Goal: Task Accomplishment & Management: Manage account settings

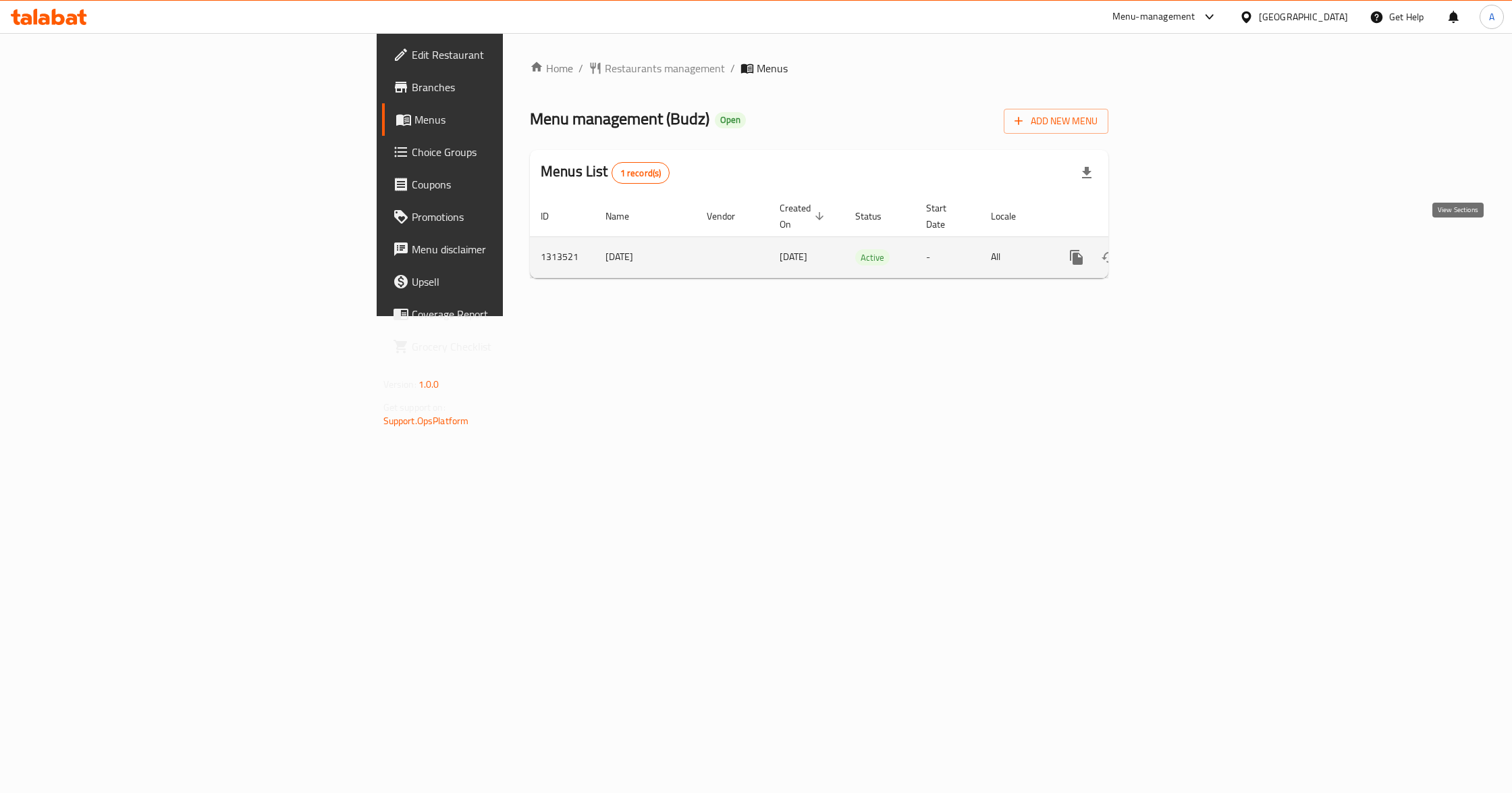
click at [1182, 251] on icon "enhanced table" at bounding box center [1174, 257] width 16 height 16
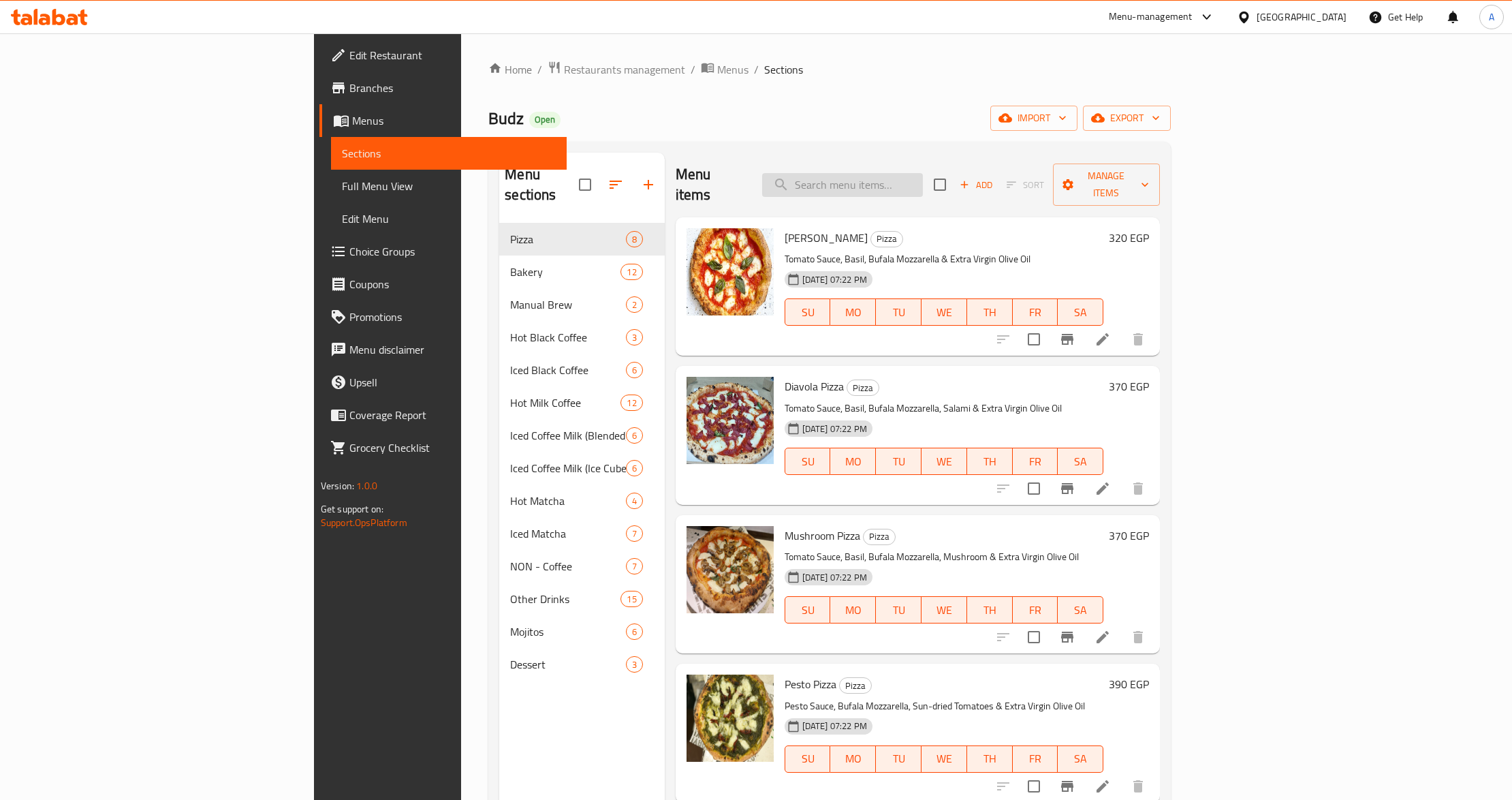
click at [923, 173] on input "search" at bounding box center [842, 185] width 161 height 24
paste input "Iced Latte (Blended)"
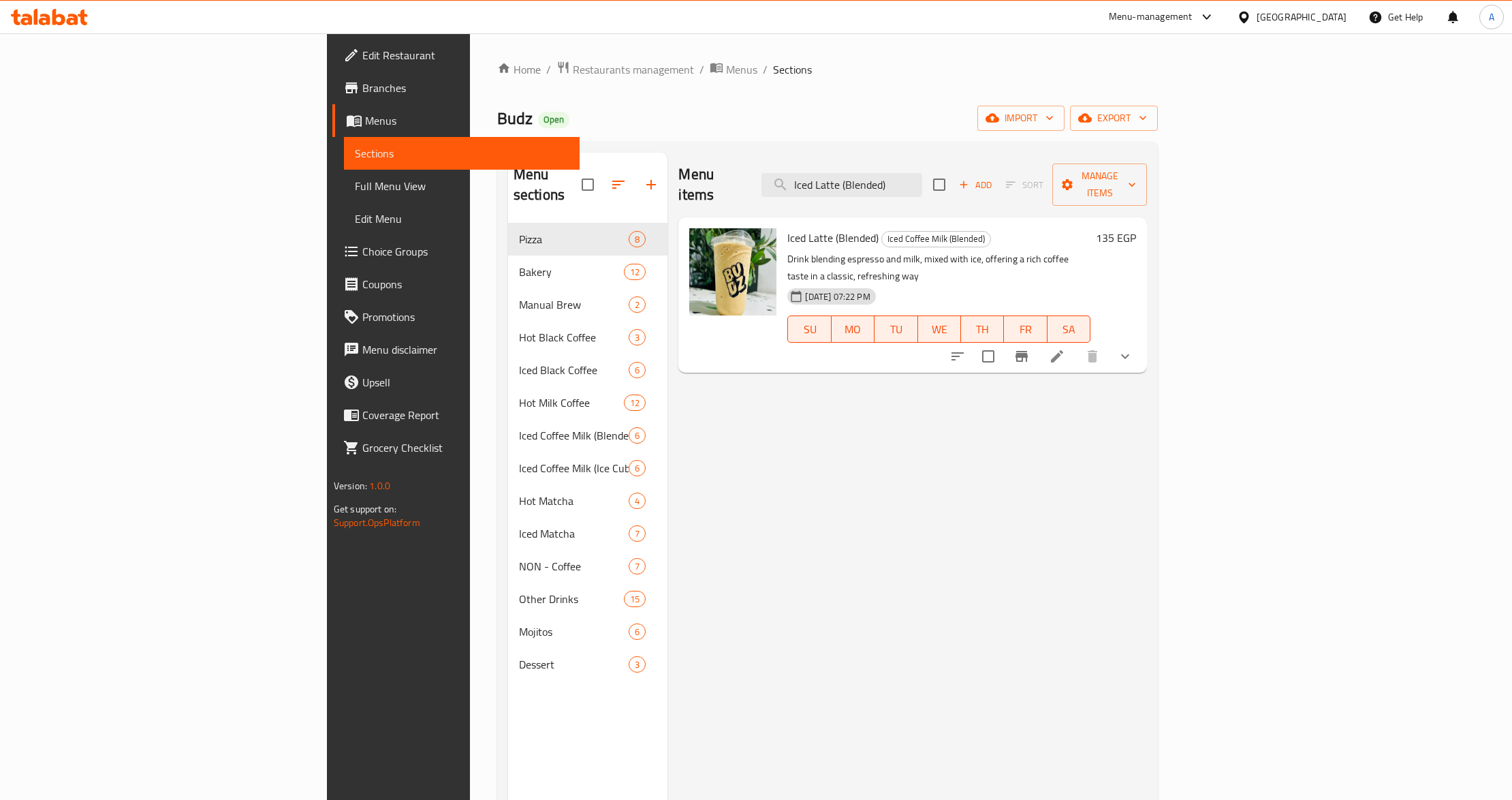
type input "Iced Latte (Blended)"
click at [1065, 348] on icon at bounding box center [1057, 356] width 16 height 16
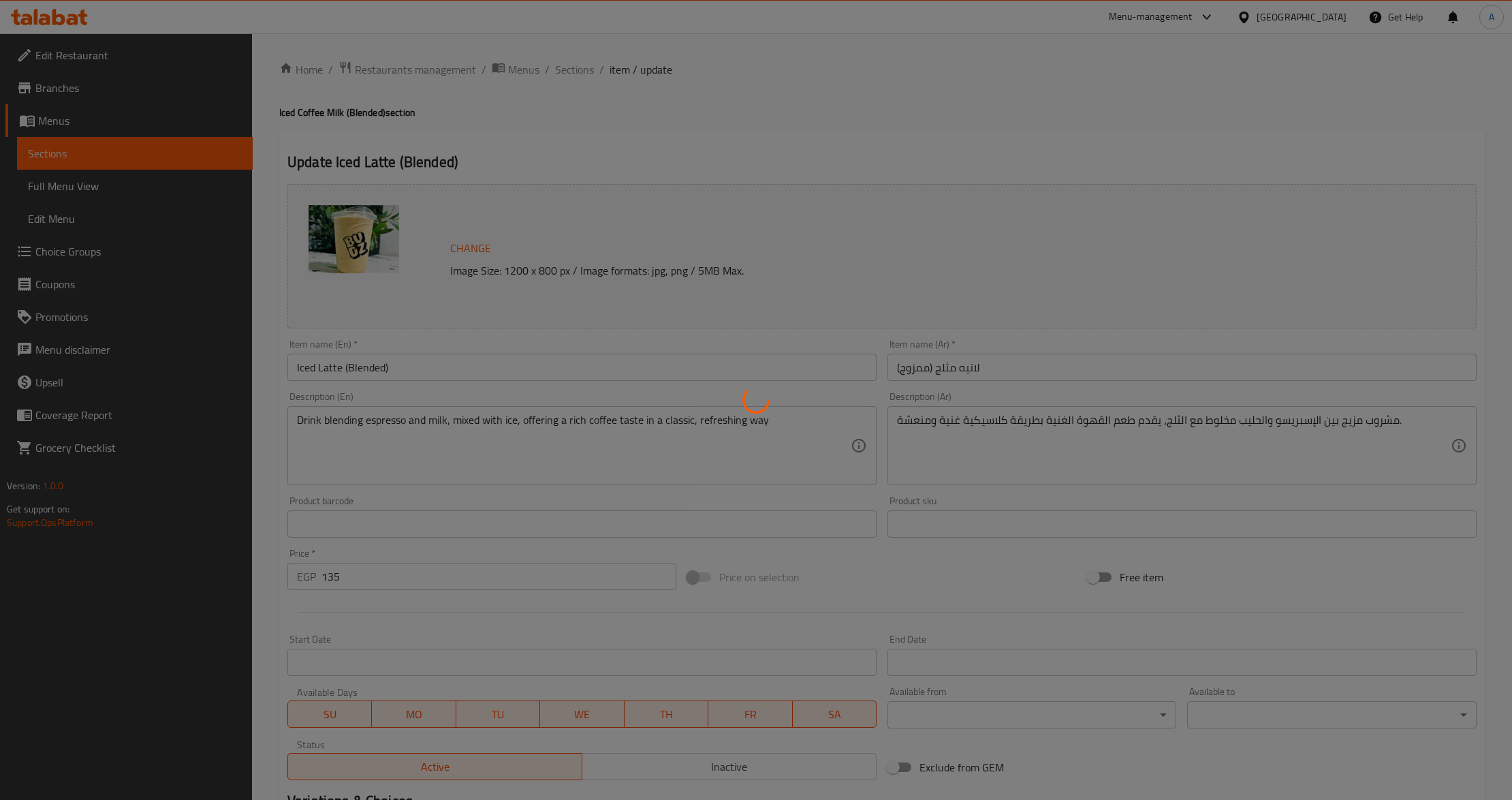
type input "اختيارك من النكهة:"
type input "0"
type input "1"
type input "شوت إضافة قهوة"
type input "0"
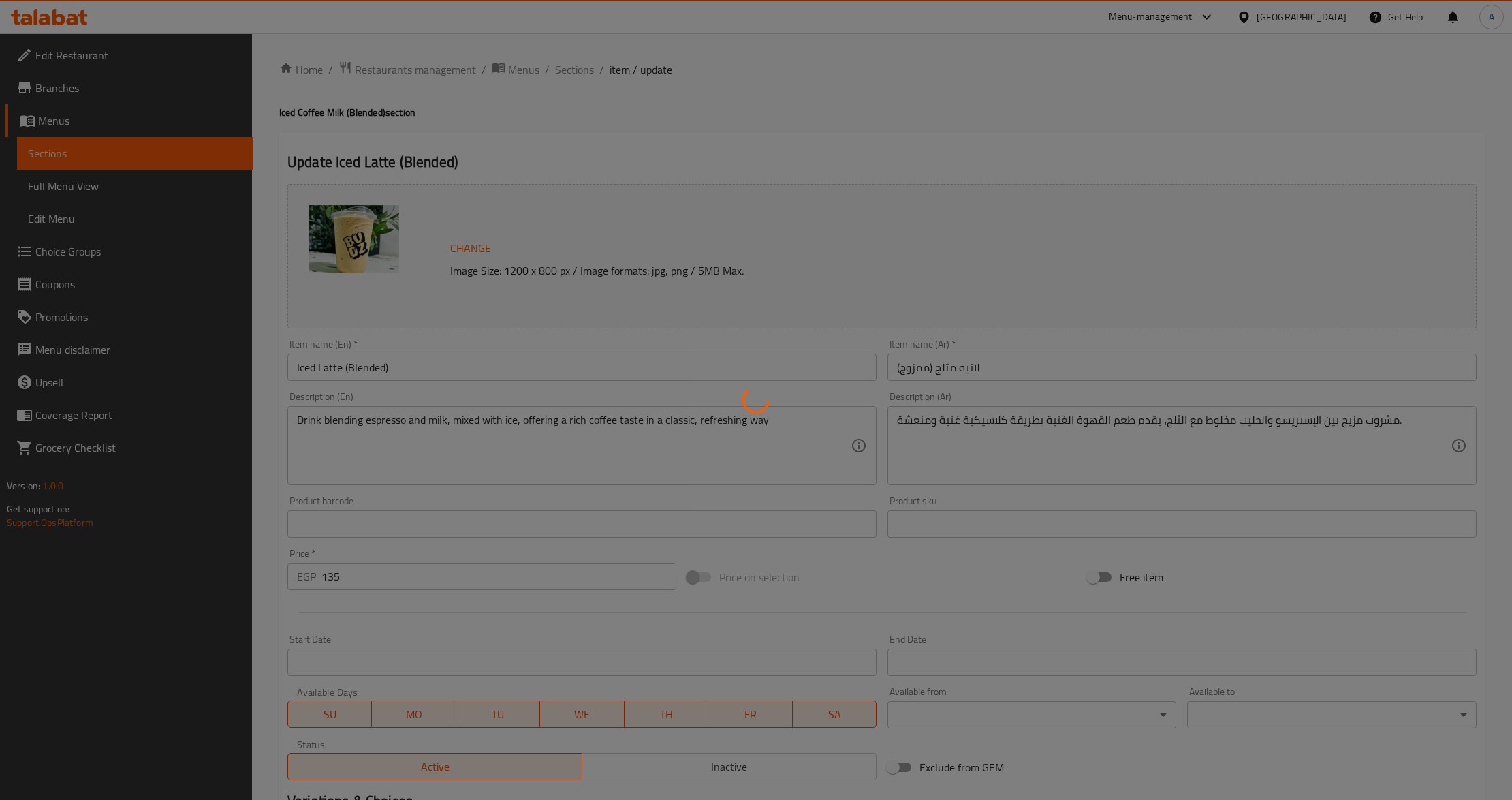
type input "1"
type input "اختر نوع الحليب"
type input "0"
type input "1"
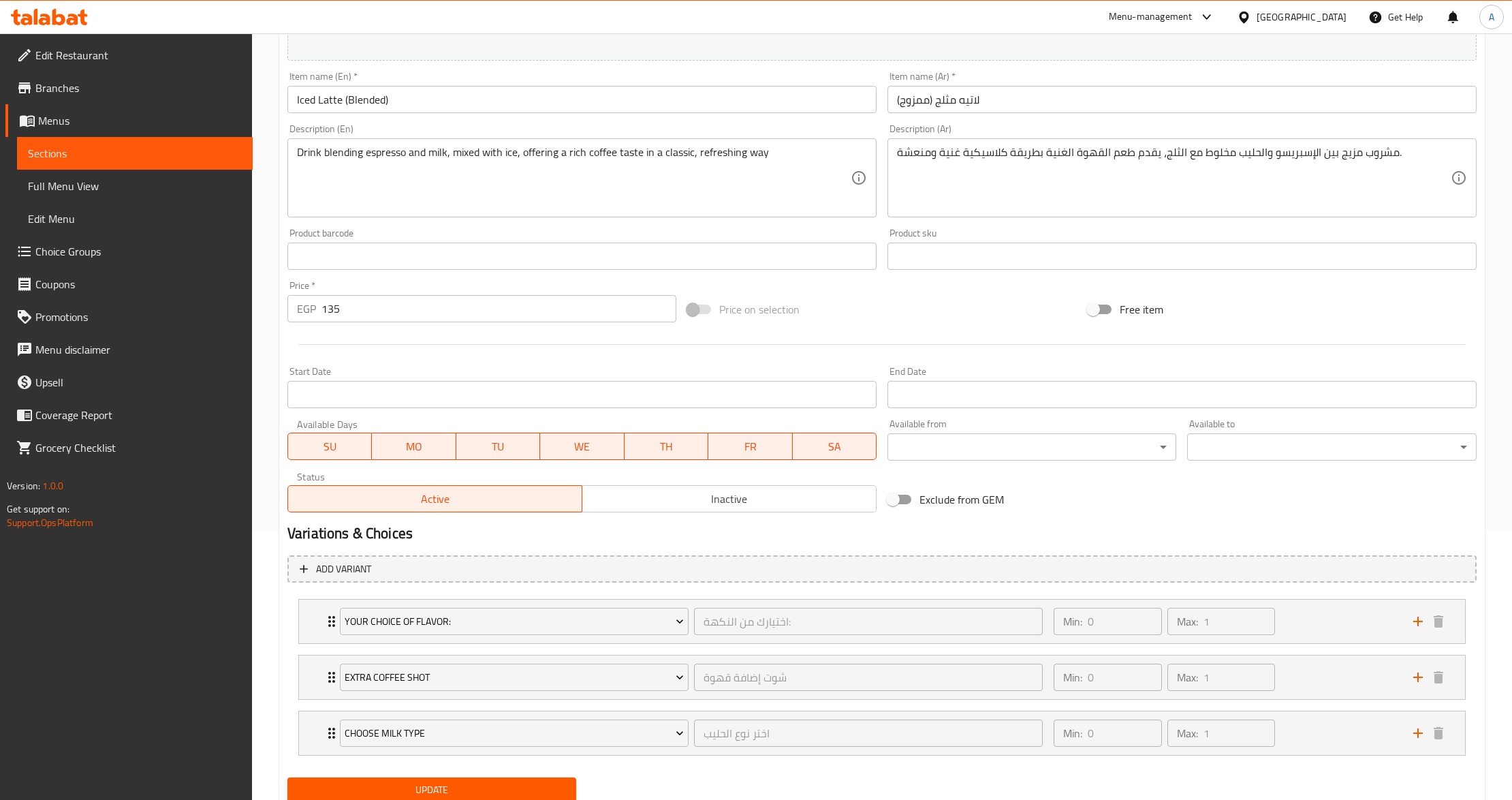
scroll to position [319, 0]
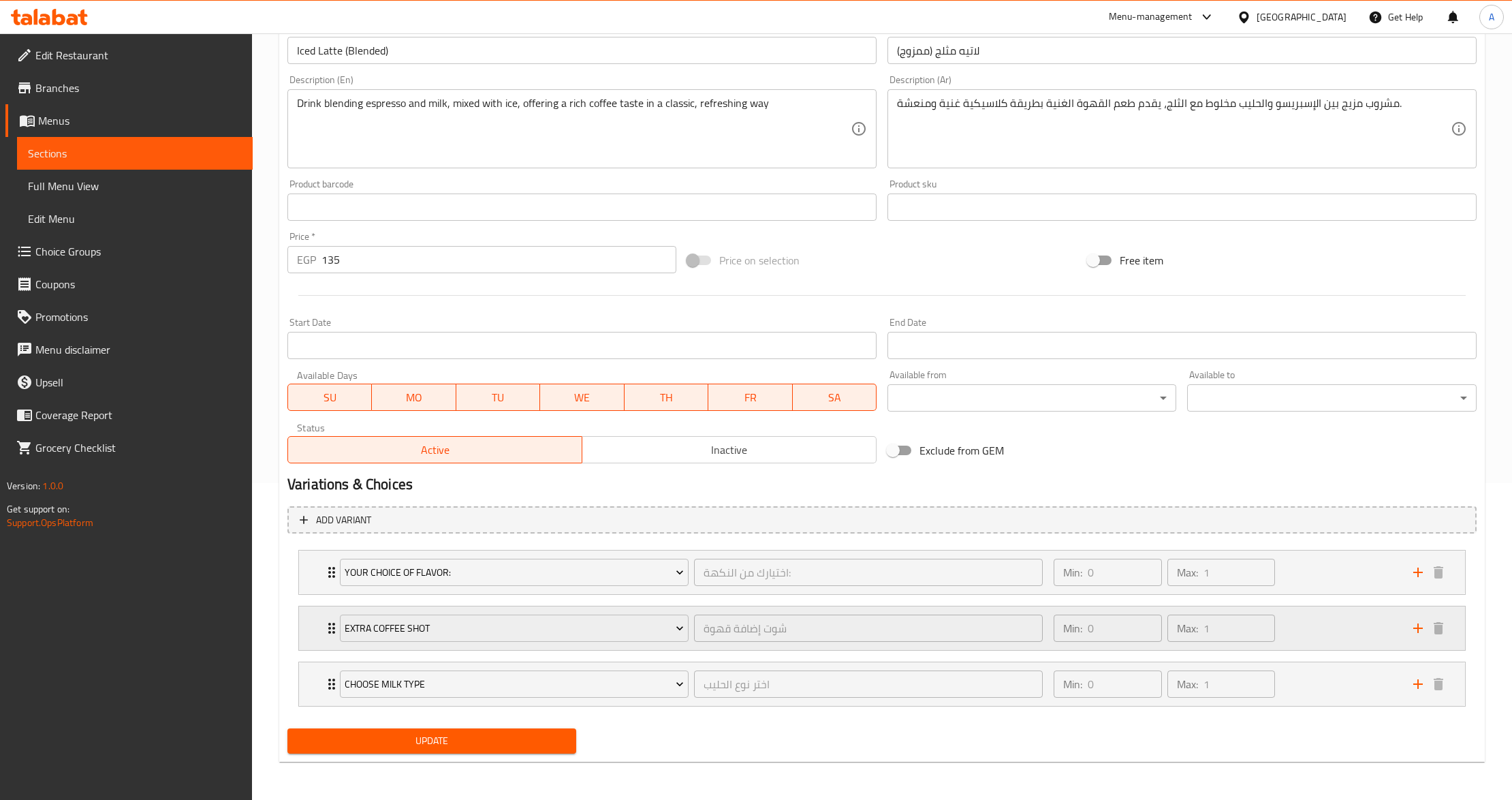
click at [330, 627] on icon "Expand" at bounding box center [332, 628] width 7 height 11
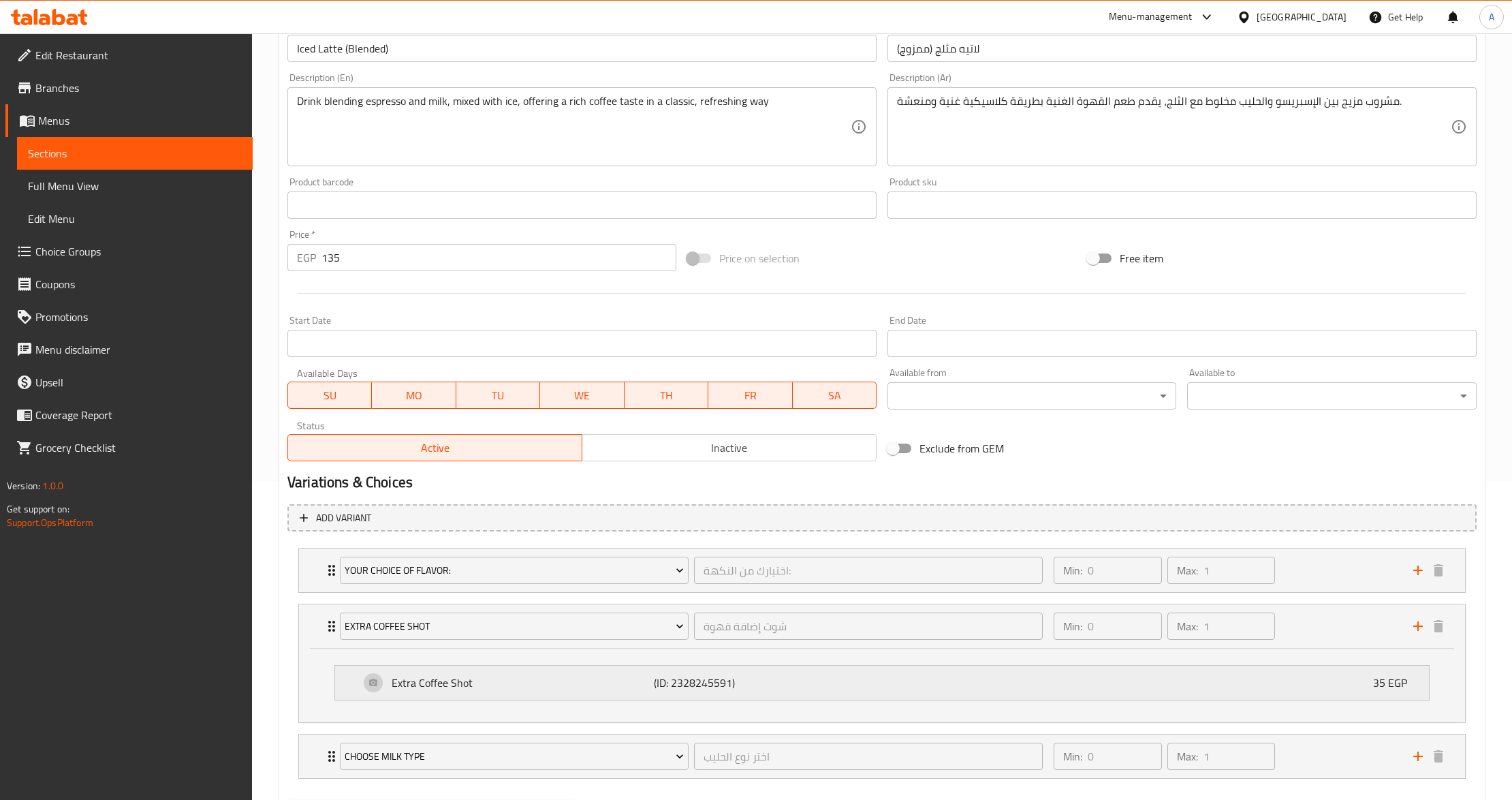
click at [404, 690] on p "Extra Coffee Shot" at bounding box center [523, 682] width 263 height 16
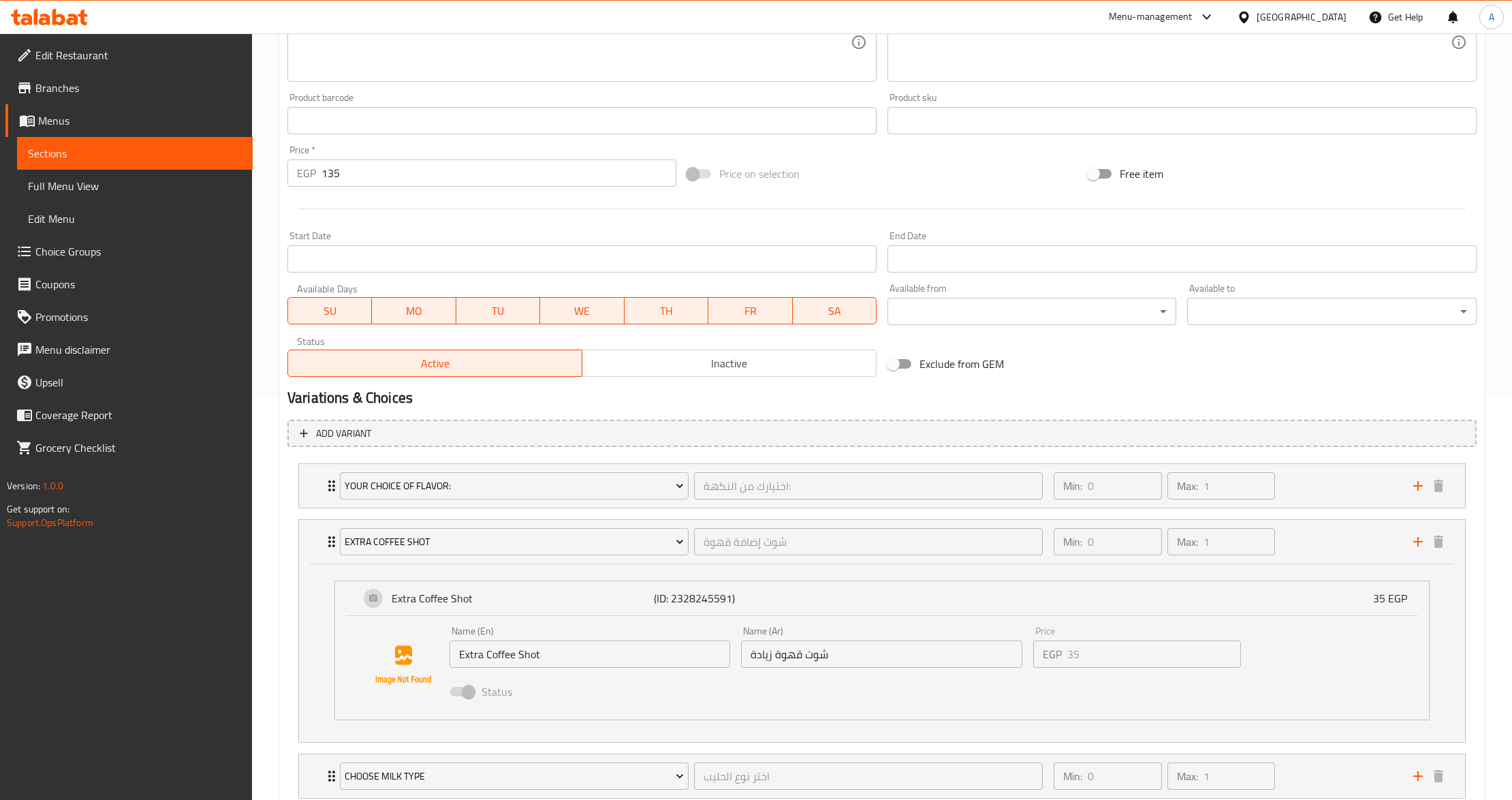
scroll to position [497, 0]
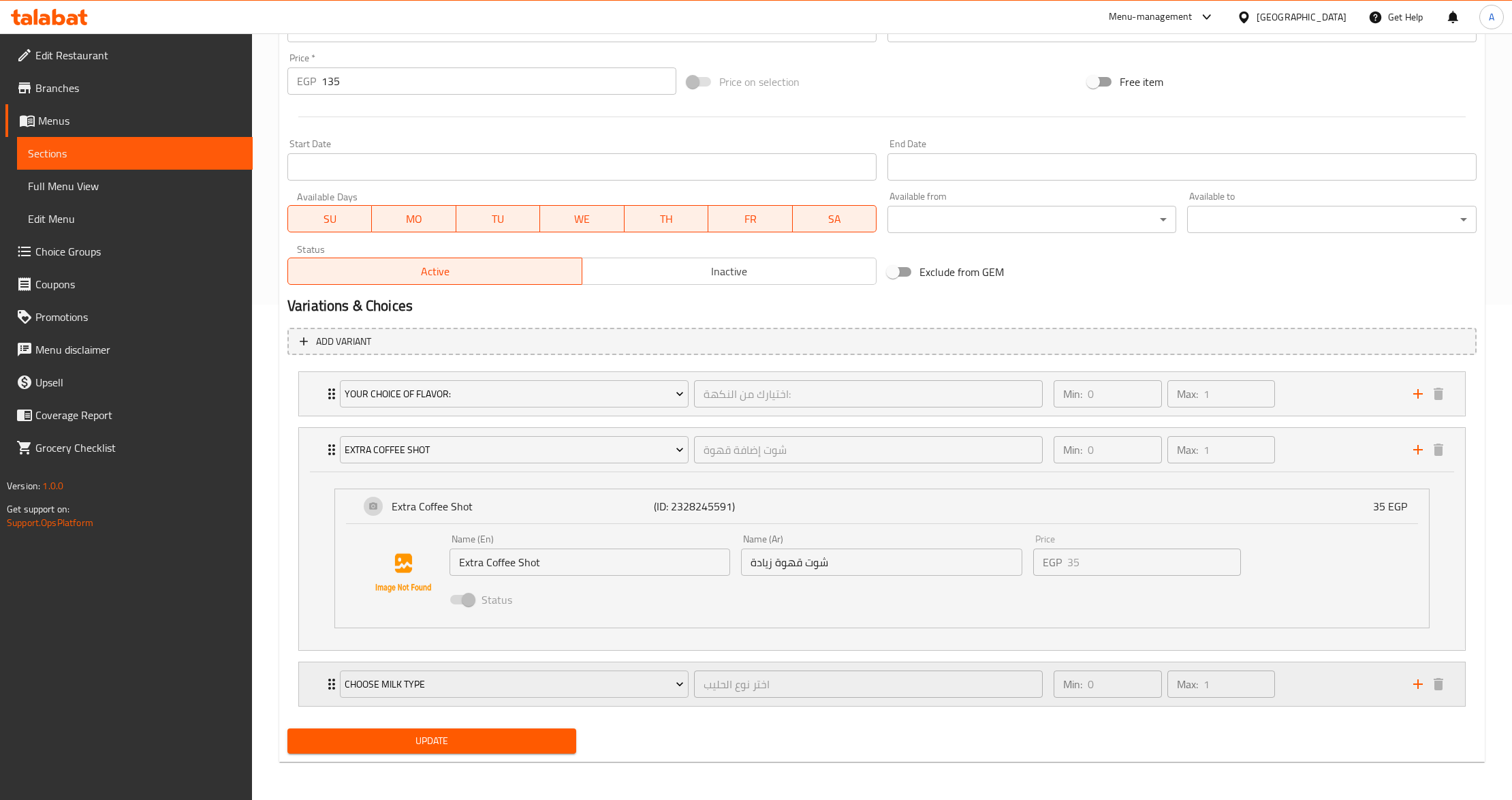
click at [337, 685] on div "Choose Milk Type" at bounding box center [514, 685] width 354 height 33
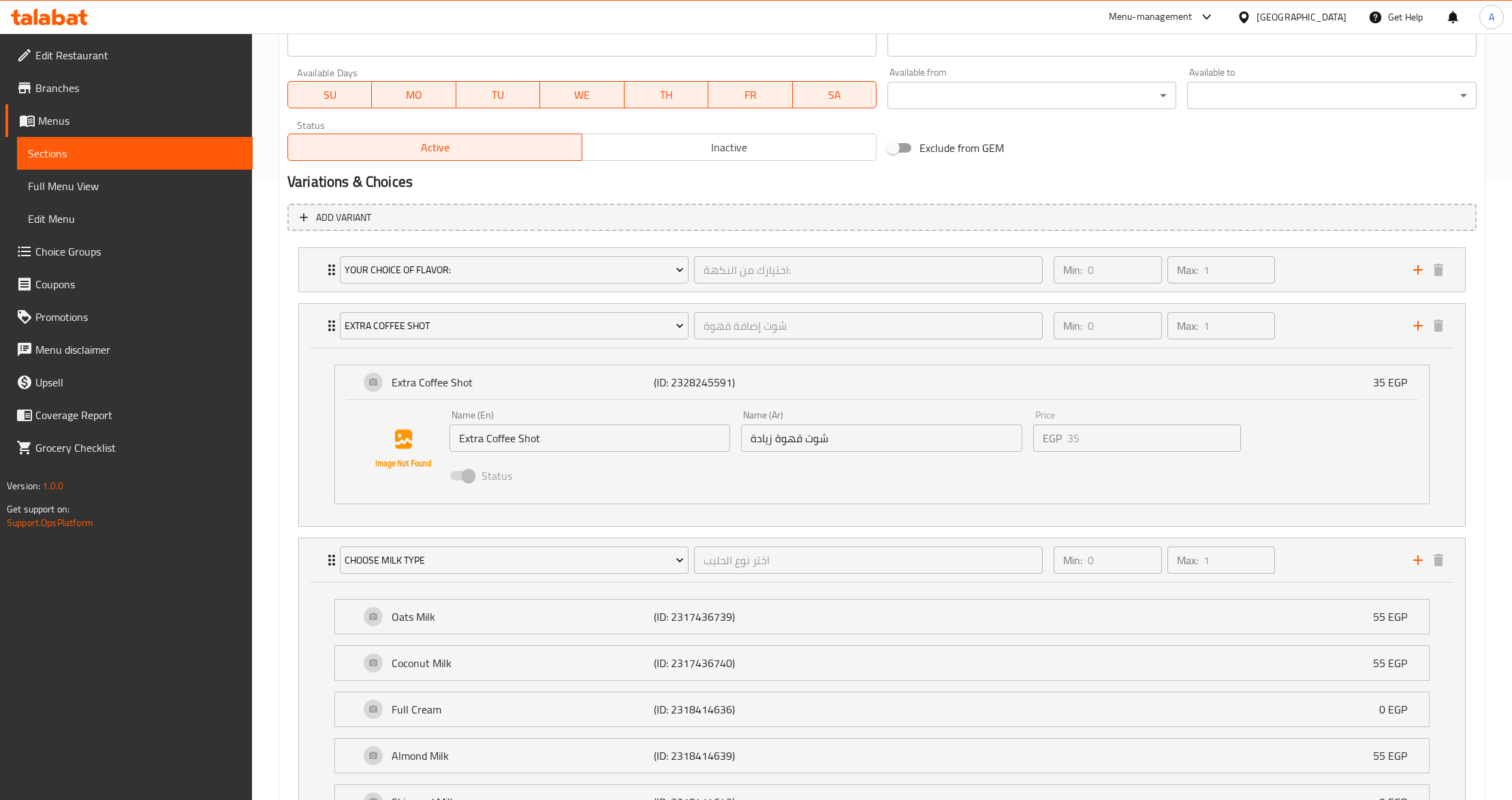
scroll to position [589, 0]
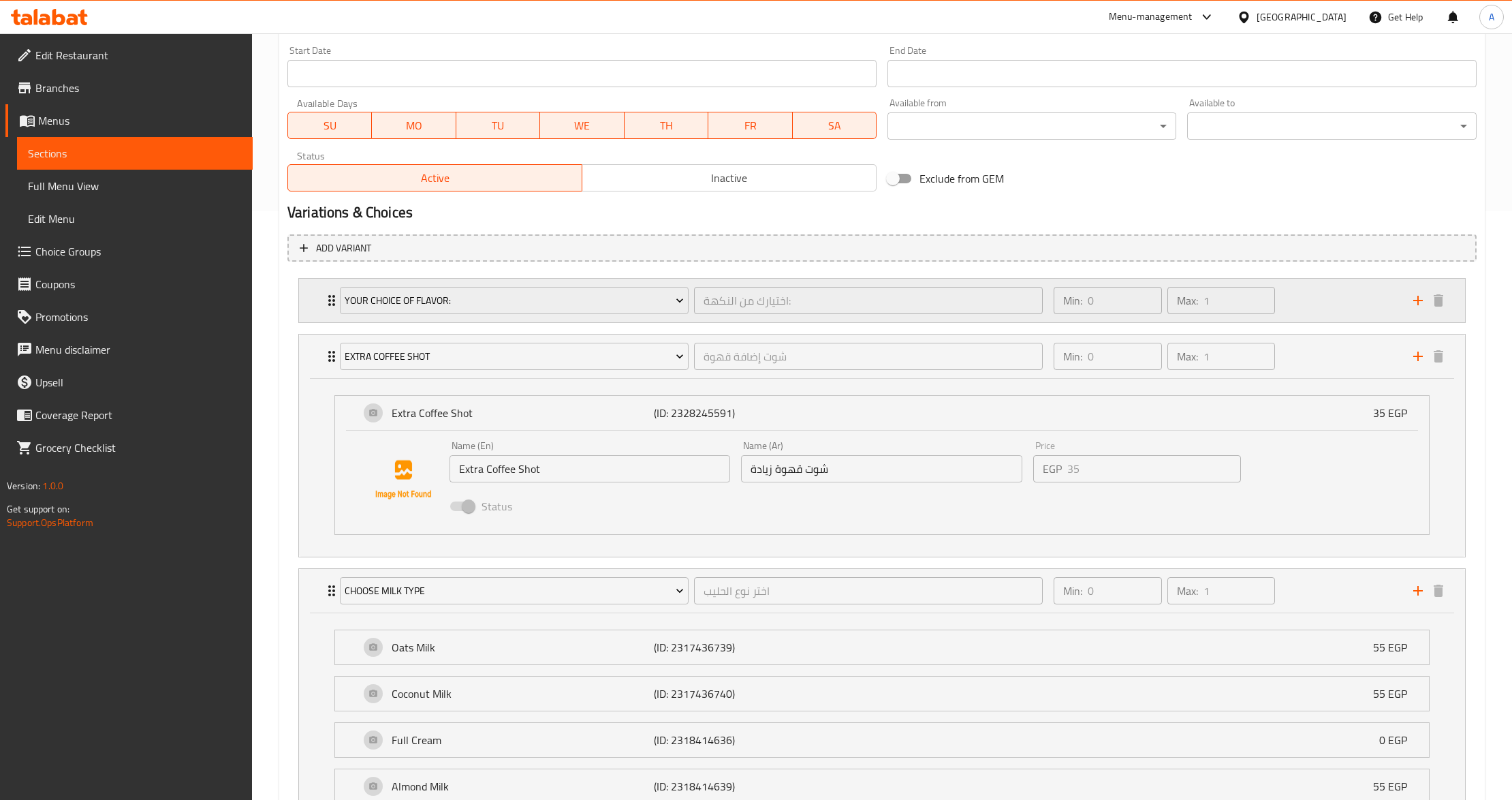
click at [332, 293] on div "Your Choice Of Flavor: اختيارك من النكهة: ​" at bounding box center [691, 300] width 720 height 44
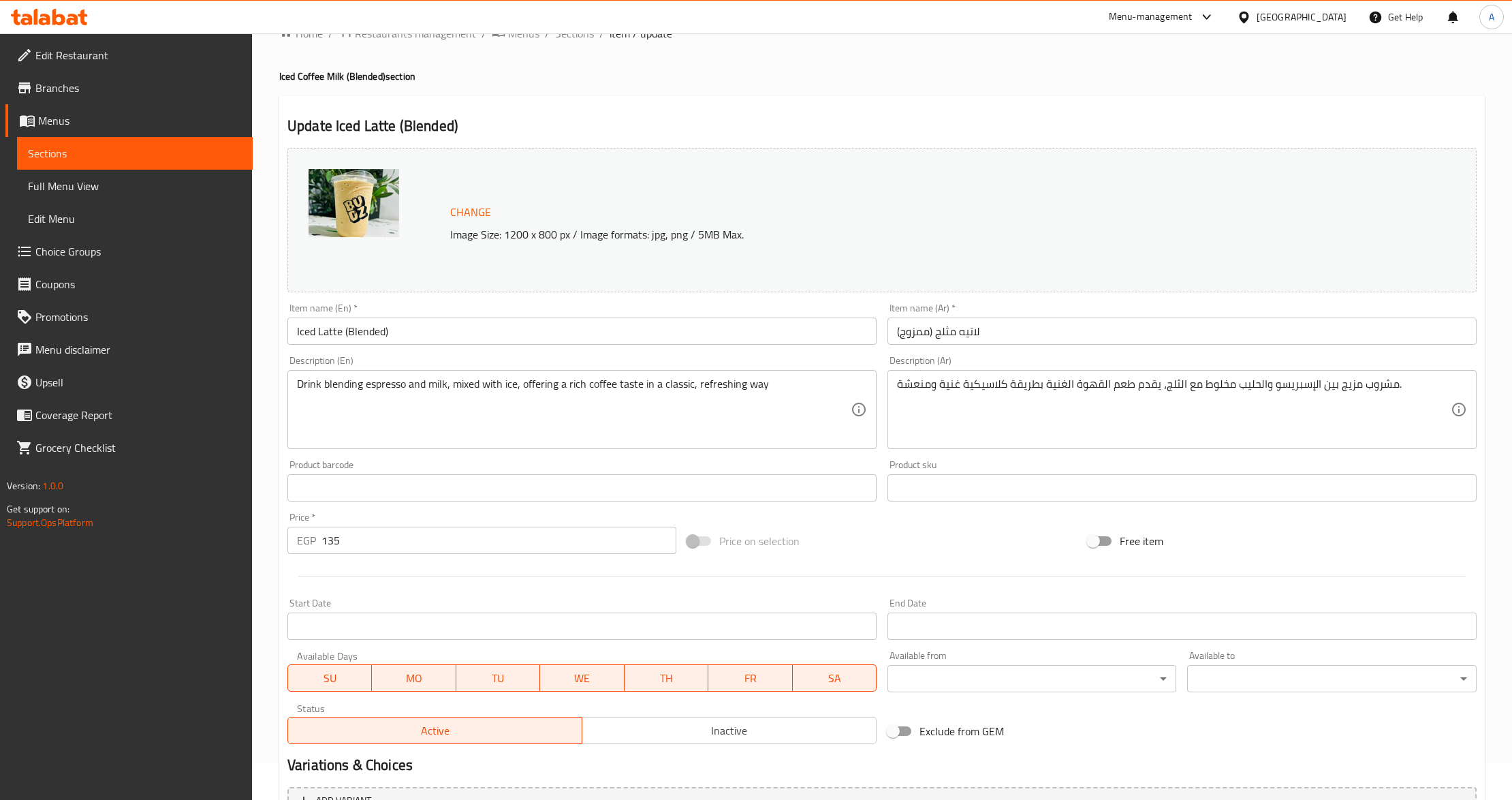
scroll to position [0, 0]
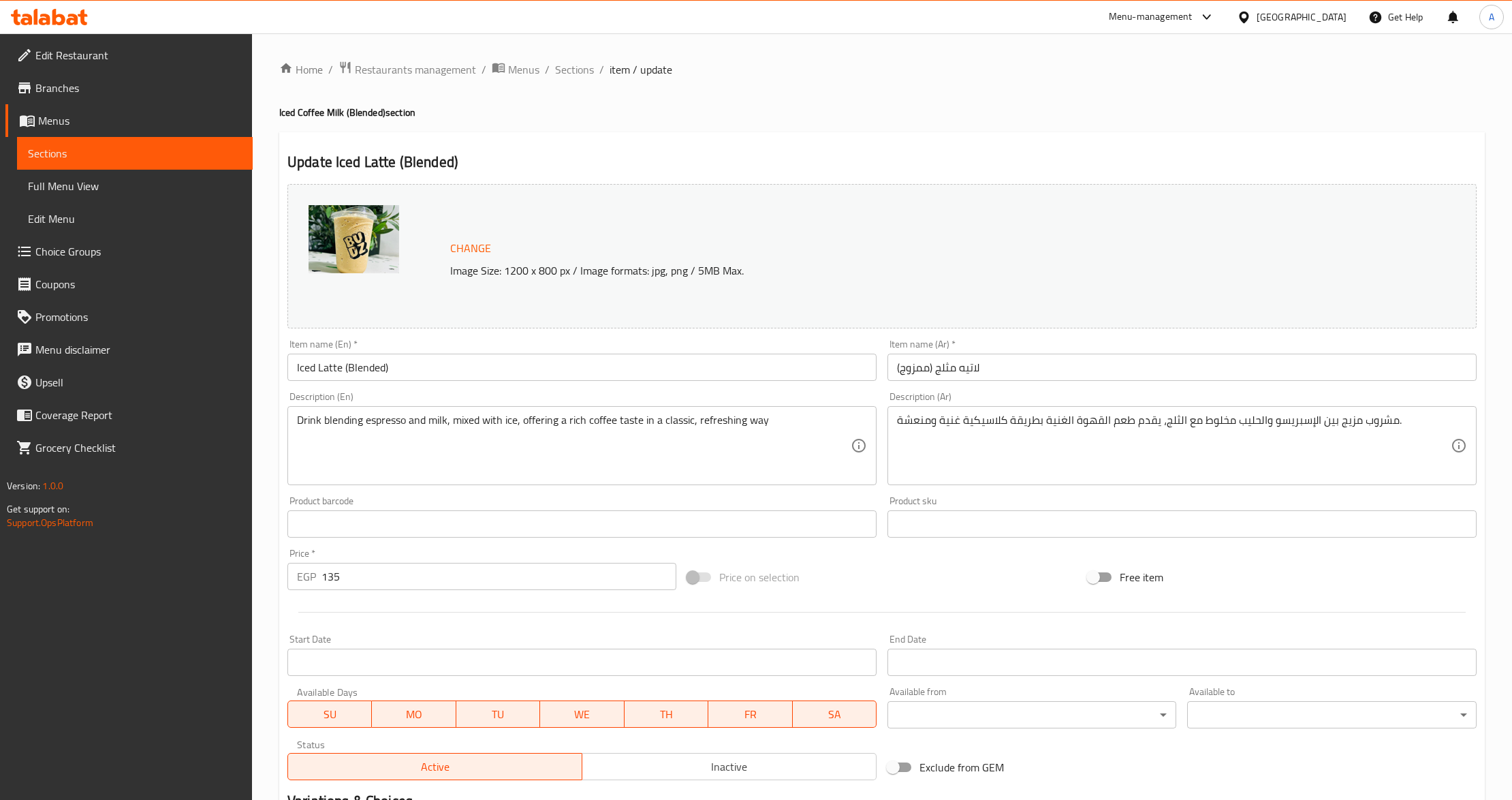
click at [414, 75] on span "Restaurants management" at bounding box center [415, 69] width 121 height 16
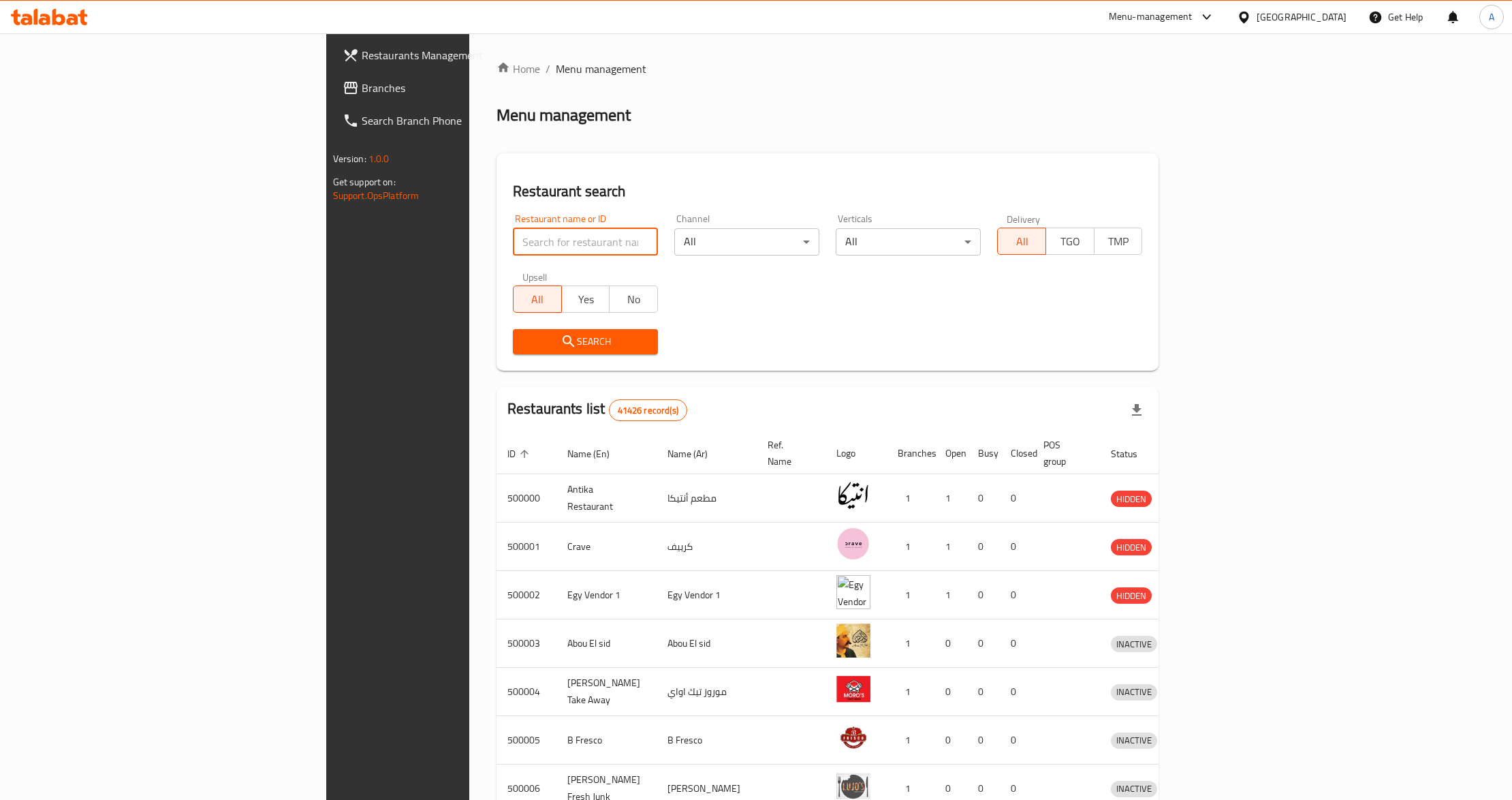
click at [513, 238] on input "search" at bounding box center [585, 242] width 145 height 27
paste input "682786"
type input "682786"
click at [513, 351] on button "Search" at bounding box center [585, 342] width 145 height 25
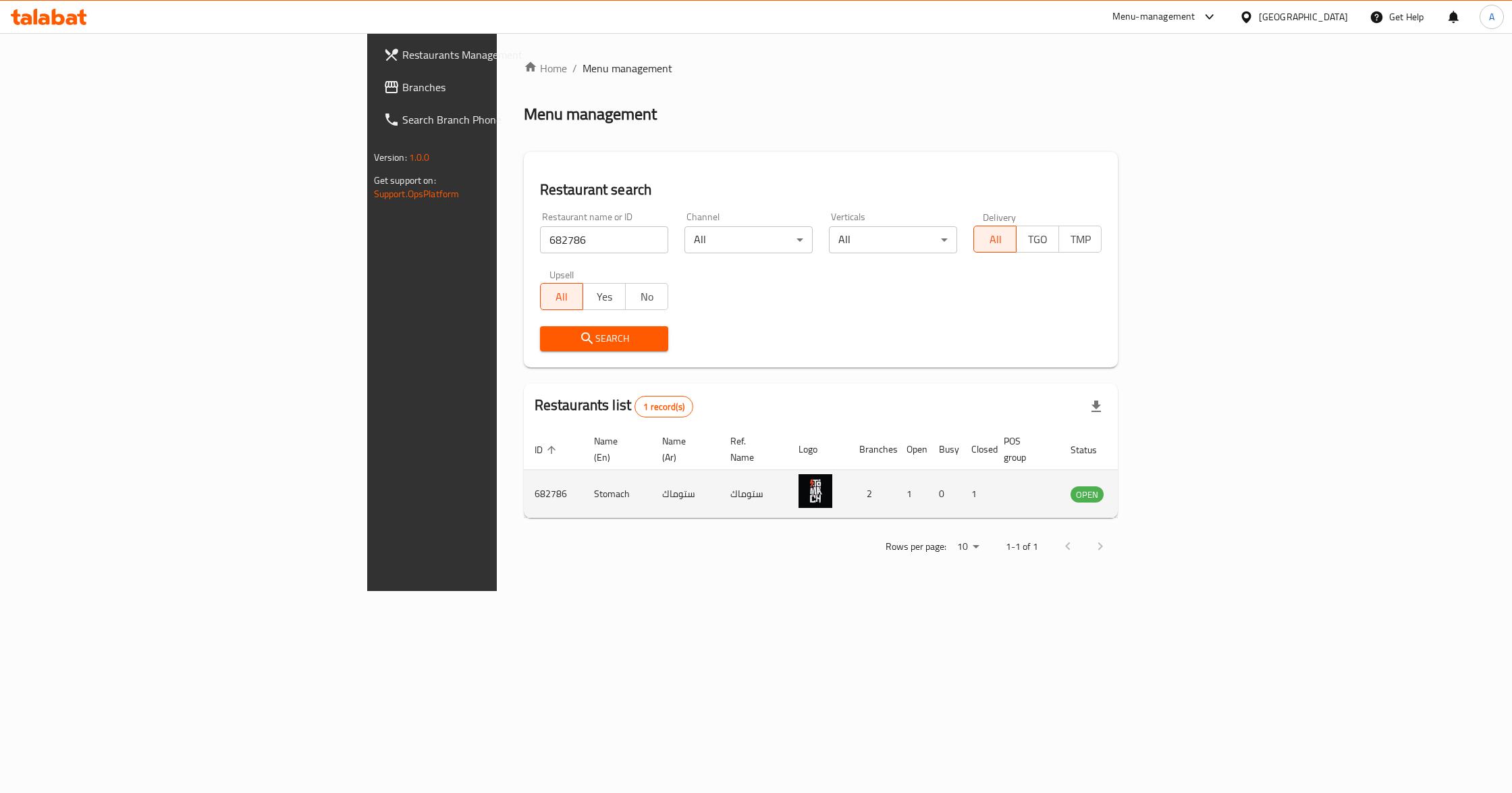
click at [1157, 489] on icon "enhanced table" at bounding box center [1149, 494] width 15 height 12
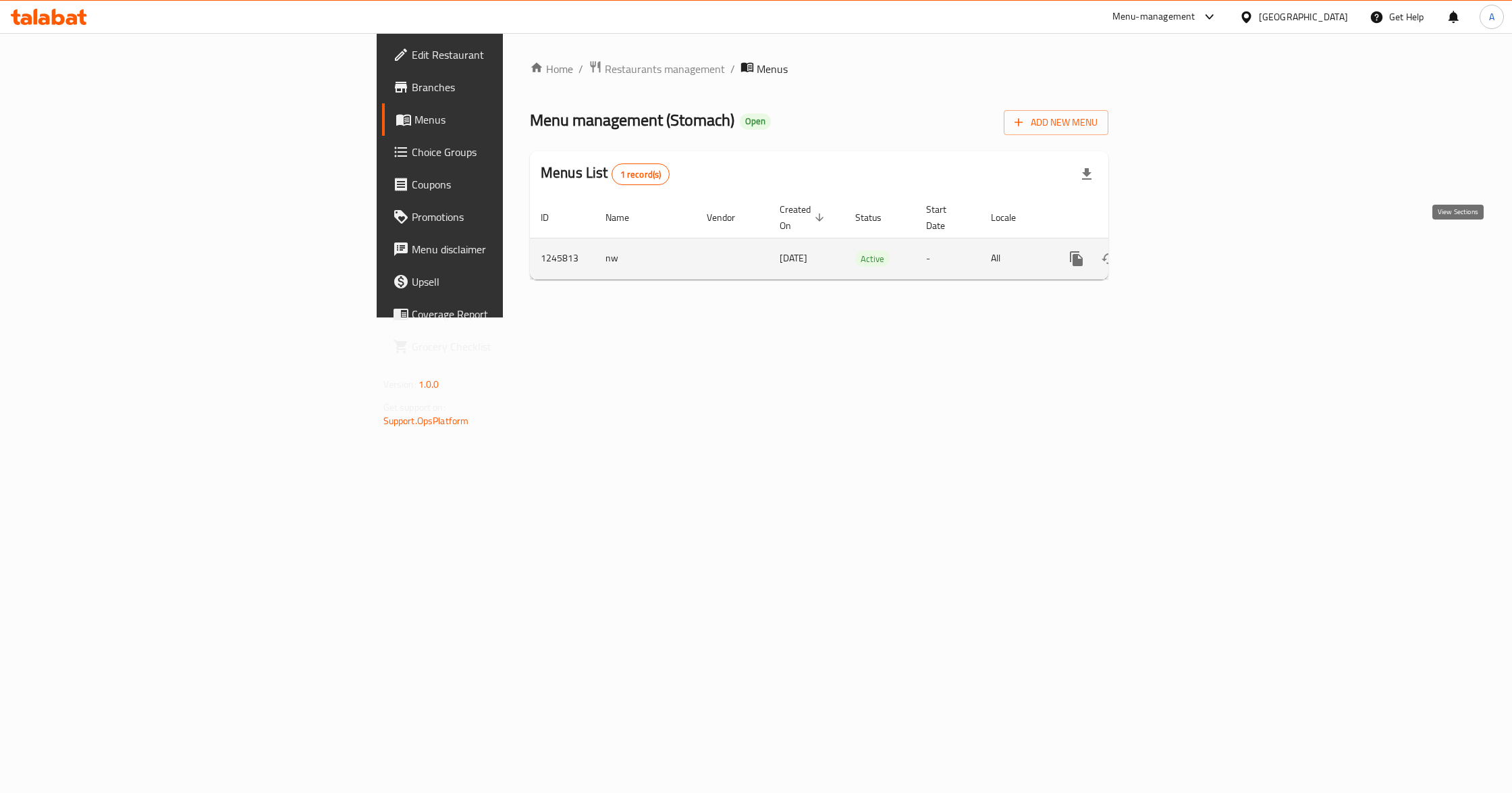
click at [1182, 250] on icon "enhanced table" at bounding box center [1174, 258] width 16 height 16
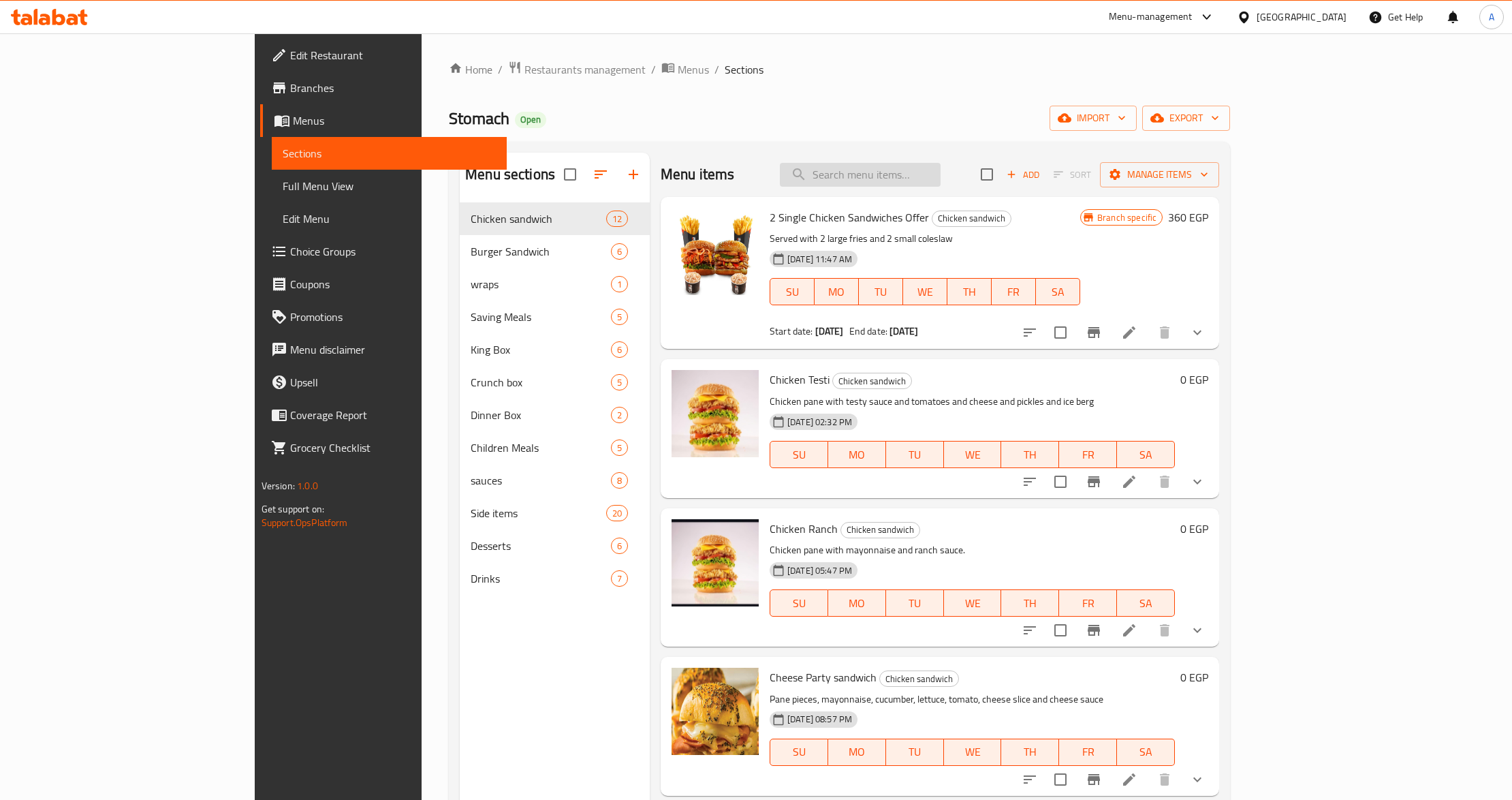
click at [941, 181] on input "search" at bounding box center [860, 175] width 161 height 24
paste input "١ ريزو زنجر ١سلطه كلو سلو ١ بيج كولا"
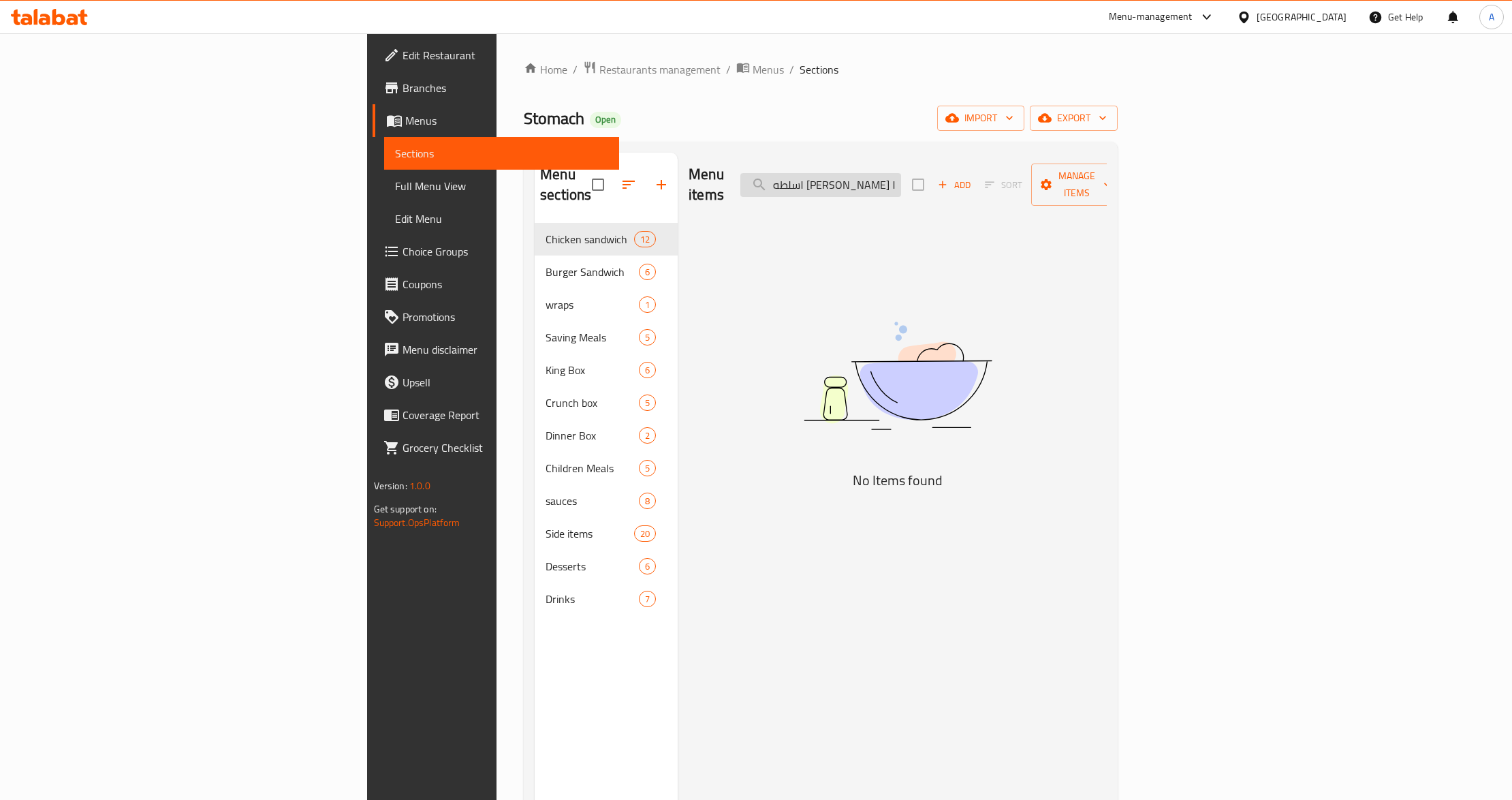
scroll to position [0, 1]
drag, startPoint x: 1028, startPoint y: 177, endPoint x: 1060, endPoint y: 175, distance: 32.1
click at [1060, 175] on div "Menu items ١ ريزو زنجر ١سلطه كلو سلو ١ بيج كولا Add Sort Manage items" at bounding box center [897, 185] width 418 height 65
drag, startPoint x: 913, startPoint y: 177, endPoint x: 832, endPoint y: 175, distance: 81.0
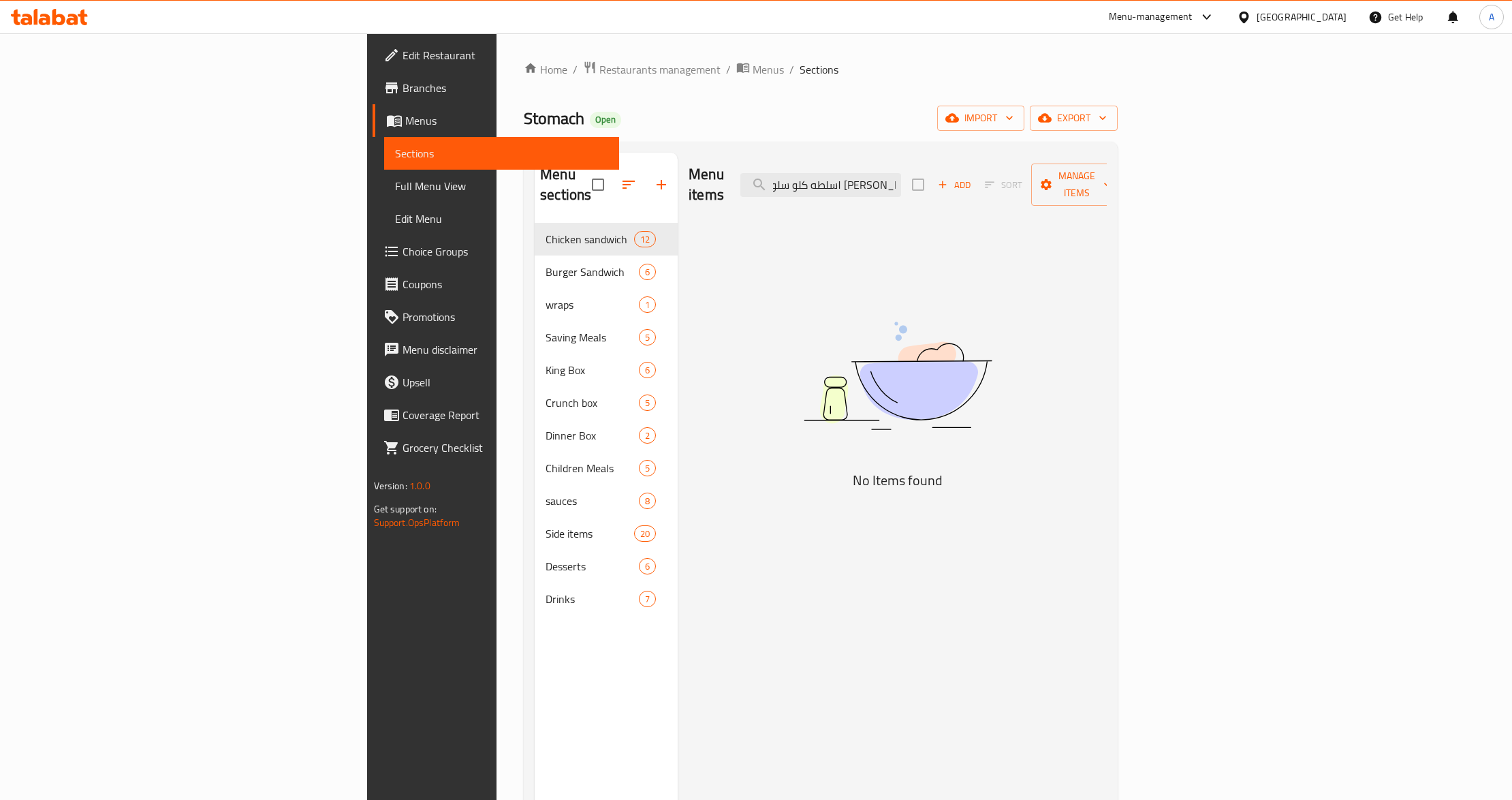
click at [832, 175] on div "Menu items ١ ريزو زنجر ١سلطه كلو سلو ١ بيج كولا Add Sort Manage items" at bounding box center [897, 185] width 418 height 65
type input "١"
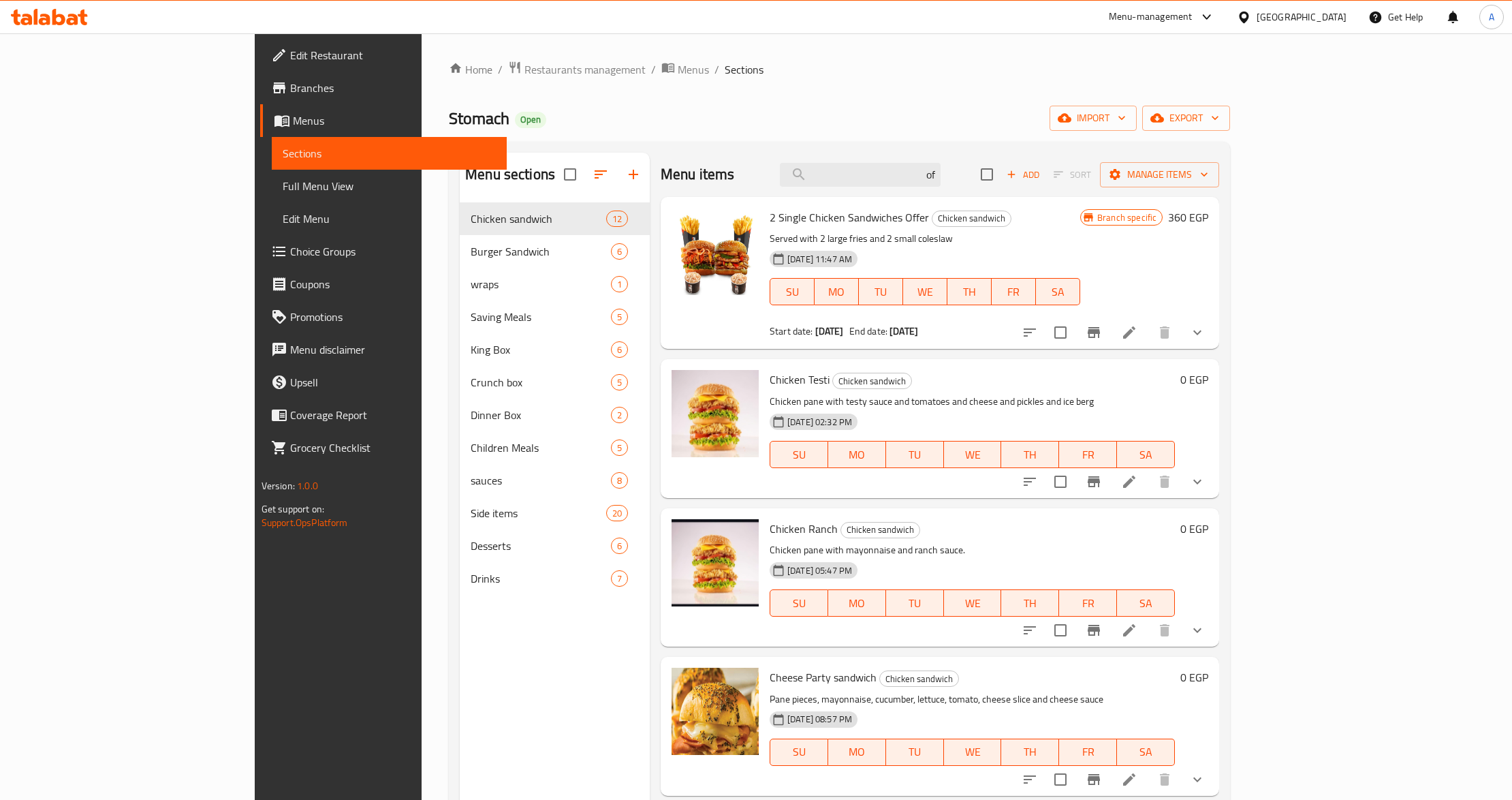
type input "o"
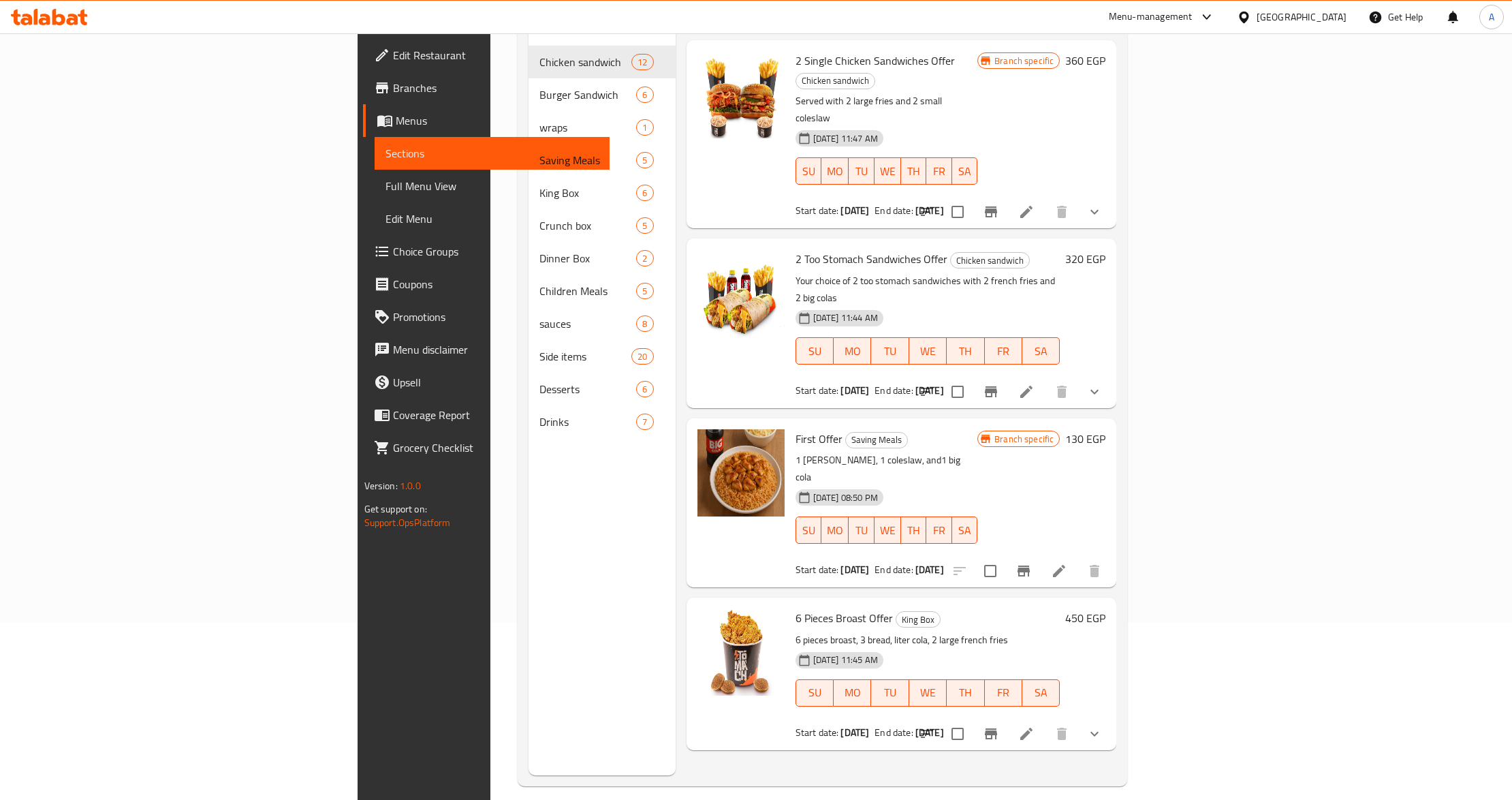
scroll to position [181, 0]
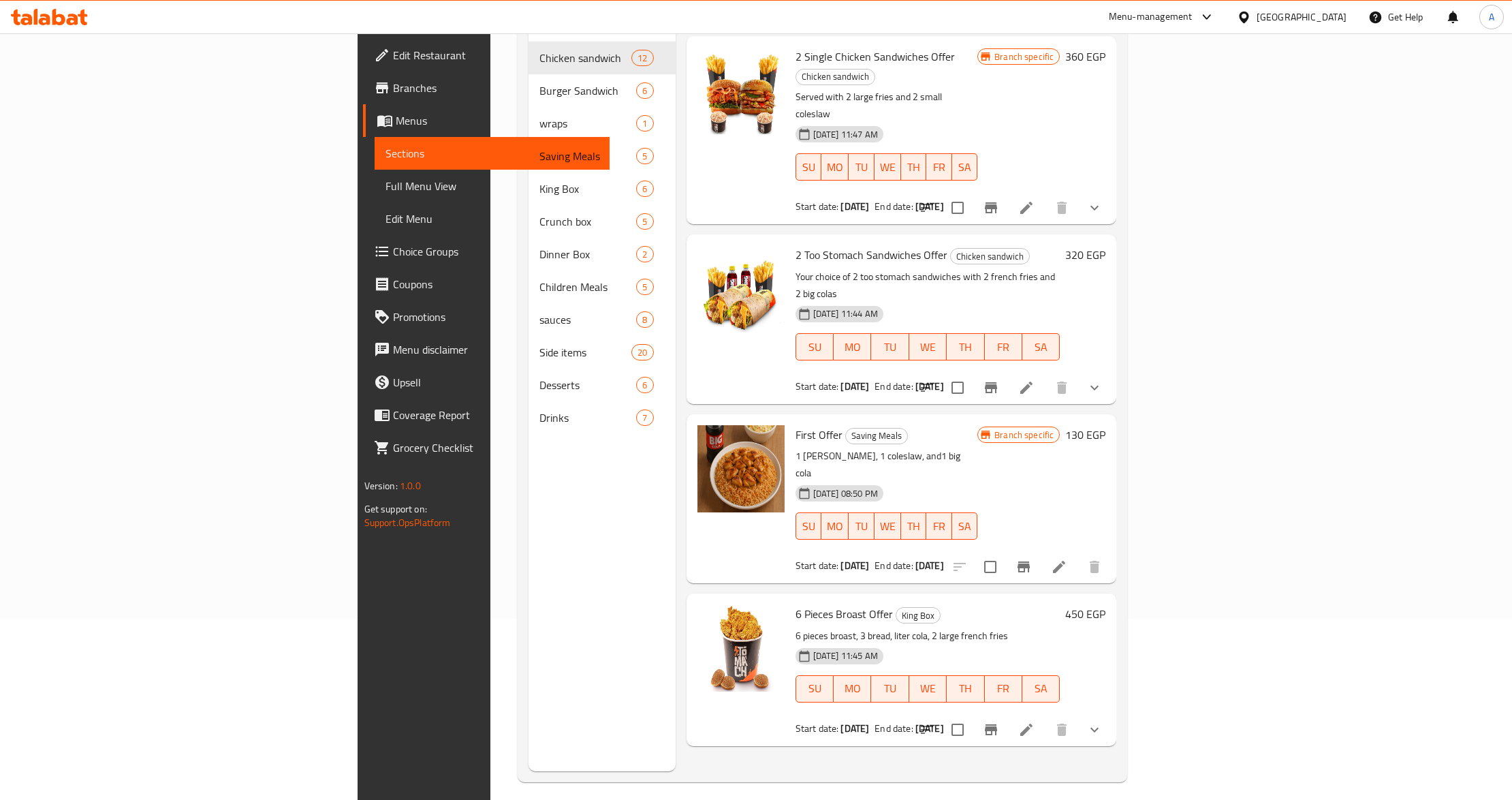
type input "offer"
click at [897, 425] on h6 "First Offer Saving Meals" at bounding box center [887, 435] width 183 height 19
click at [922, 448] on p "1 [PERSON_NAME], 1 coleslaw, and1 big cola" at bounding box center [887, 464] width 183 height 34
click at [978, 425] on h6 "First Offer Saving Meals" at bounding box center [887, 435] width 183 height 19
click at [1030, 562] on icon "Branch-specific-item" at bounding box center [1024, 567] width 13 height 11
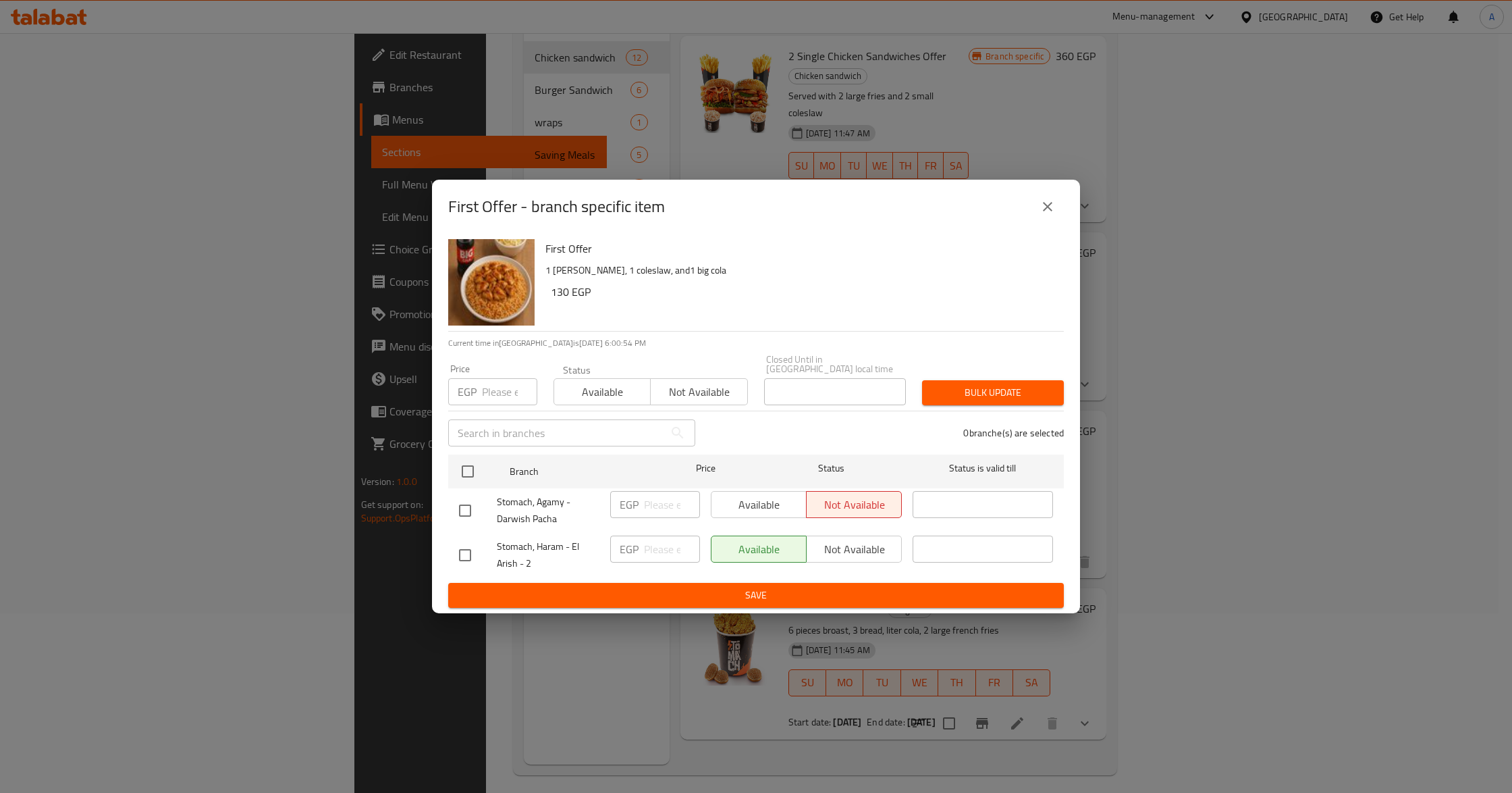
click at [1056, 208] on button "close" at bounding box center [1048, 207] width 33 height 33
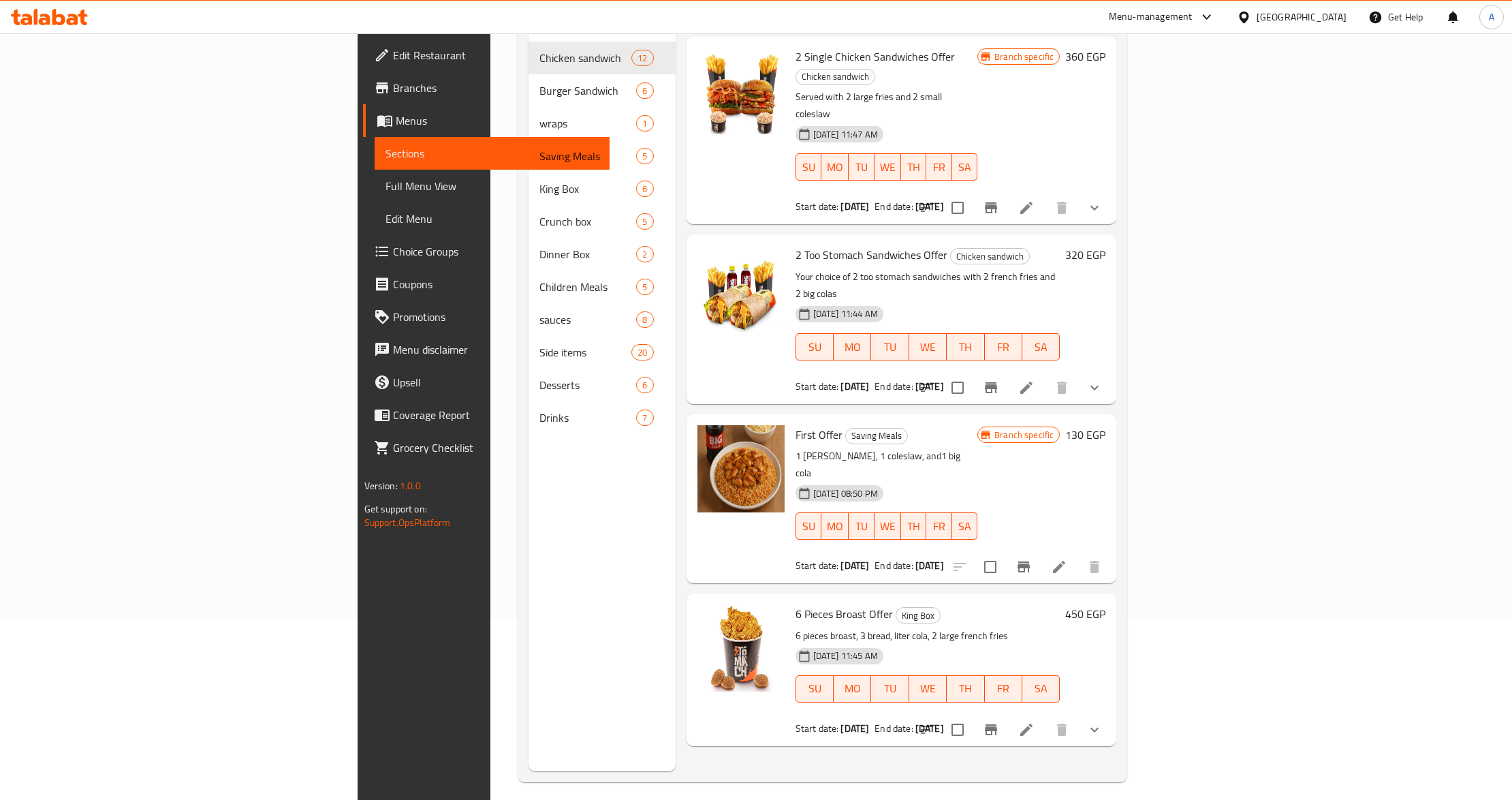
click at [1014, 605] on h6 "6 Pieces Broast Offer King Box" at bounding box center [928, 614] width 265 height 19
click at [971, 425] on h6 "First Offer Saving Meals" at bounding box center [887, 435] width 183 height 19
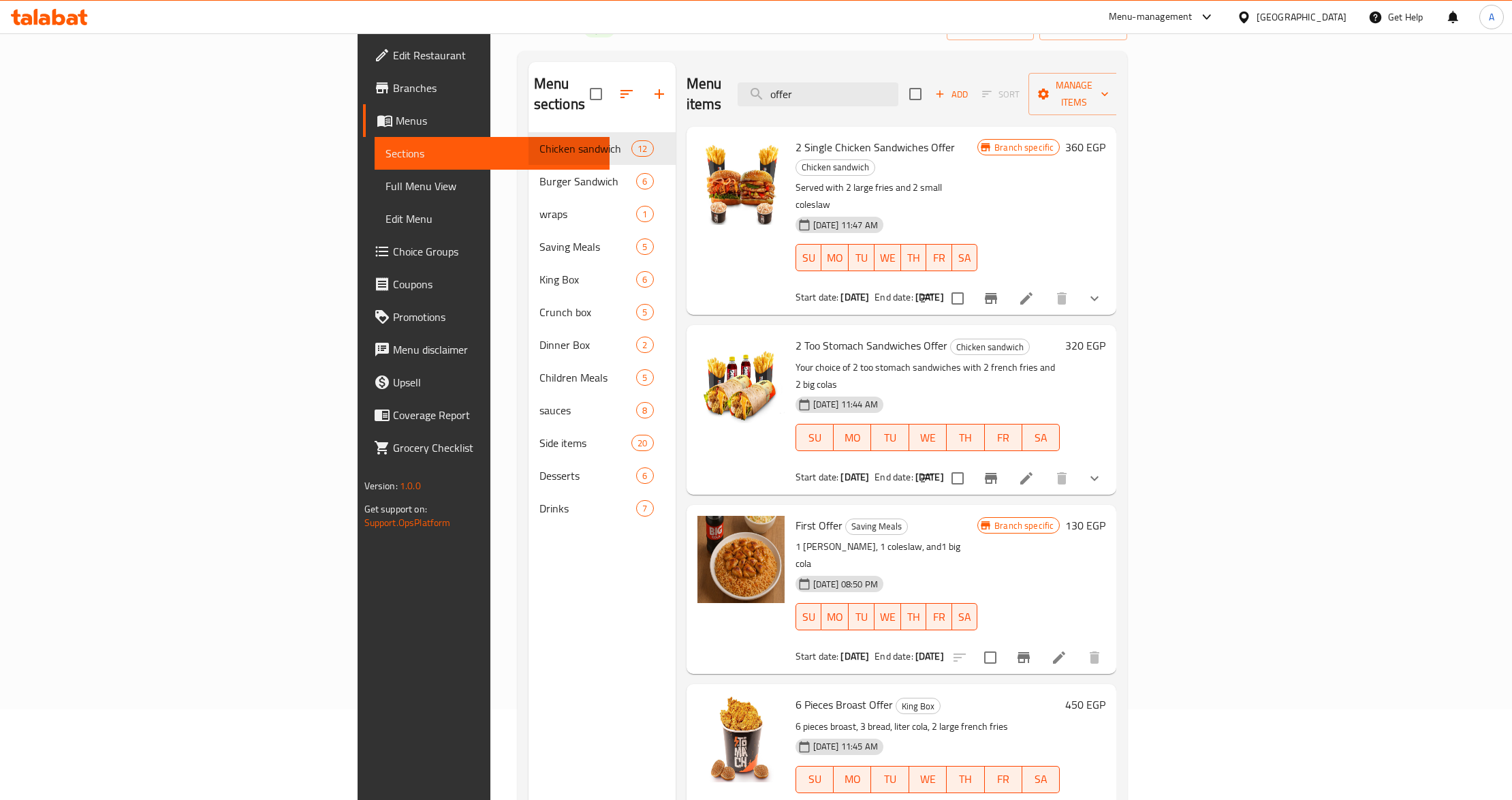
click at [949, 426] on div "Menu items offer Add Sort Manage items 2 Single Chicken Sandwiches Offer Chicke…" at bounding box center [896, 462] width 441 height 800
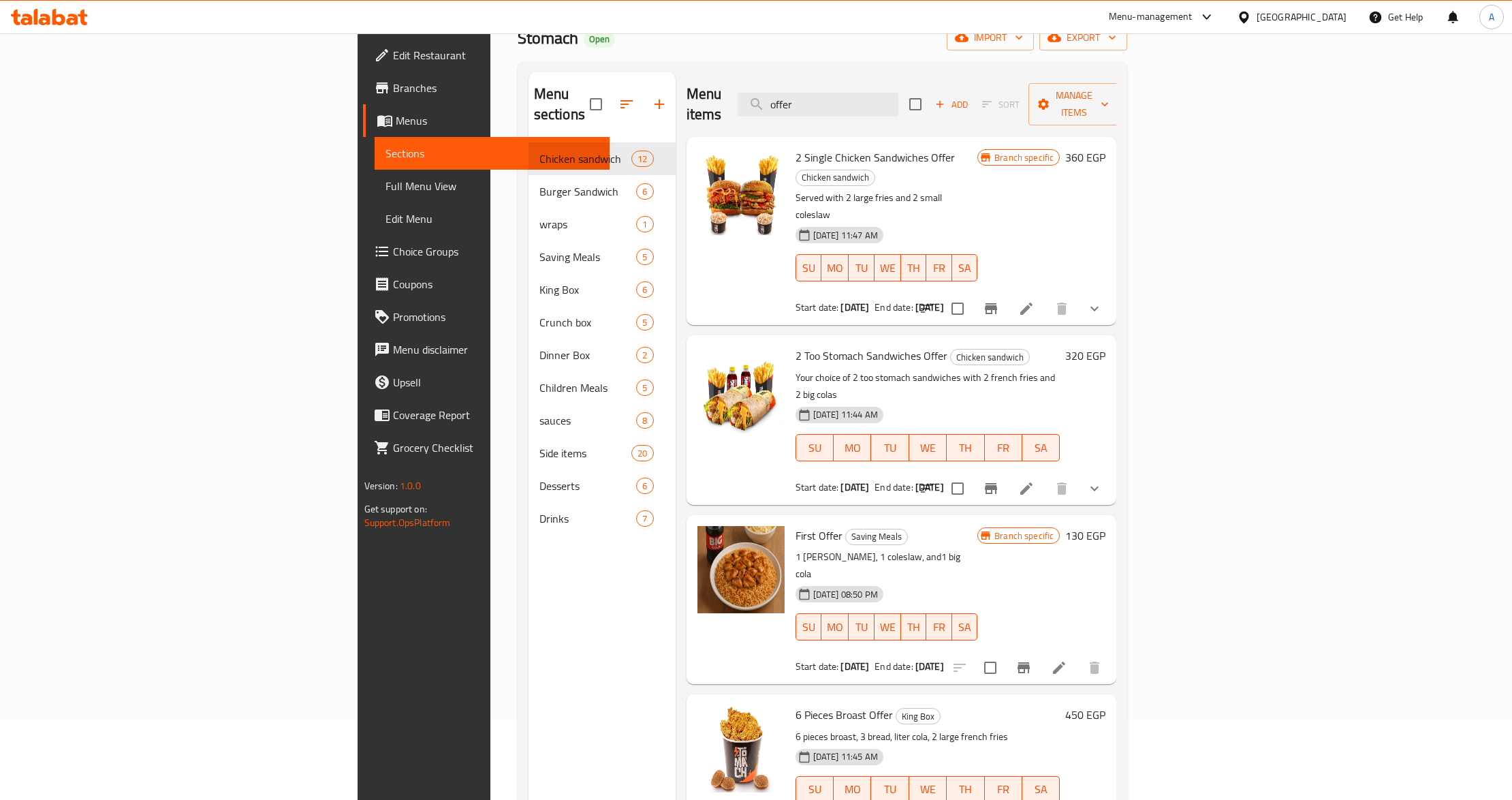
scroll to position [191, 0]
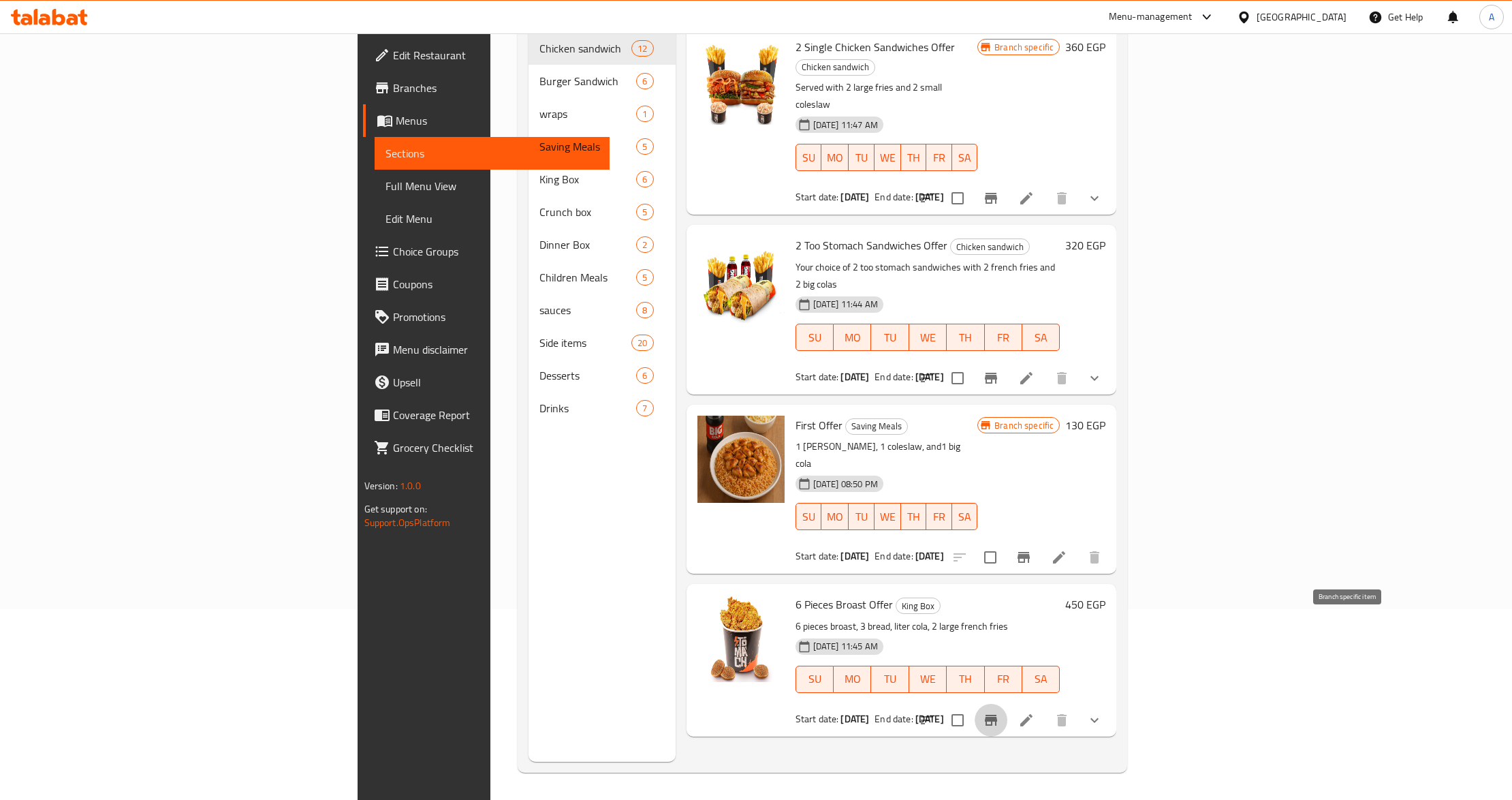
click at [999, 712] on icon "Branch-specific-item" at bounding box center [991, 720] width 16 height 16
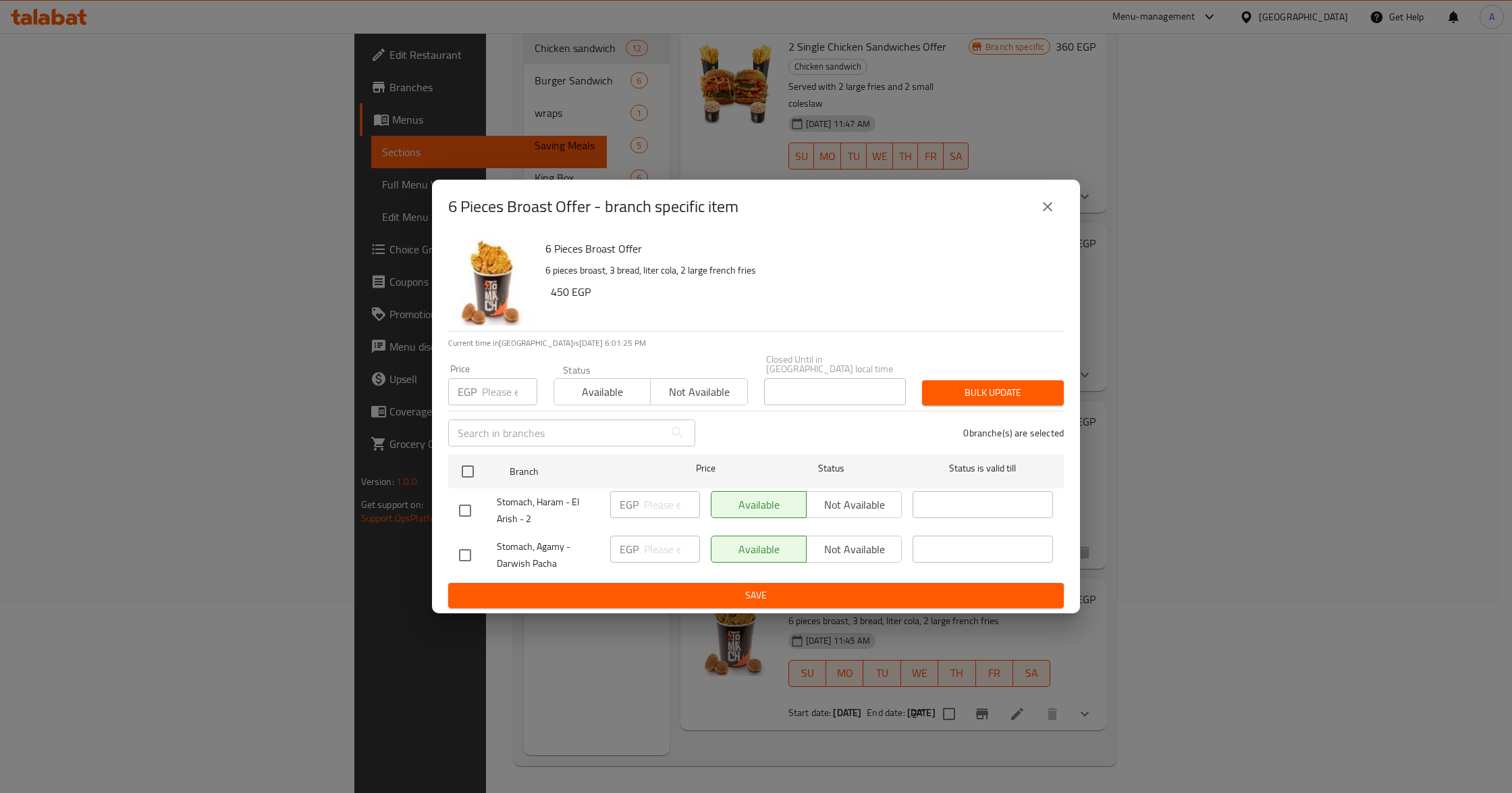
click at [1043, 194] on div "6 Pieces Broast Offer - branch specific item" at bounding box center [756, 207] width 648 height 54
click at [1048, 211] on icon "close" at bounding box center [1047, 207] width 9 height 9
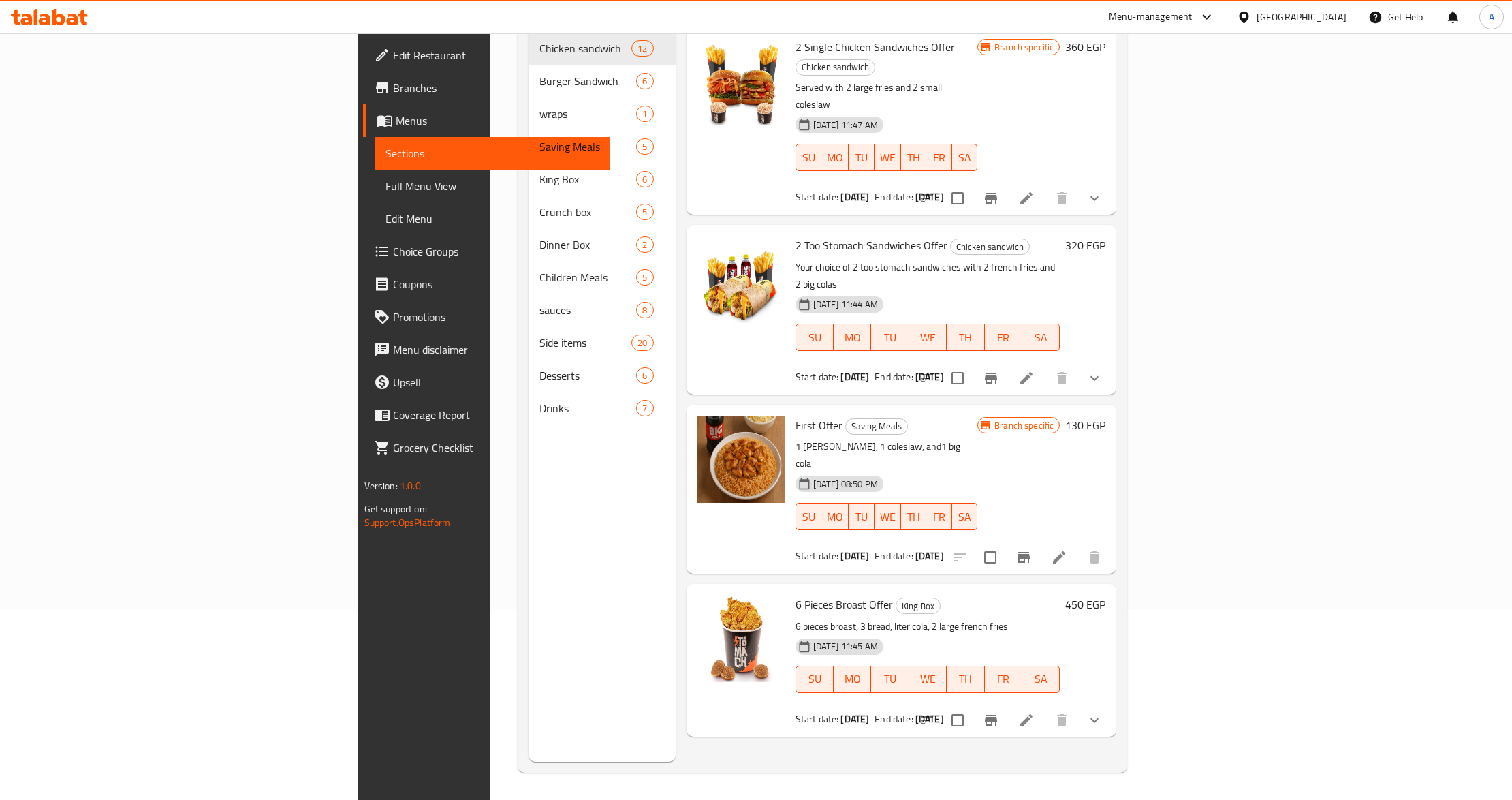
scroll to position [101, 0]
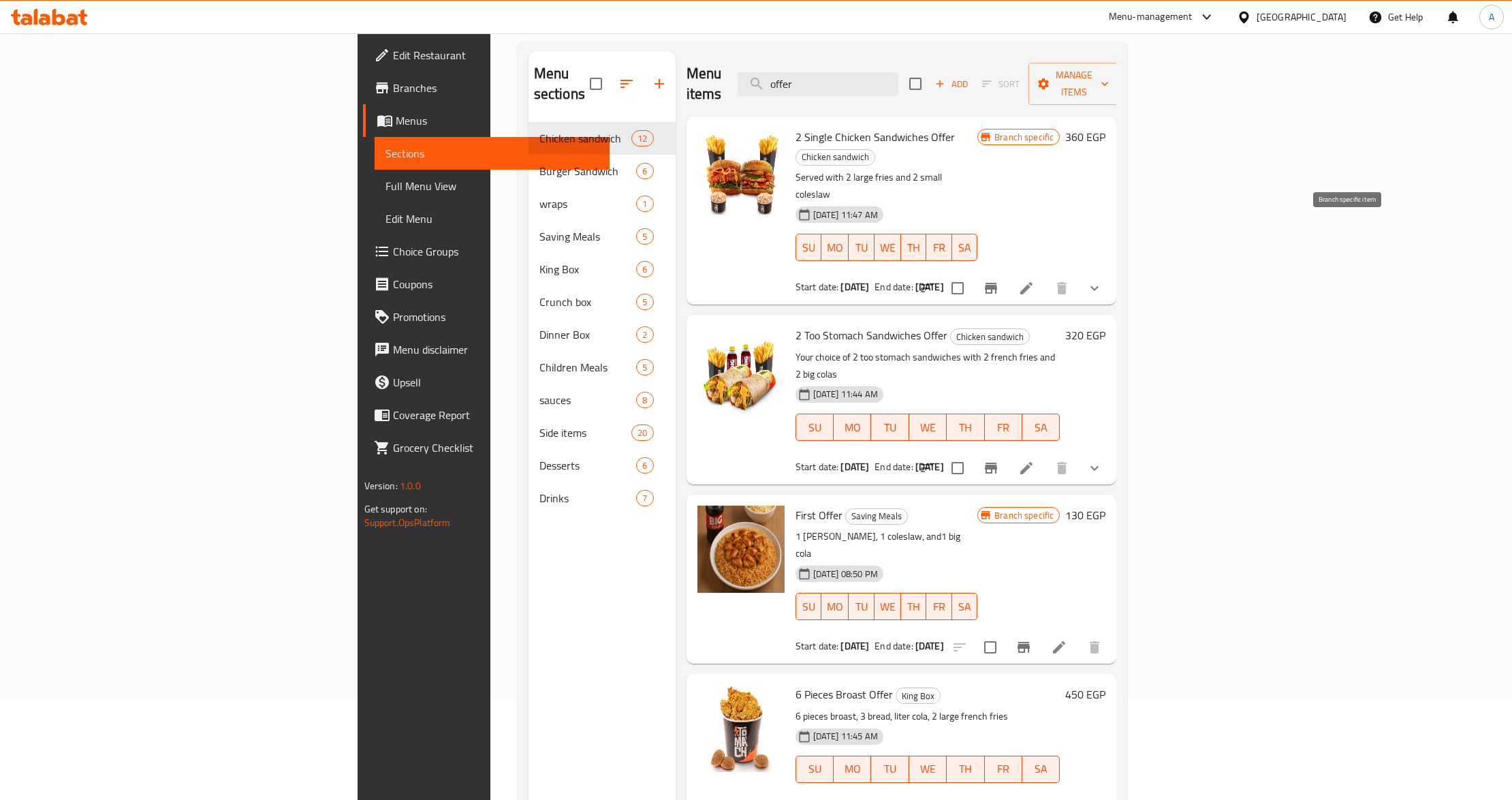
click at [997, 283] on icon "Branch-specific-item" at bounding box center [991, 289] width 13 height 11
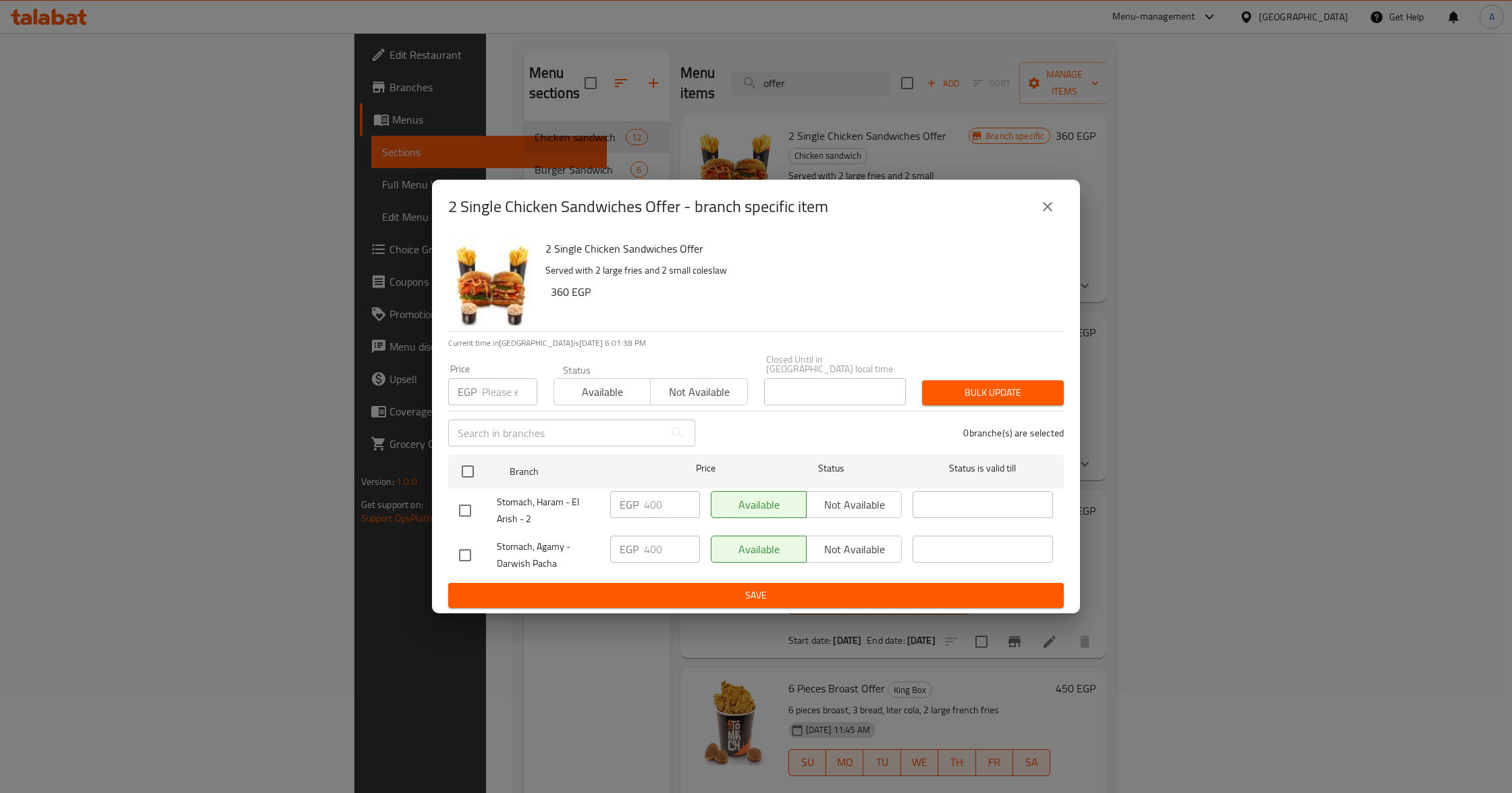
click at [1054, 214] on icon "close" at bounding box center [1047, 206] width 16 height 16
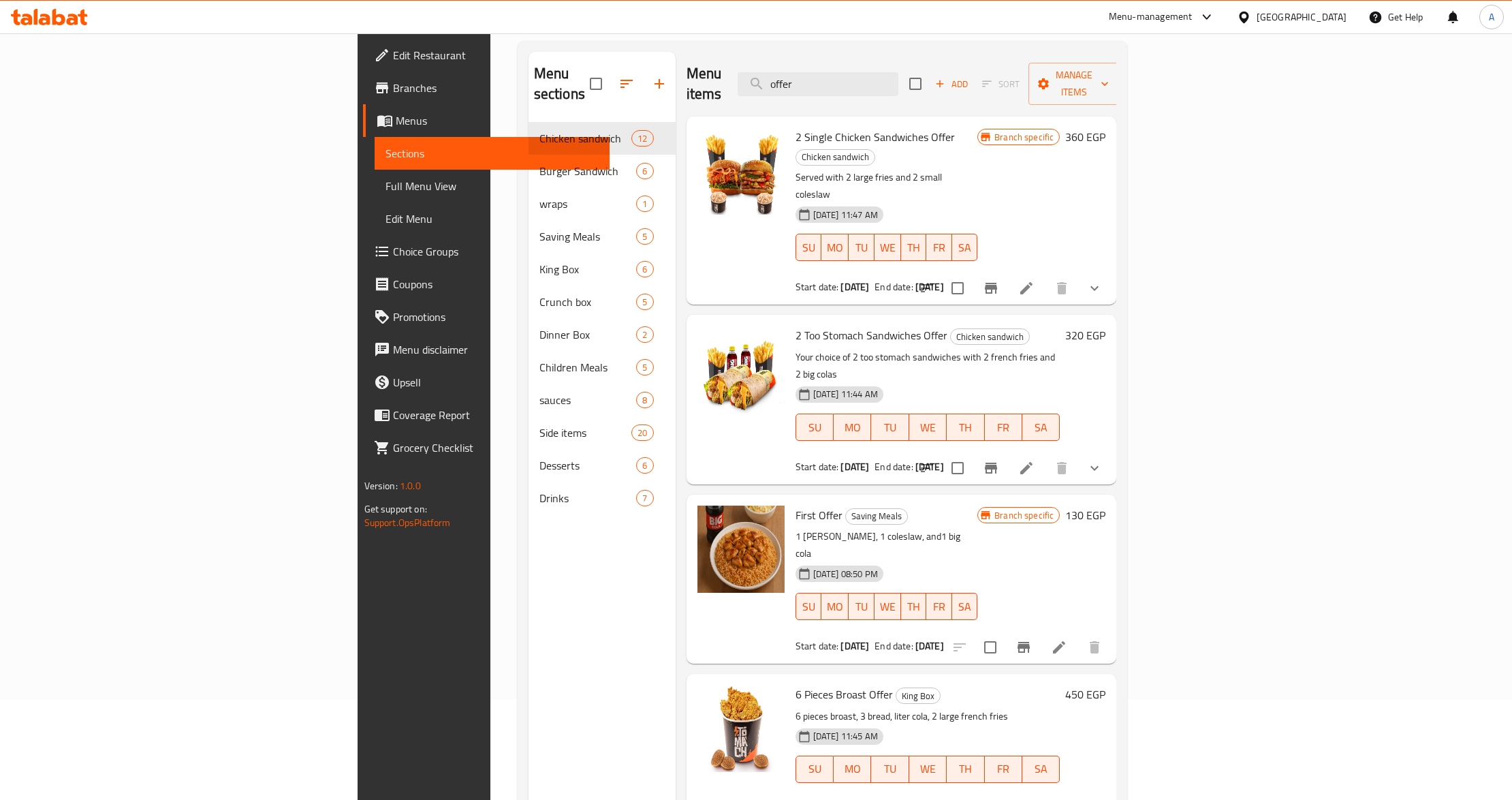
click at [997, 283] on icon "Branch-specific-item" at bounding box center [991, 289] width 13 height 11
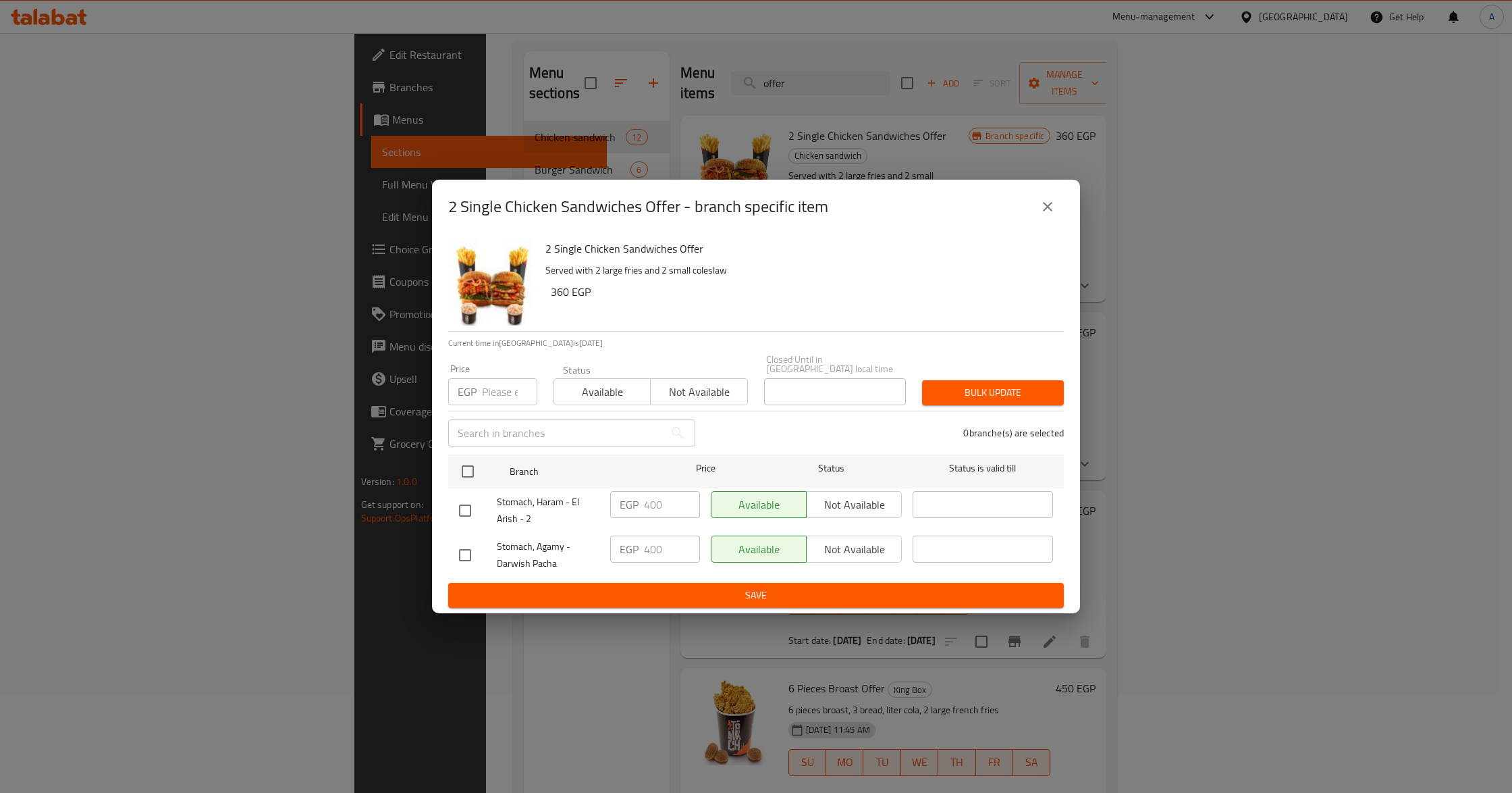
click at [1030, 208] on div "2 Single Chicken Sandwiches Offer - branch specific item" at bounding box center [756, 207] width 615 height 33
click at [1047, 208] on icon "close" at bounding box center [1047, 206] width 16 height 16
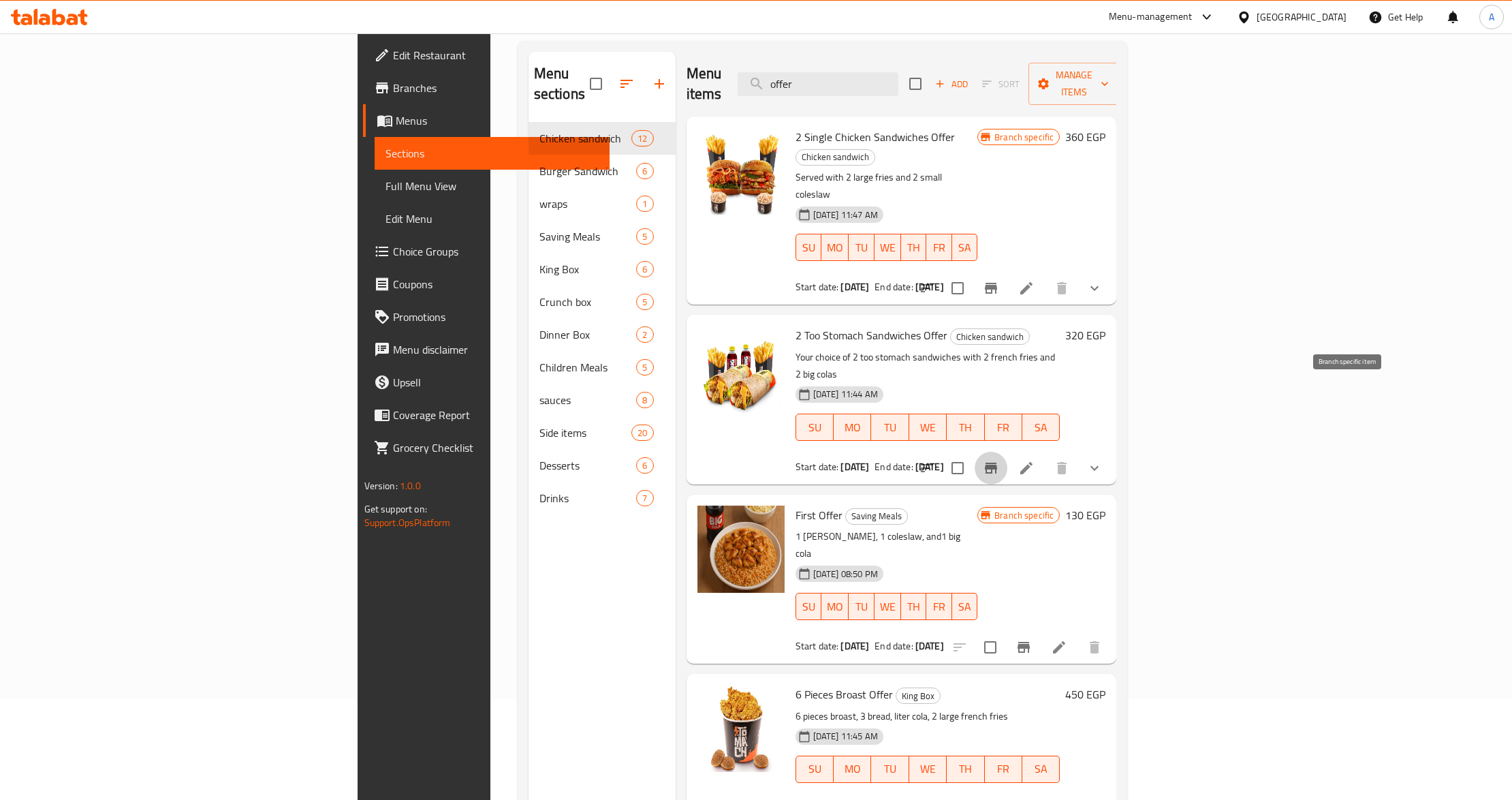
click at [997, 463] on icon "Branch-specific-item" at bounding box center [991, 468] width 13 height 11
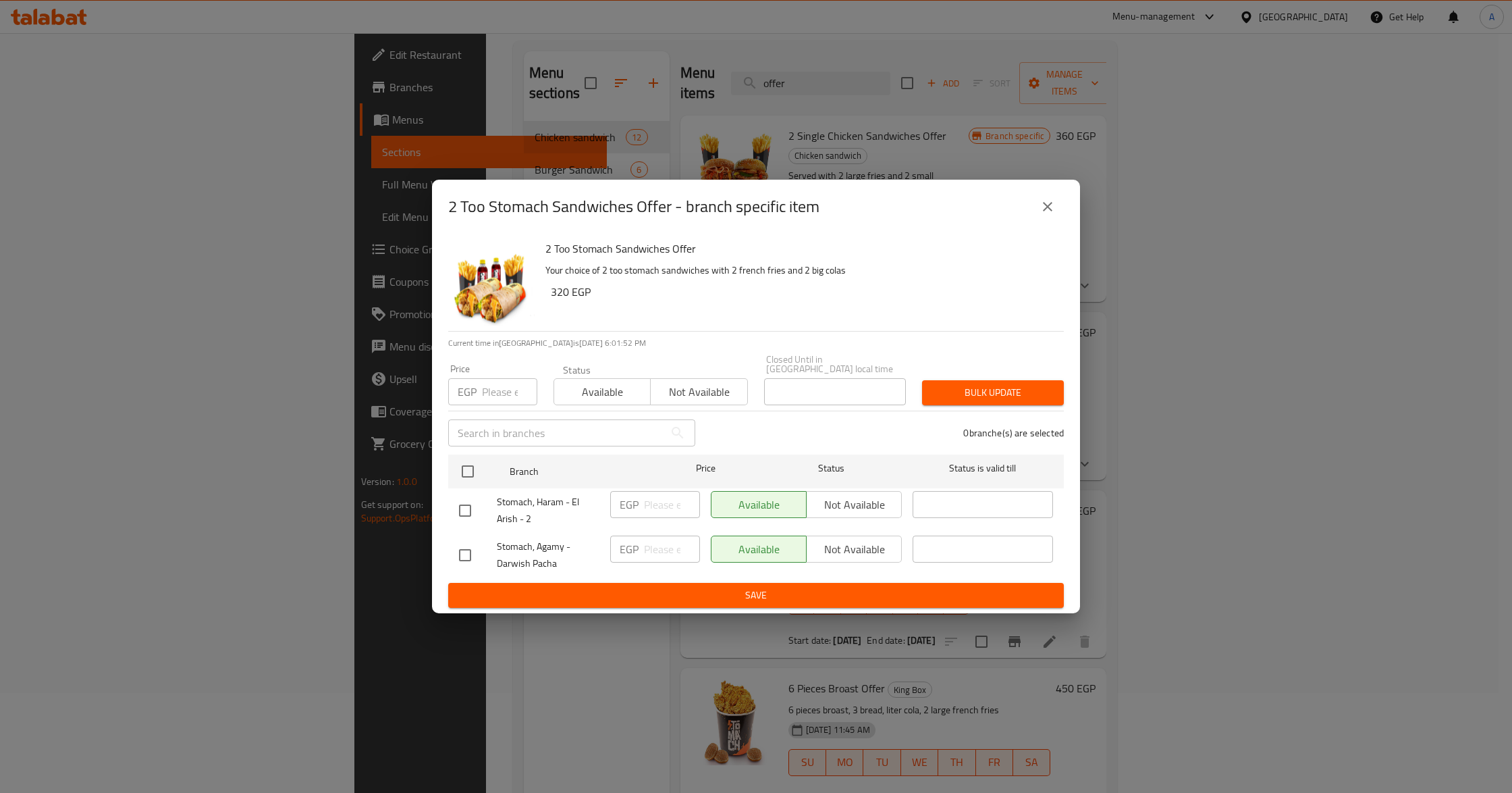
click at [1048, 214] on icon "close" at bounding box center [1047, 206] width 16 height 16
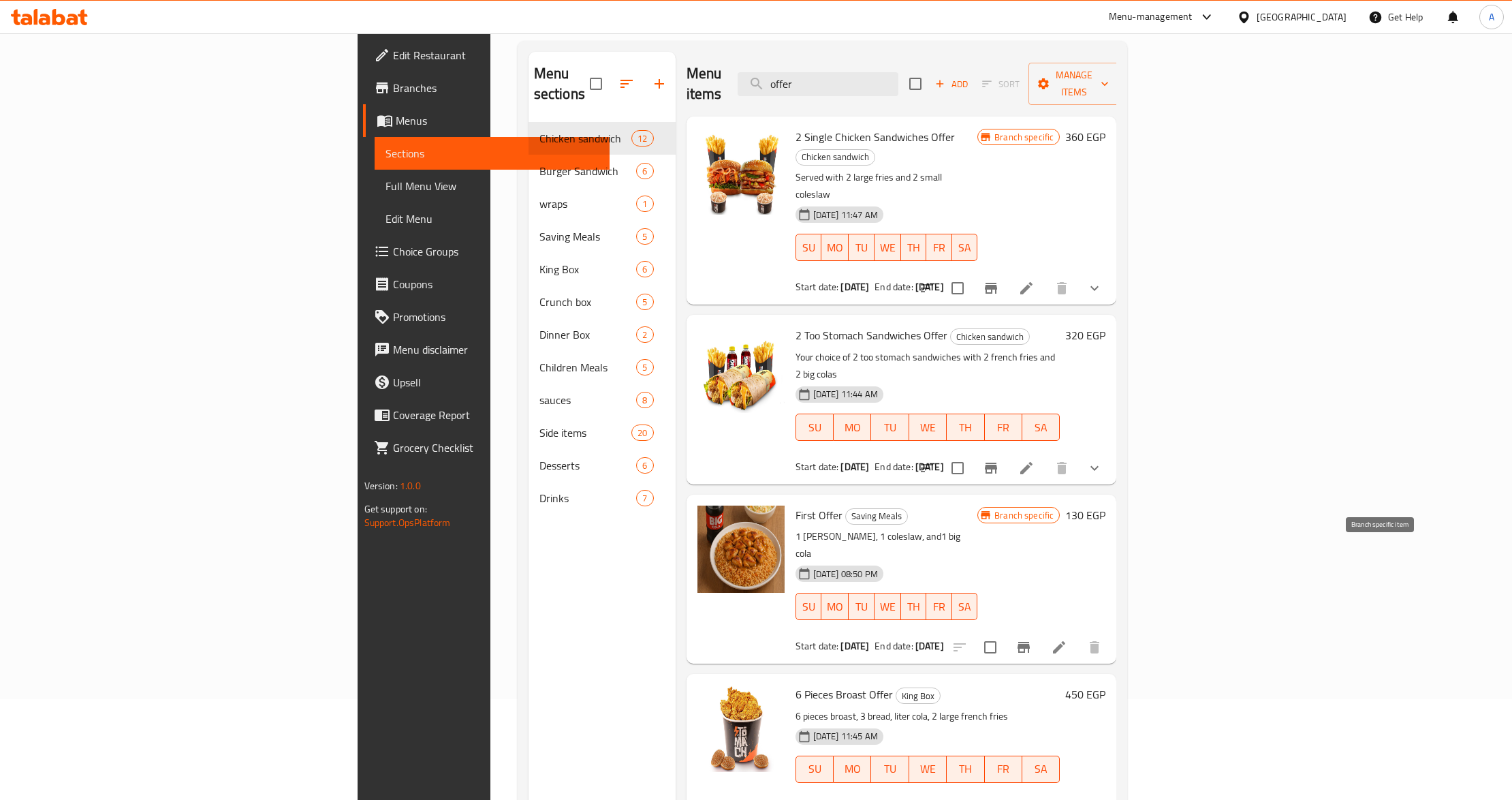
click at [1032, 639] on icon "Branch-specific-item" at bounding box center [1024, 647] width 16 height 16
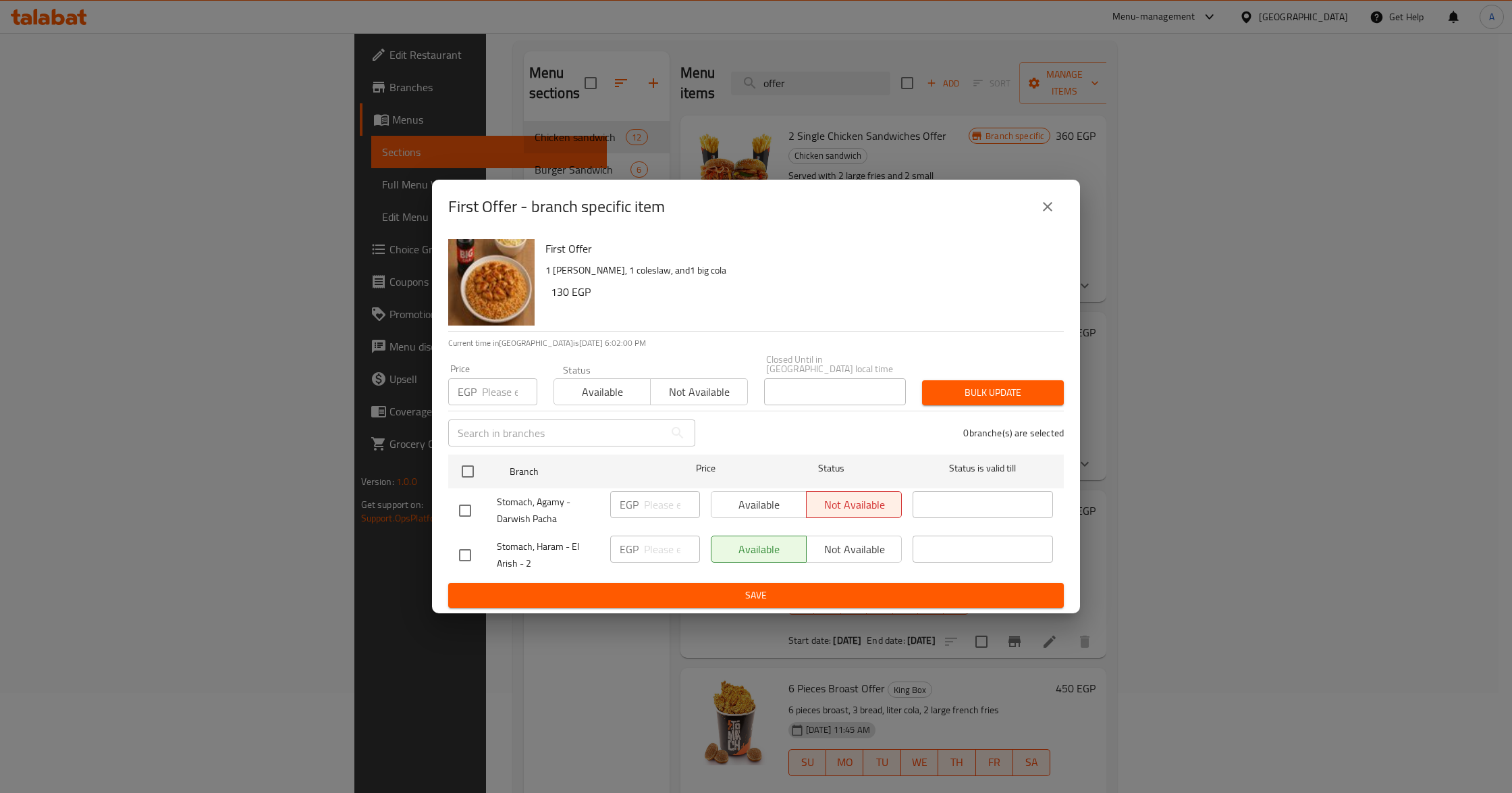
click at [472, 514] on input "checkbox" at bounding box center [465, 511] width 28 height 28
checkbox input "true"
click at [770, 501] on span "Available" at bounding box center [759, 505] width 85 height 19
click at [615, 396] on span "Available" at bounding box center [602, 392] width 85 height 19
click at [972, 384] on span "Bulk update" at bounding box center [993, 393] width 120 height 17
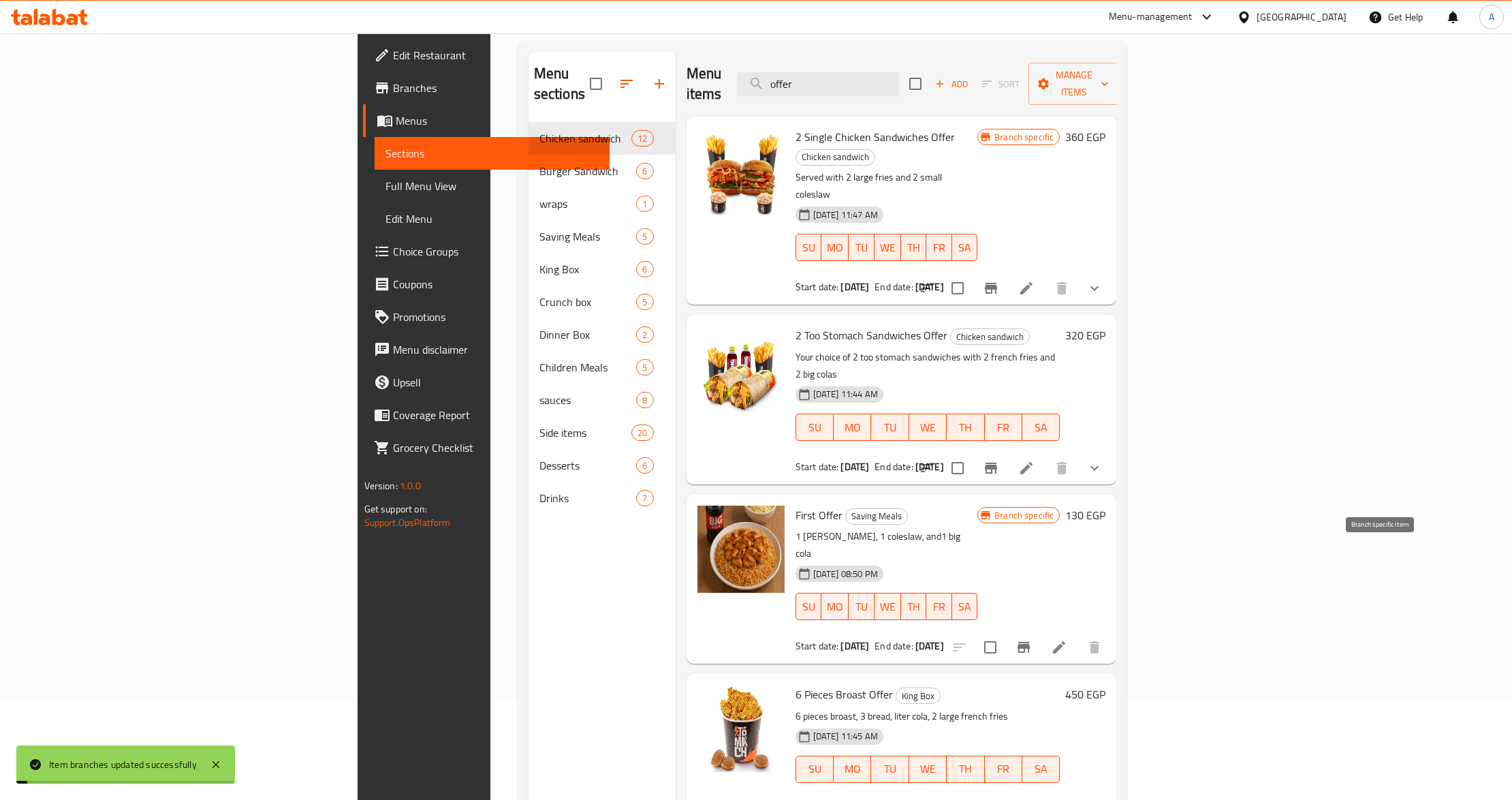
click at [1030, 642] on icon "Branch-specific-item" at bounding box center [1024, 647] width 13 height 11
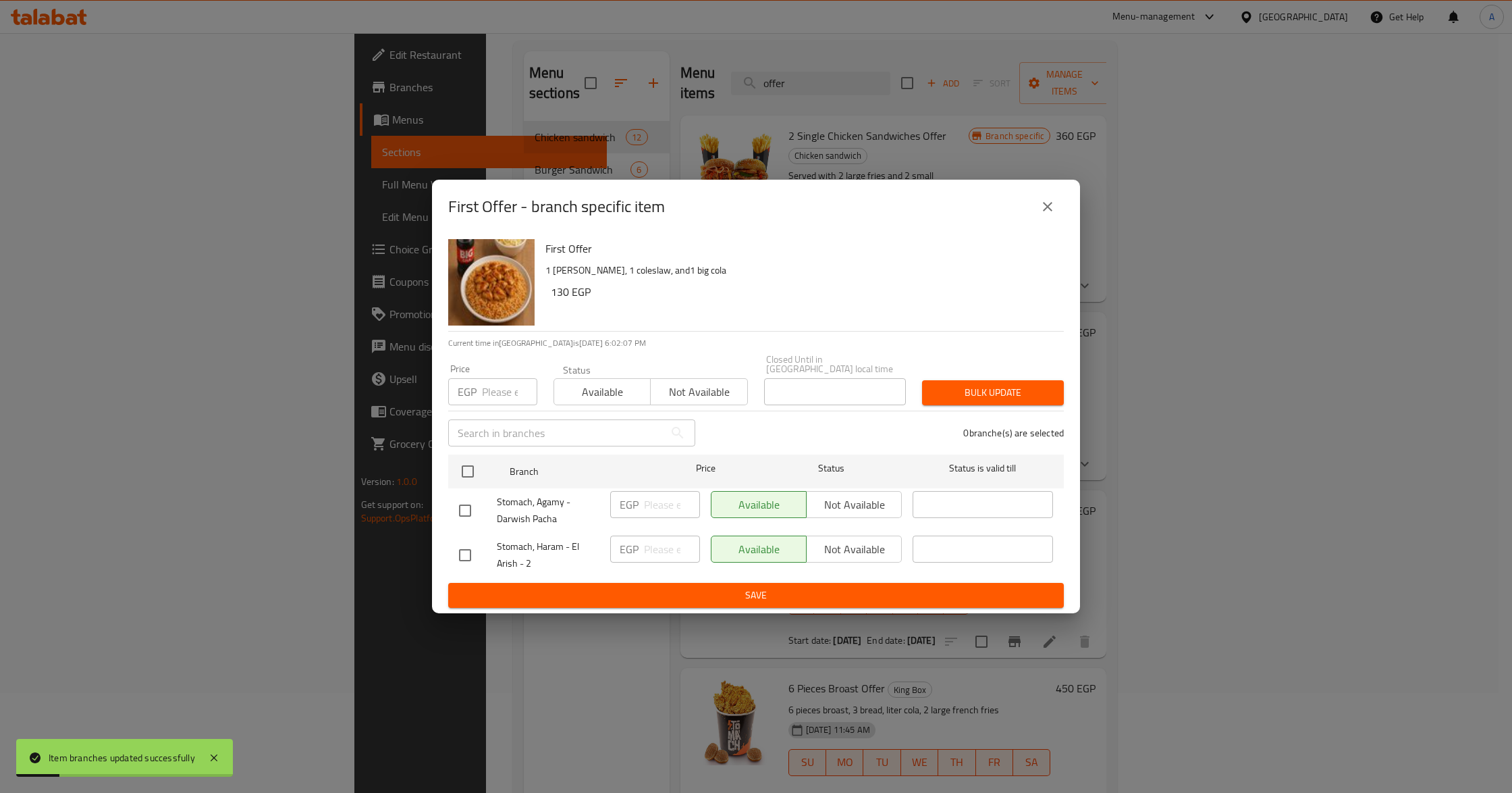
click at [1035, 217] on button "close" at bounding box center [1048, 207] width 33 height 33
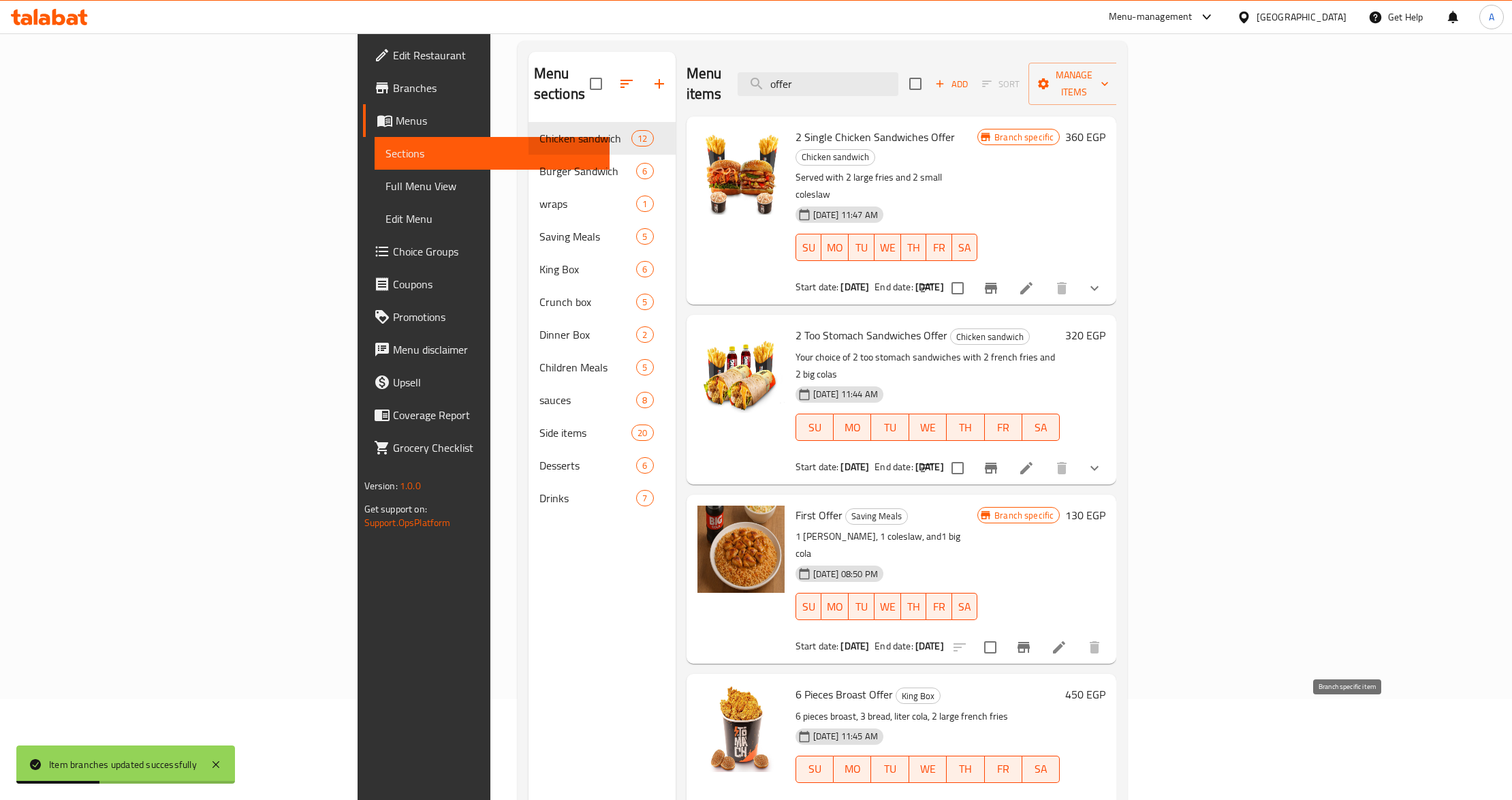
click at [999, 799] on icon "Branch-specific-item" at bounding box center [991, 810] width 16 height 16
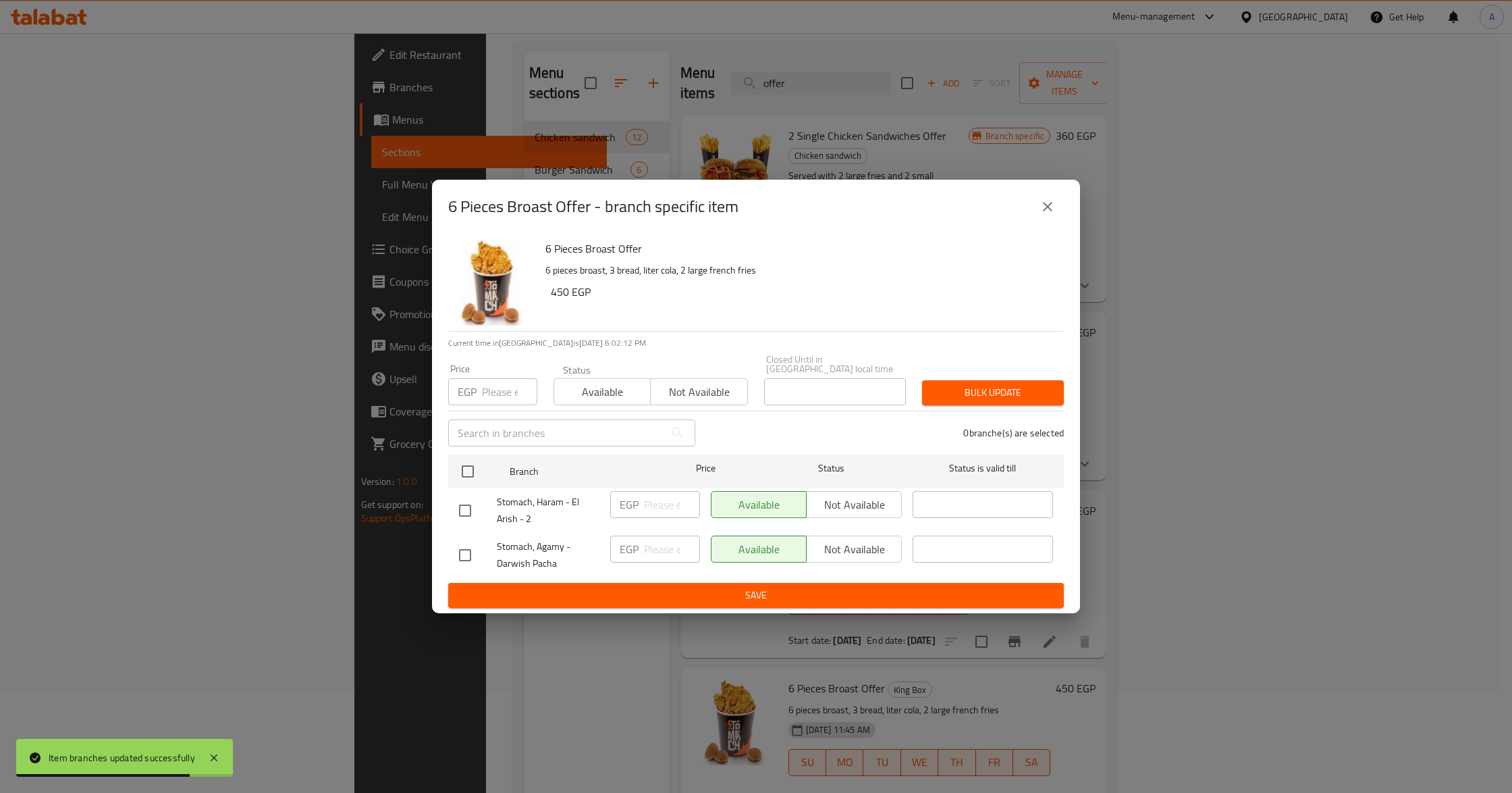
click at [1047, 215] on icon "close" at bounding box center [1047, 206] width 16 height 16
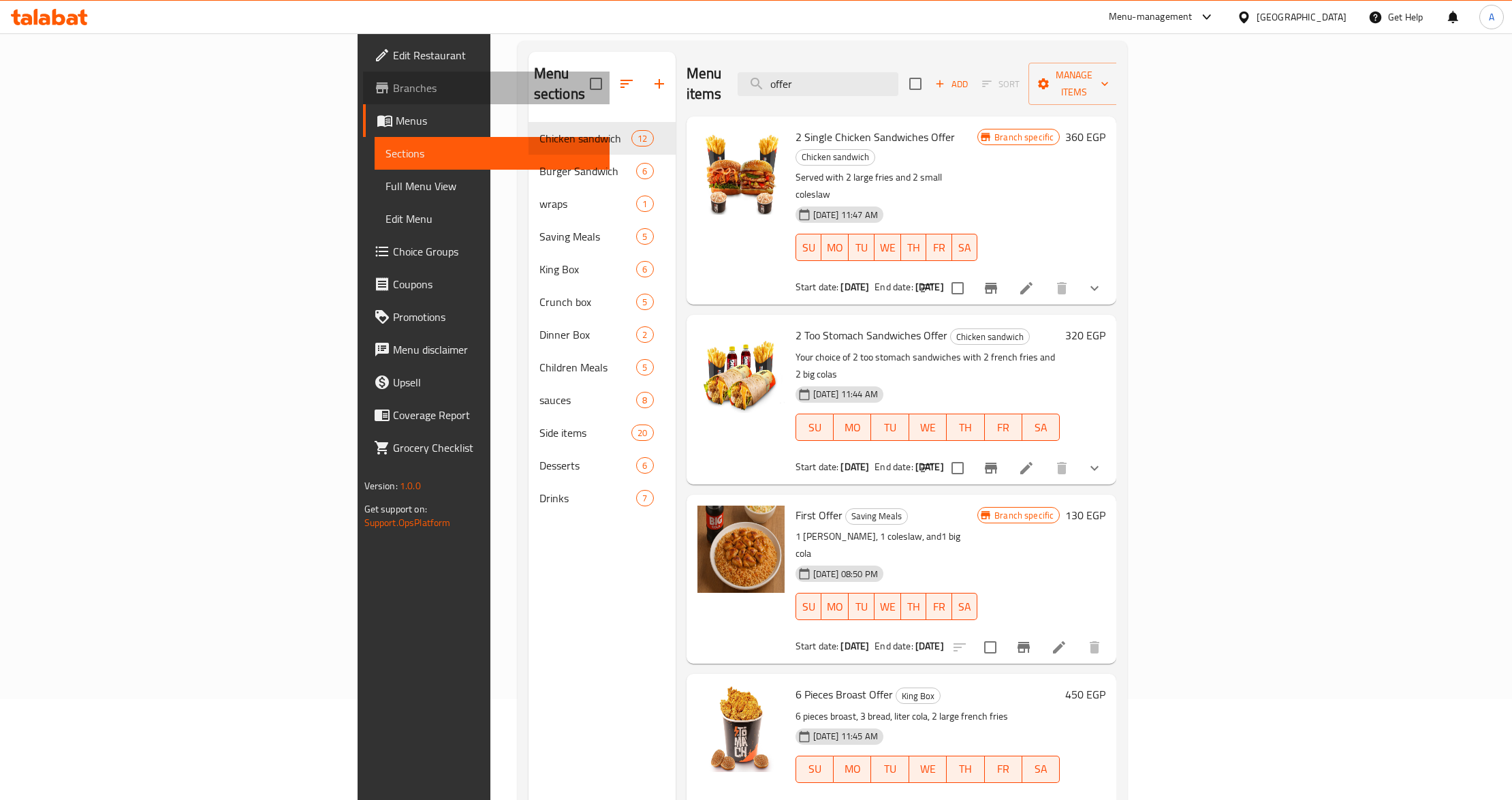
click at [393, 91] on span "Branches" at bounding box center [495, 88] width 206 height 16
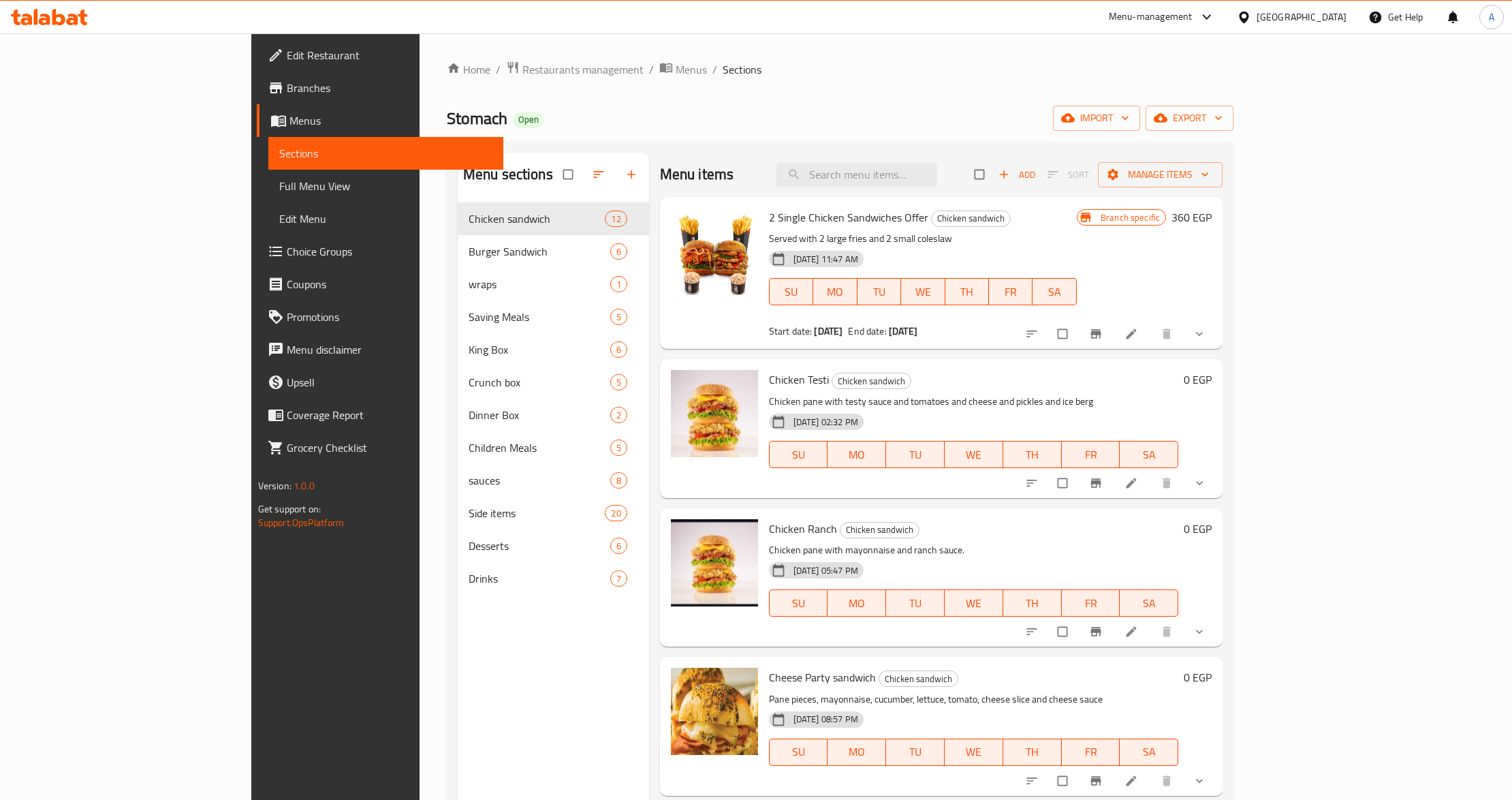
click at [257, 64] on link "Edit Restaurant" at bounding box center [380, 56] width 247 height 33
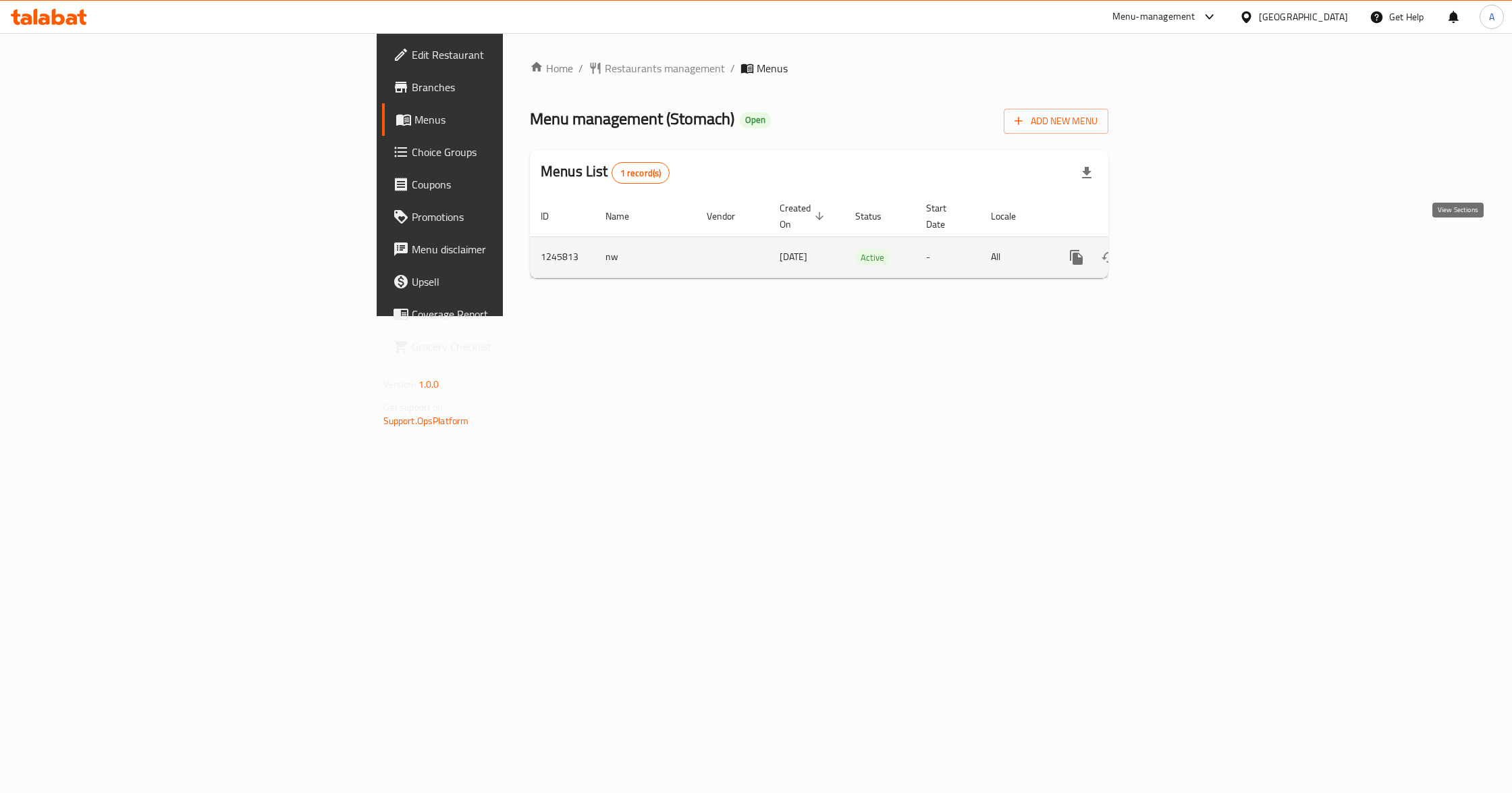
click at [1182, 250] on icon "enhanced table" at bounding box center [1174, 257] width 16 height 16
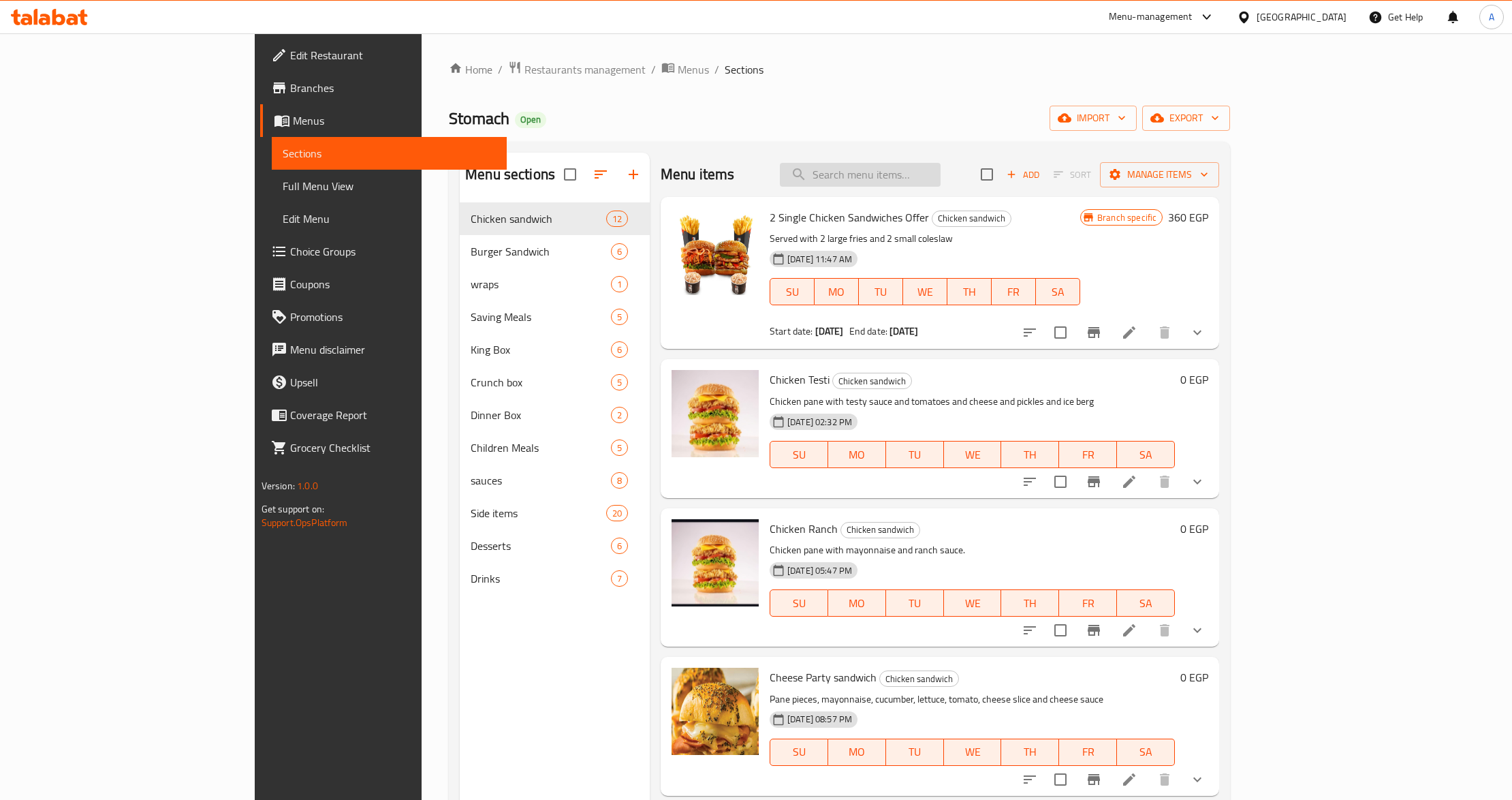
click at [941, 184] on input "search" at bounding box center [860, 175] width 161 height 24
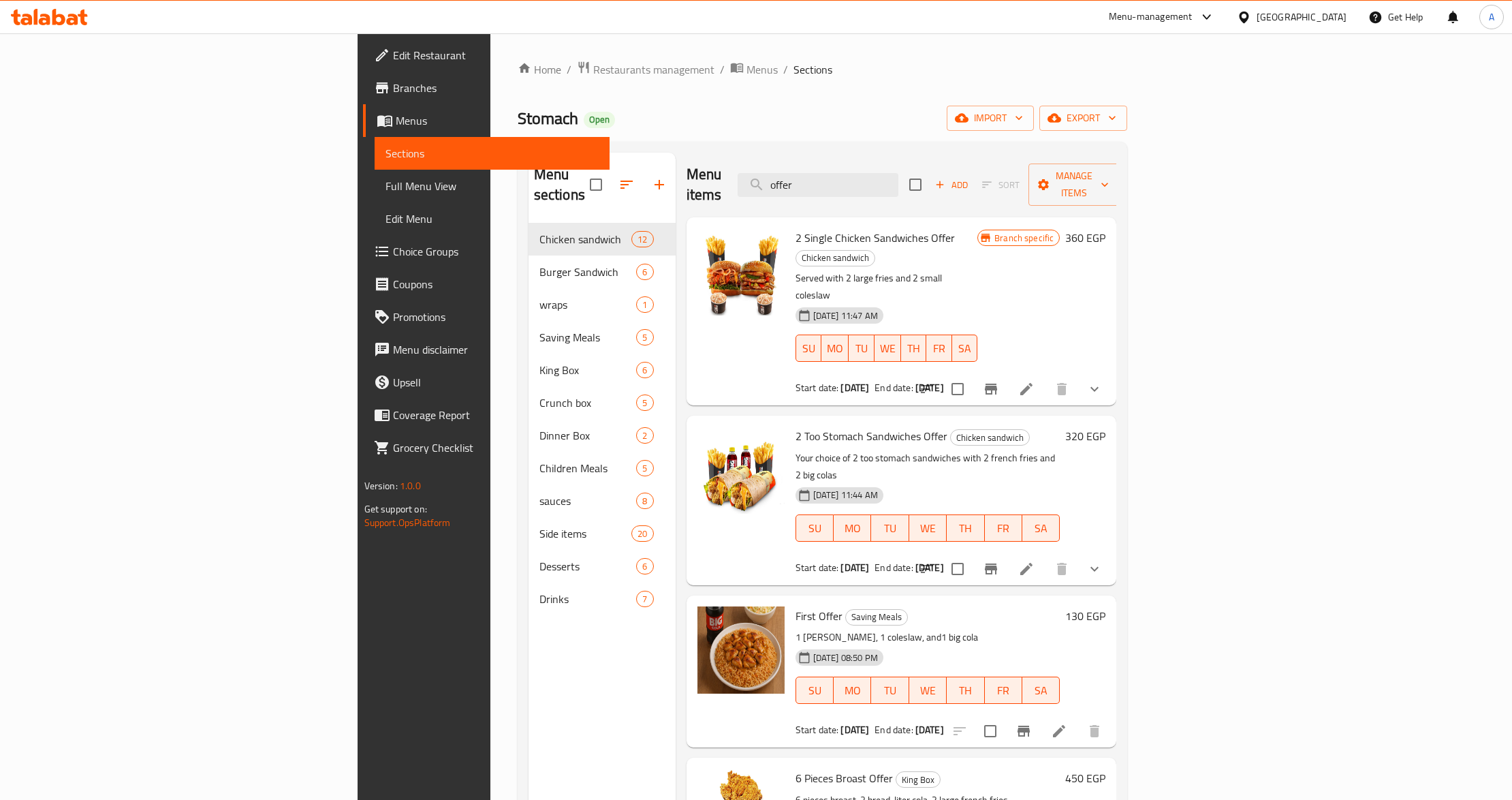
type input "offer"
click at [796, 227] on span "2 Single Chicken Sandwiches Offer" at bounding box center [875, 238] width 159 height 20
copy h6 "2 Single Chicken Sandwiches Offer"
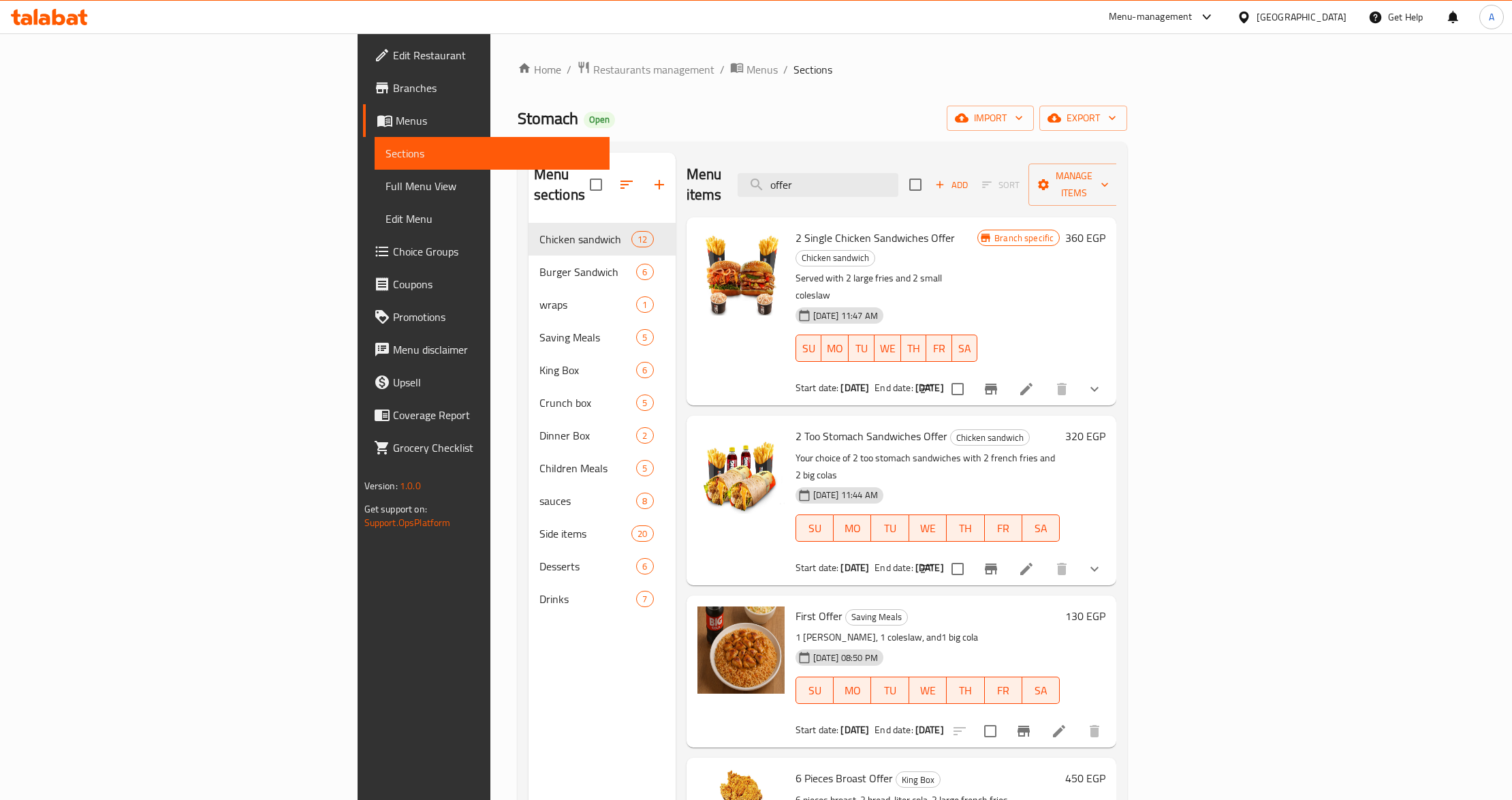
click at [796, 426] on span "2 Too Stomach Sandwiches Offer" at bounding box center [872, 436] width 152 height 20
copy h6 "2 Too Stomach Sandwiches Offer"
click at [796, 605] on span "First Offer" at bounding box center [819, 616] width 47 height 20
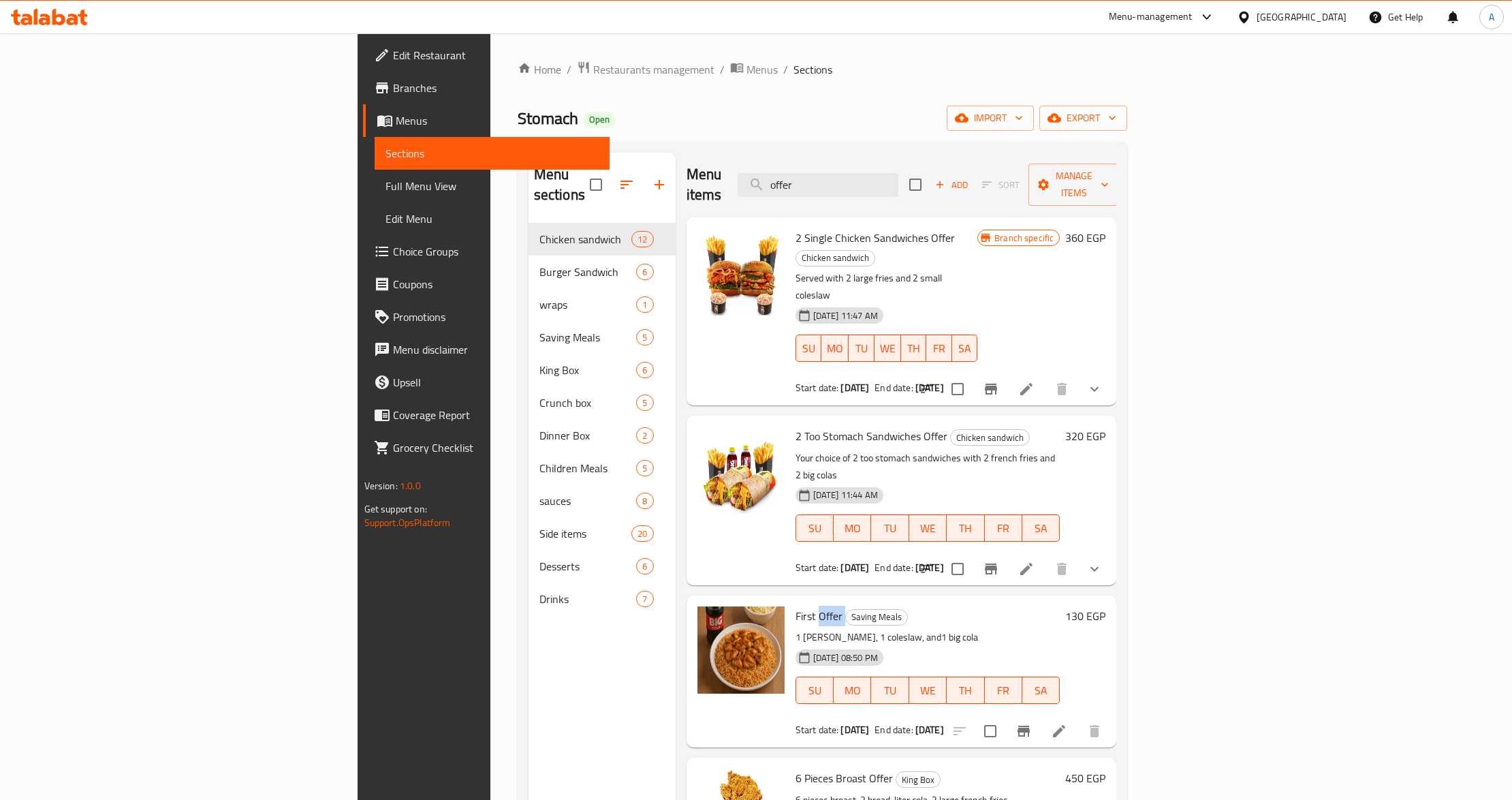
click at [796, 605] on span "First Offer" at bounding box center [819, 616] width 47 height 20
copy h6 "First Offer"
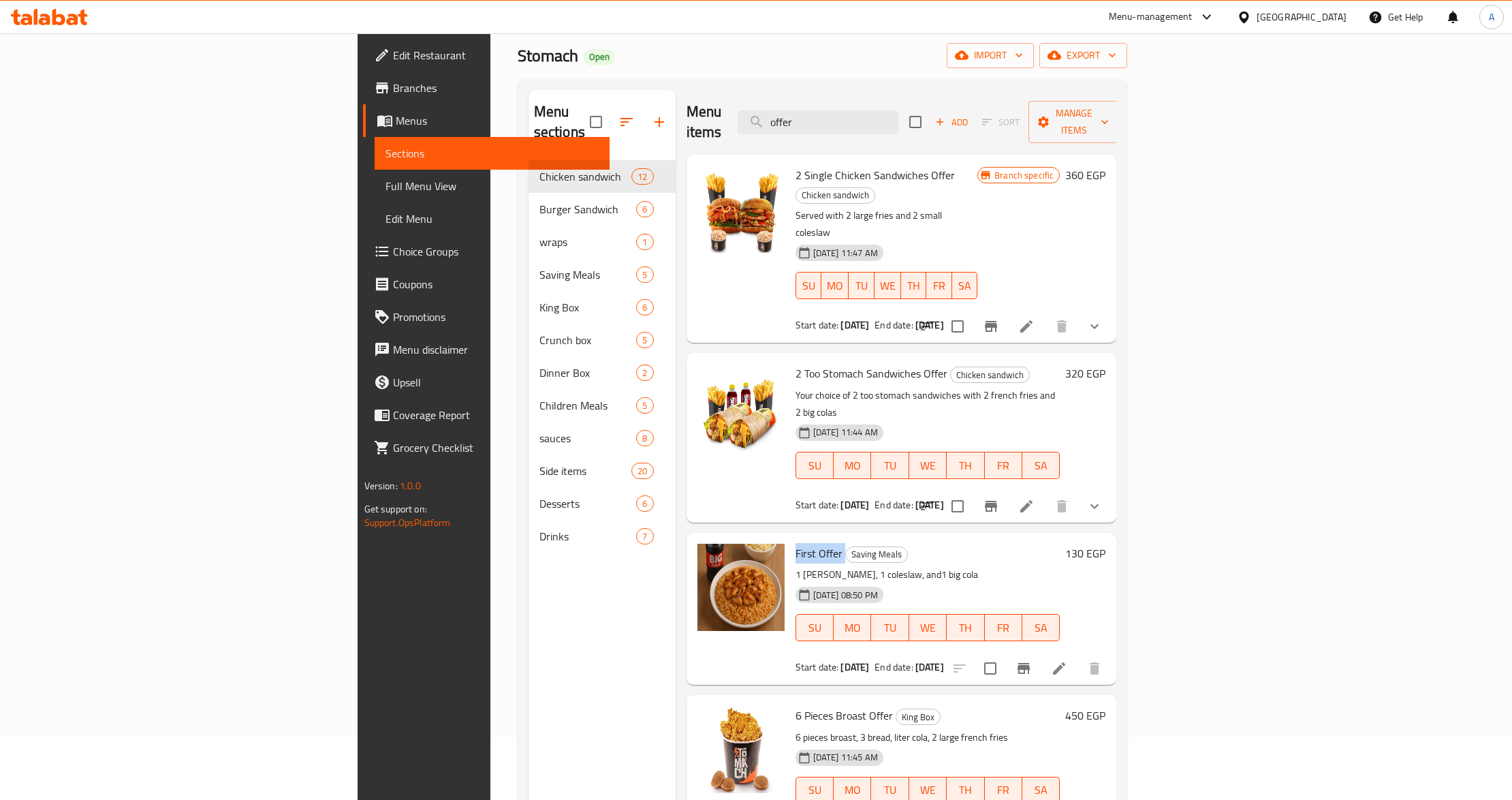
scroll to position [91, 0]
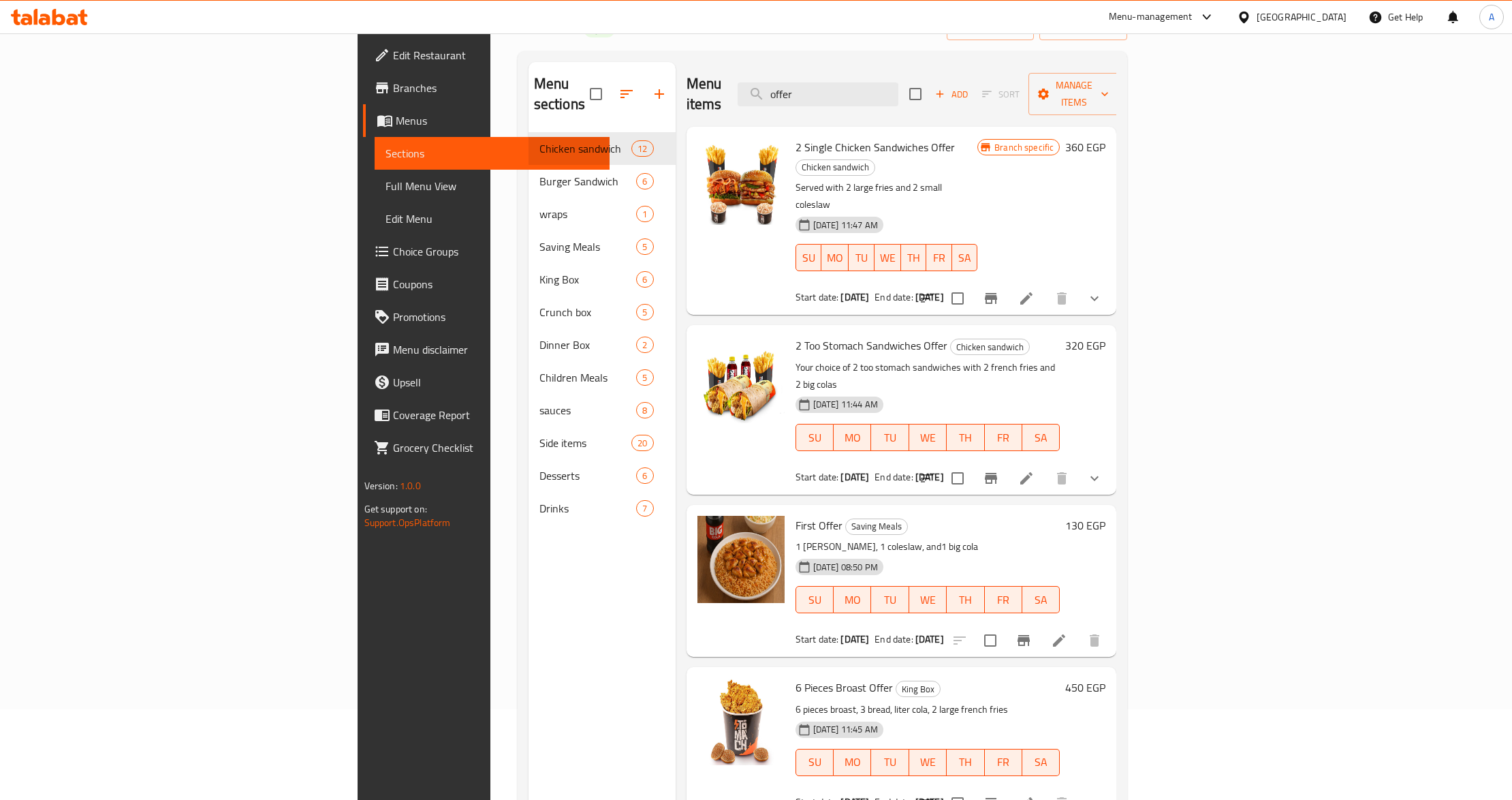
click at [796, 678] on span "6 Pieces Broast Offer" at bounding box center [844, 688] width 97 height 20
copy h6 "6 Pieces Broast Offer"
click at [393, 93] on span "Branches" at bounding box center [495, 88] width 206 height 16
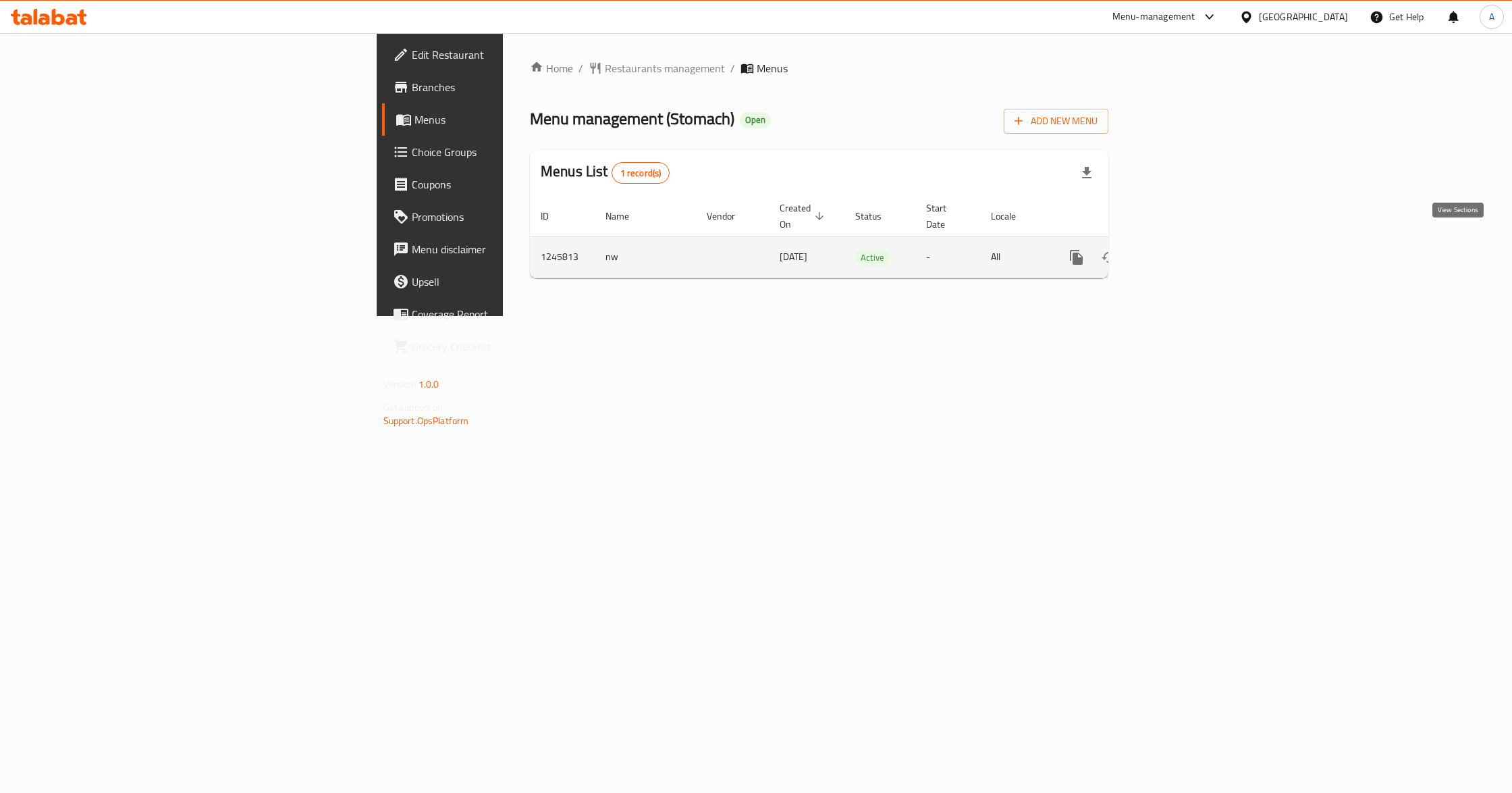
click at [1182, 250] on icon "enhanced table" at bounding box center [1174, 257] width 16 height 16
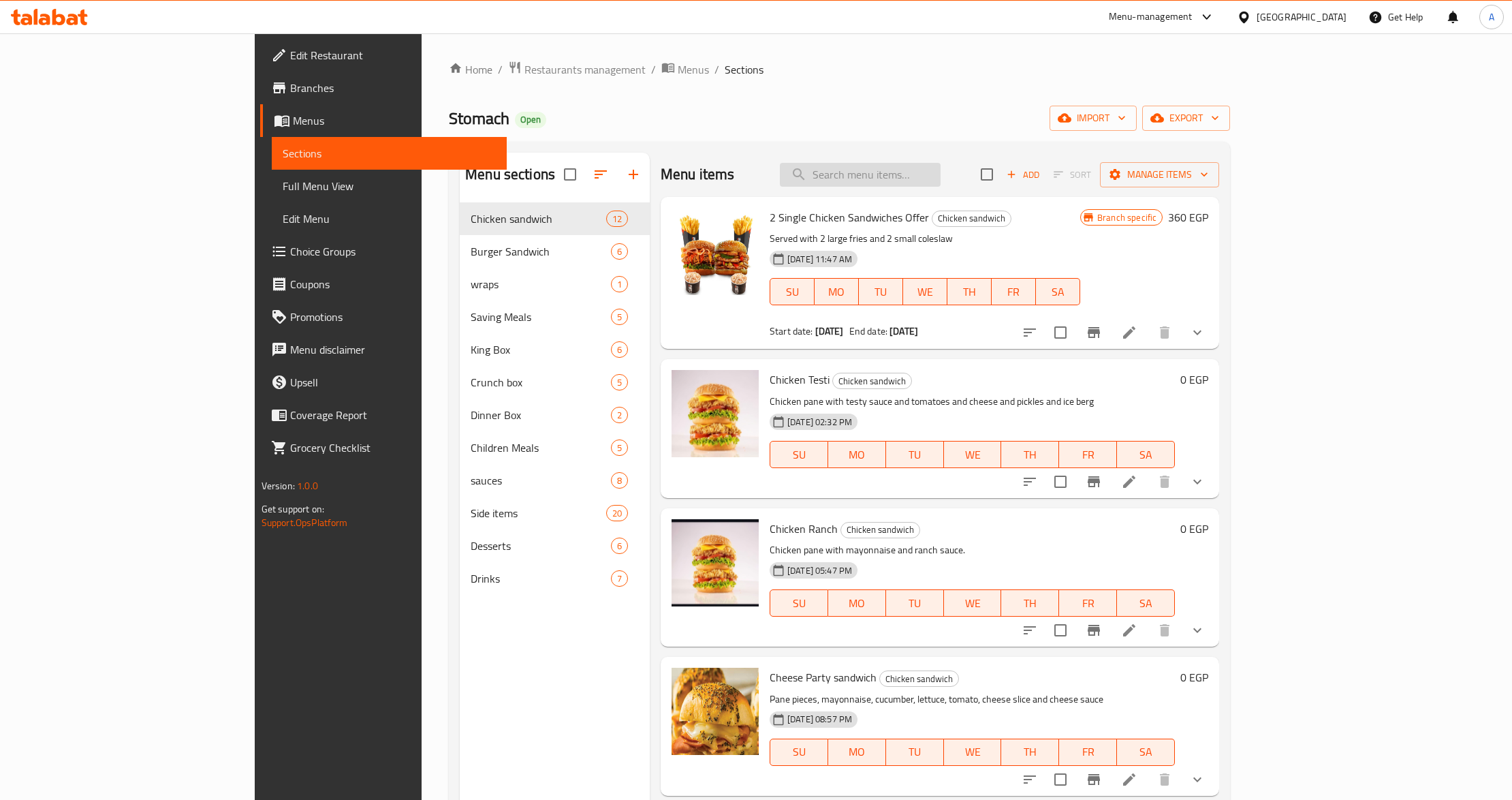
click at [941, 177] on input "search" at bounding box center [860, 175] width 161 height 24
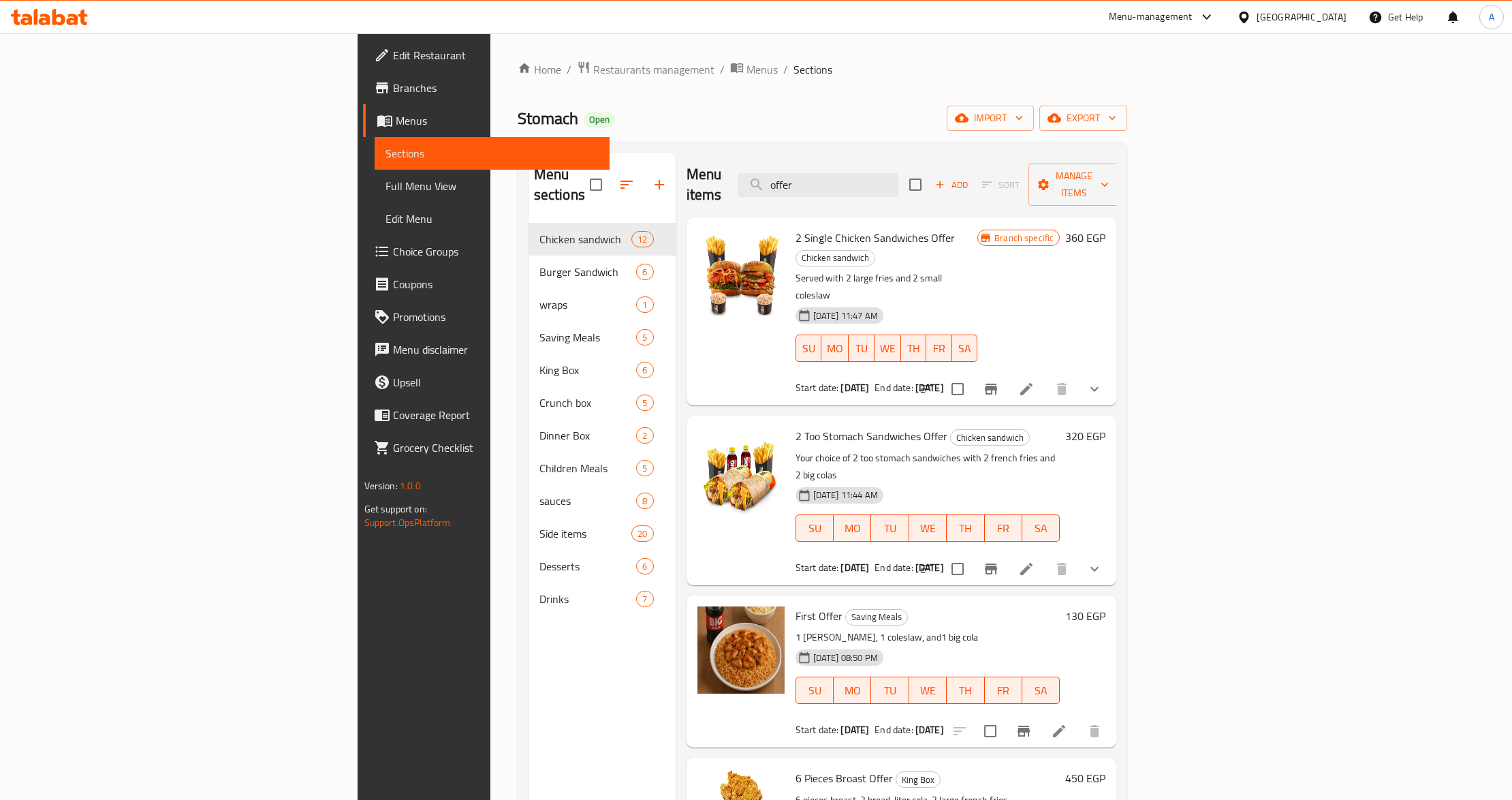
type input "offer"
click at [916, 644] on div "10-09-2025 08:50 PM SU MO TU WE TH FR SA" at bounding box center [928, 681] width 276 height 74
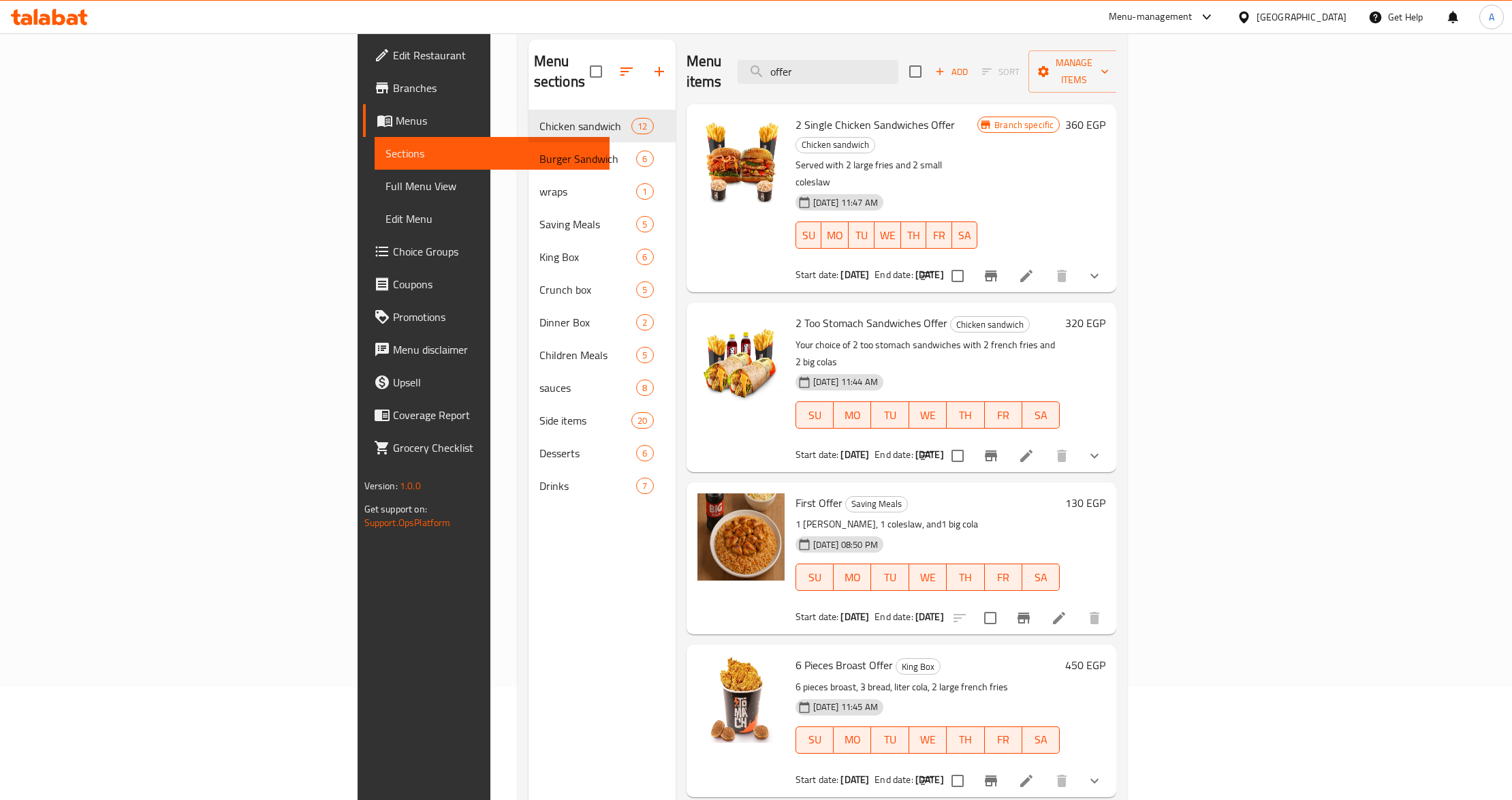
scroll to position [9, 0]
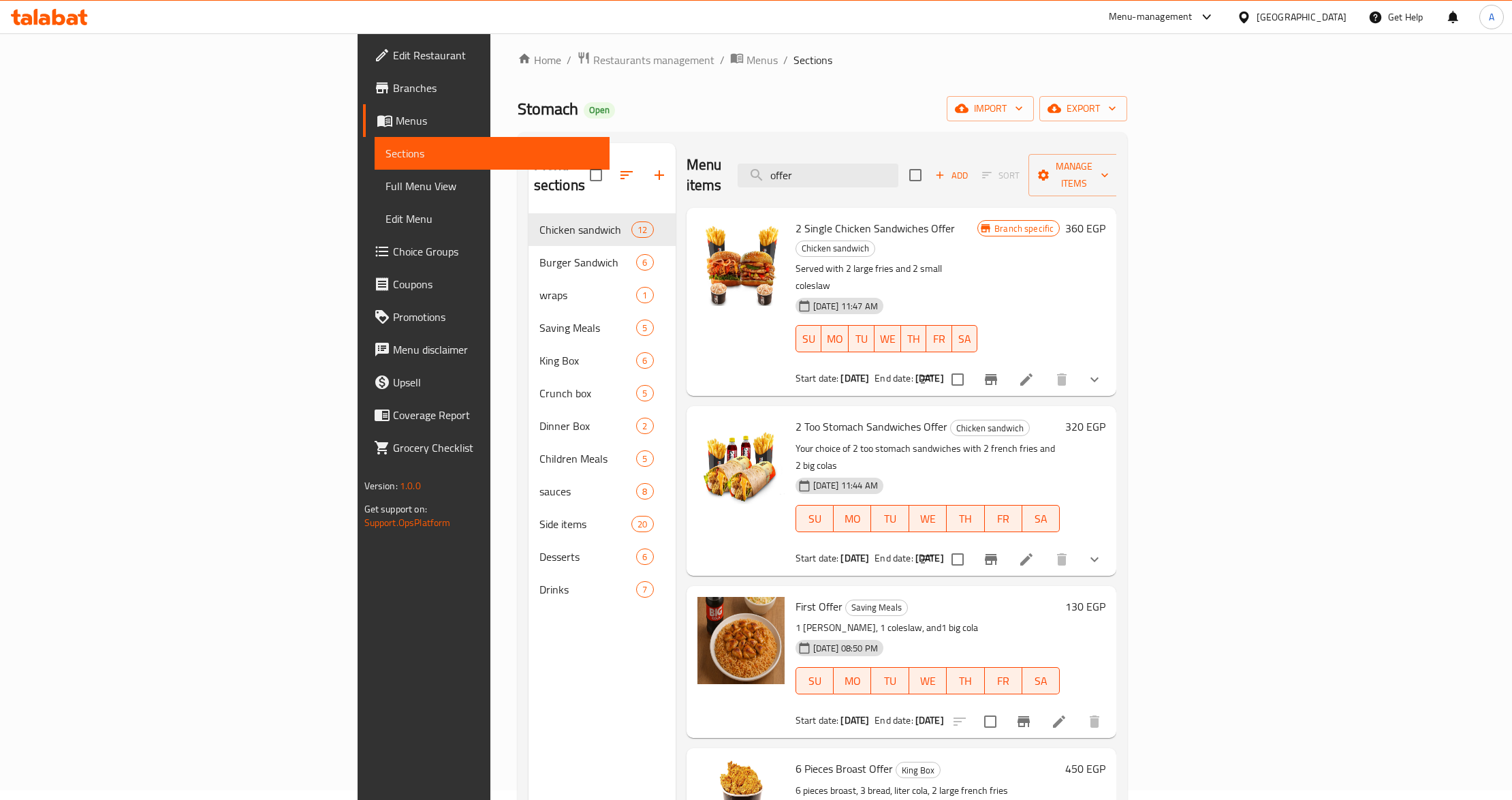
click at [1019, 597] on h6 "First Offer Saving Meals" at bounding box center [928, 606] width 265 height 19
click at [1012, 417] on h6 "2 Too Stomach Sandwiches Offer Chicken sandwich" at bounding box center [928, 427] width 265 height 19
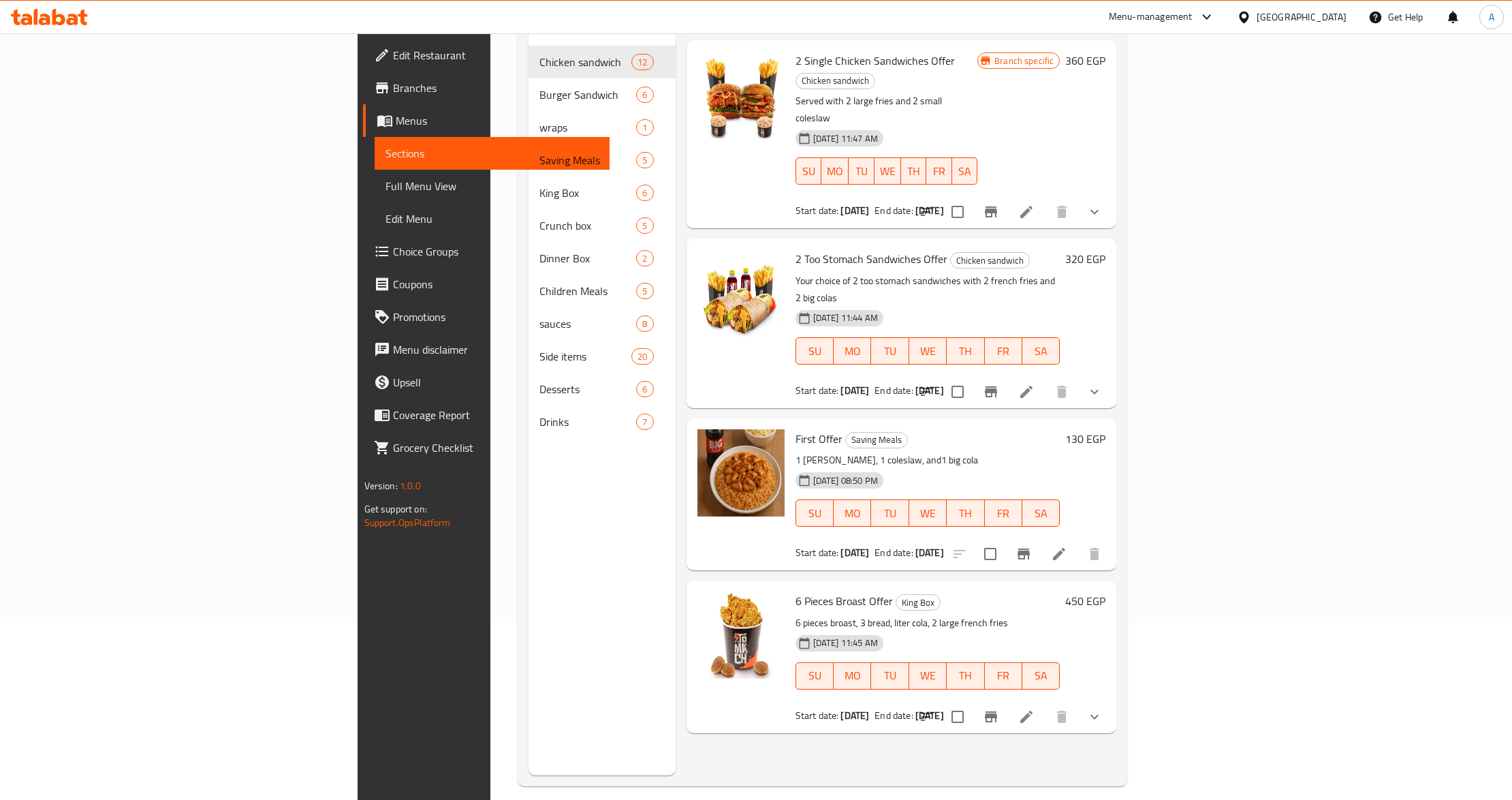
scroll to position [191, 0]
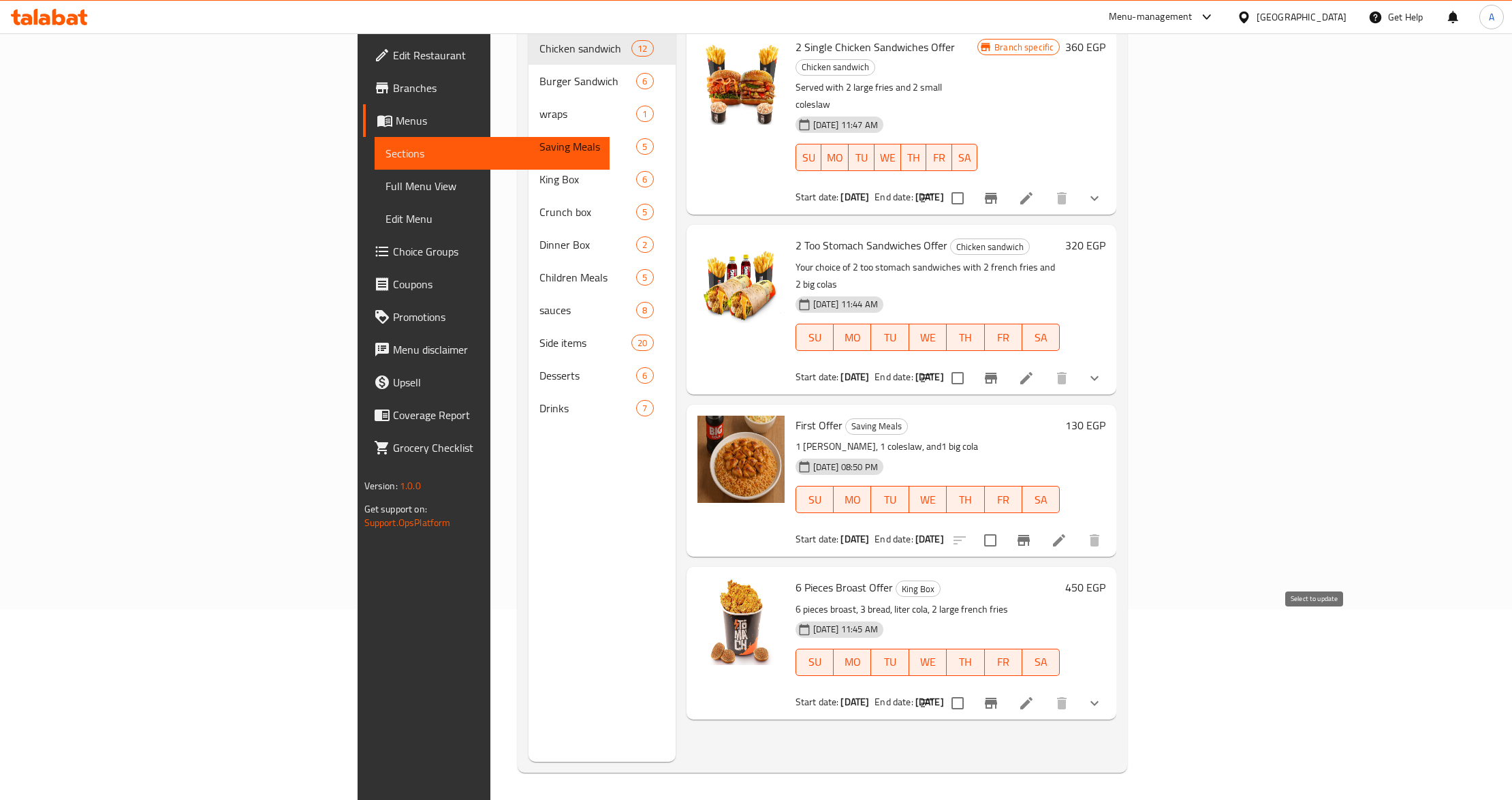
click at [972, 689] on input "checkbox" at bounding box center [957, 703] width 28 height 28
checkbox input "true"
click at [1005, 526] on input "checkbox" at bounding box center [990, 540] width 28 height 28
checkbox input "true"
click at [972, 364] on input "checkbox" at bounding box center [957, 378] width 28 height 28
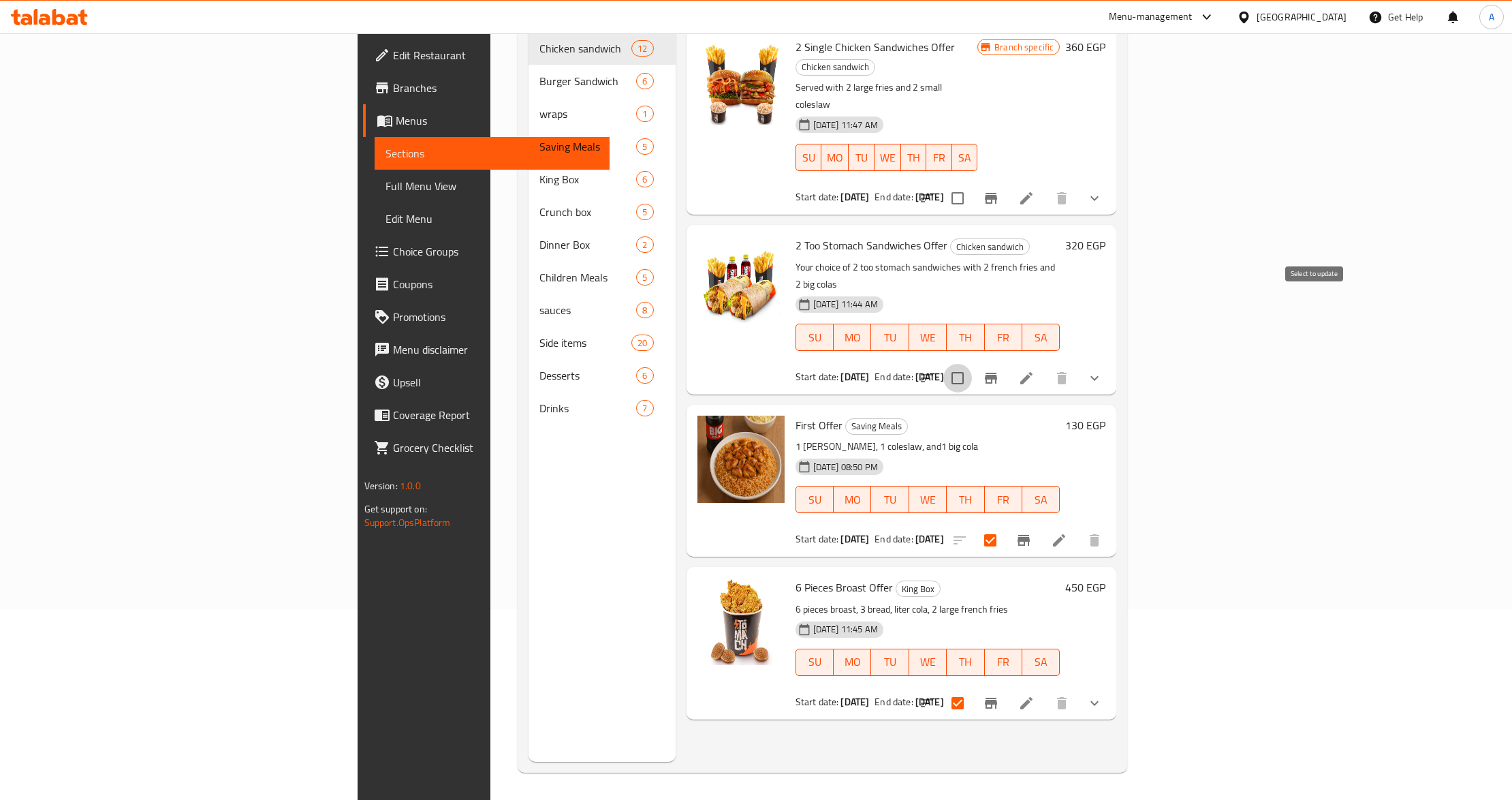
checkbox input "true"
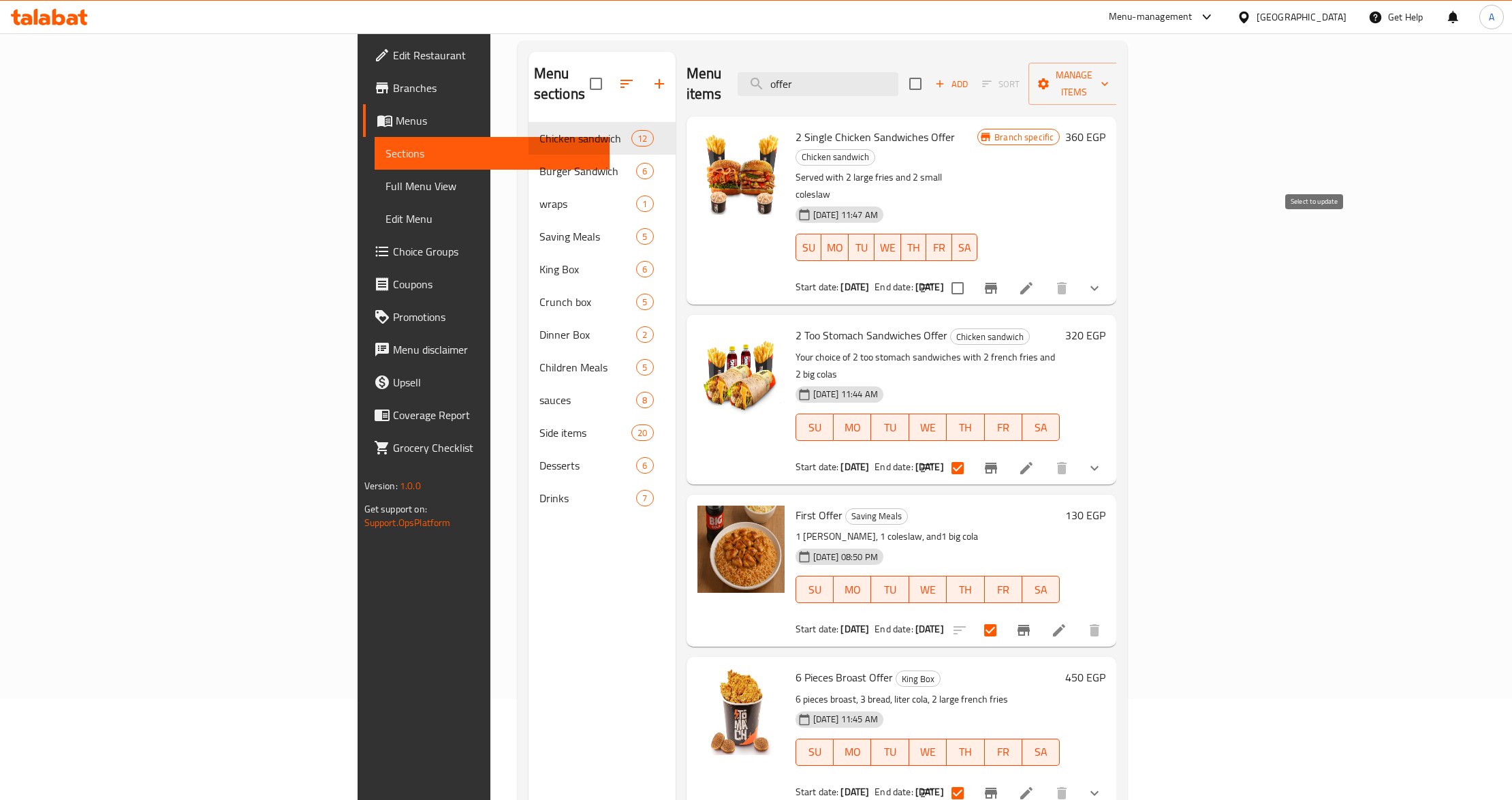
click at [972, 274] on input "checkbox" at bounding box center [957, 288] width 28 height 28
checkbox input "true"
click at [1050, 78] on icon "button" at bounding box center [1044, 84] width 11 height 11
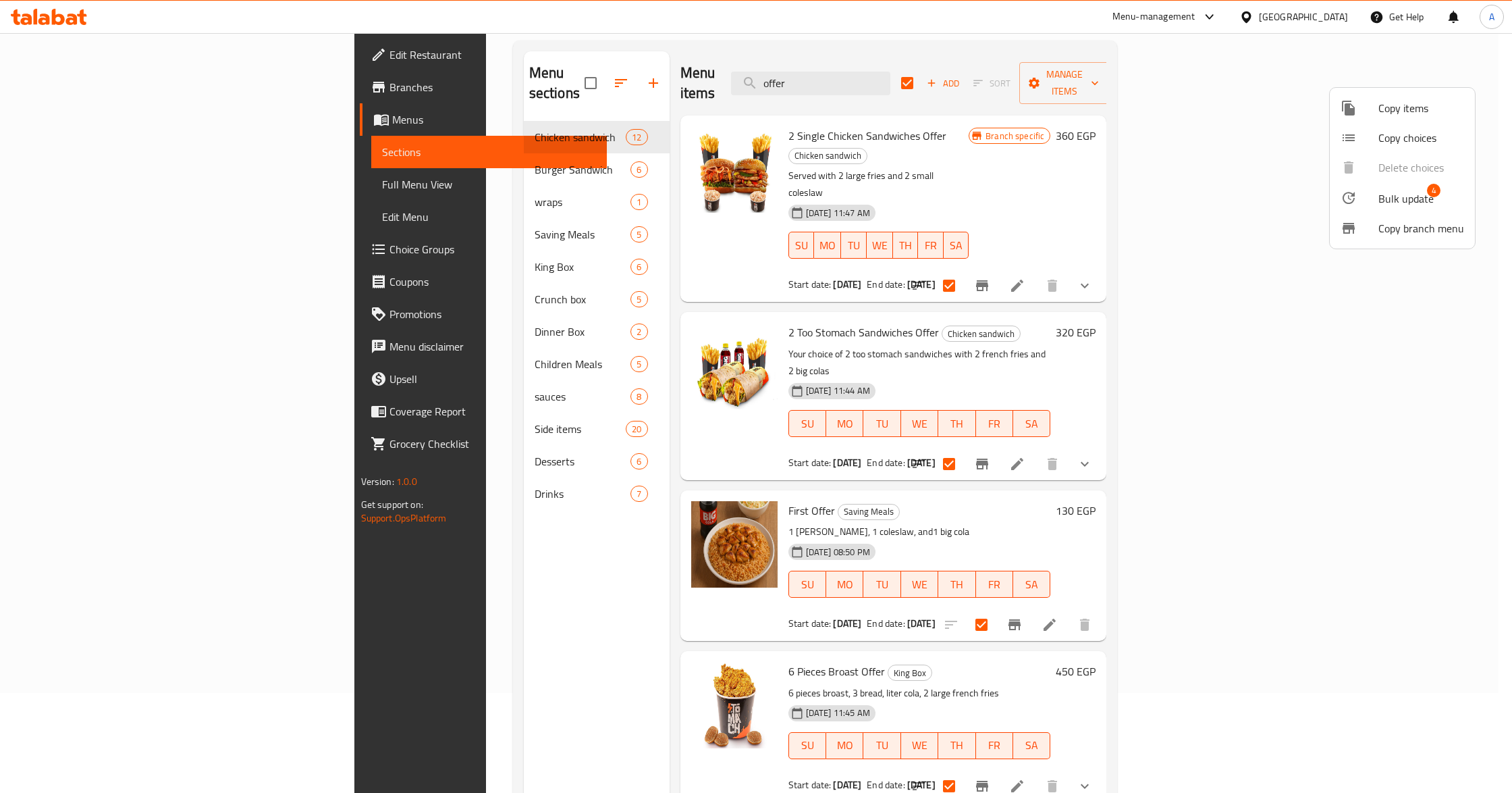
click at [1372, 192] on div at bounding box center [1360, 197] width 38 height 16
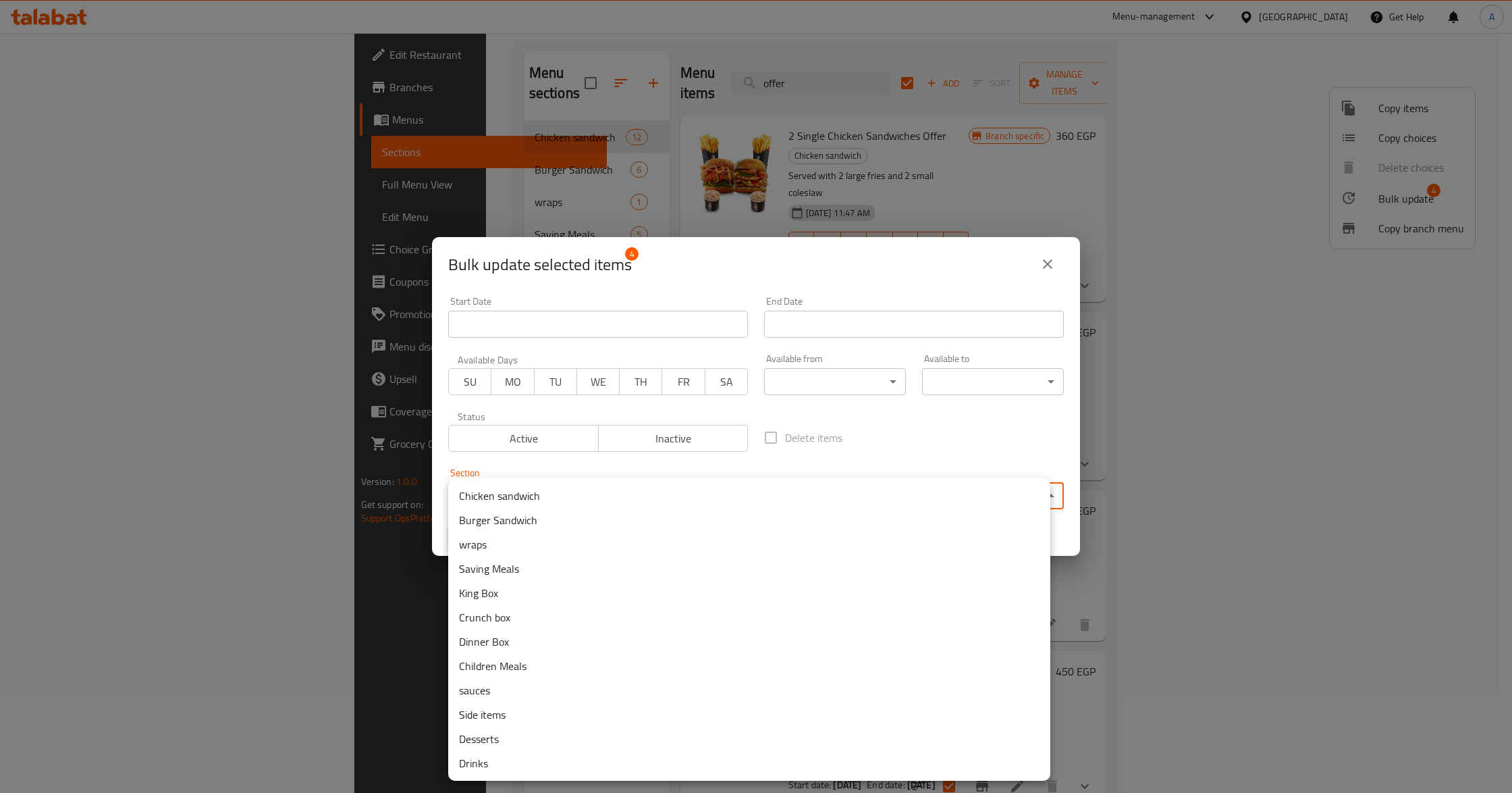
click at [688, 490] on body "​ Menu-management Egypt Get Help A Edit Restaurant Branches Menus Sections Full…" at bounding box center [756, 313] width 1512 height 760
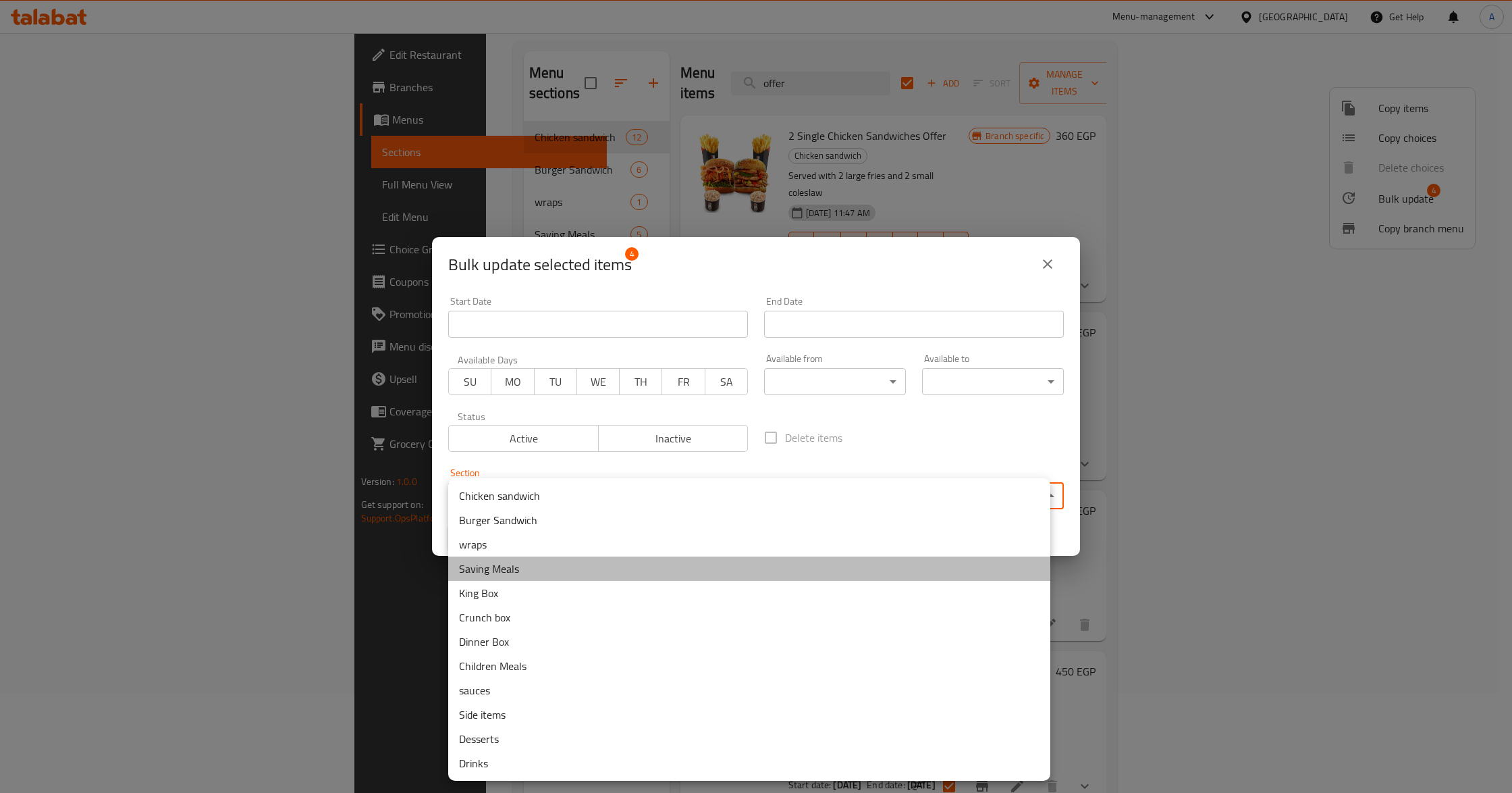
click at [522, 565] on li "Saving Meals" at bounding box center [749, 568] width 602 height 24
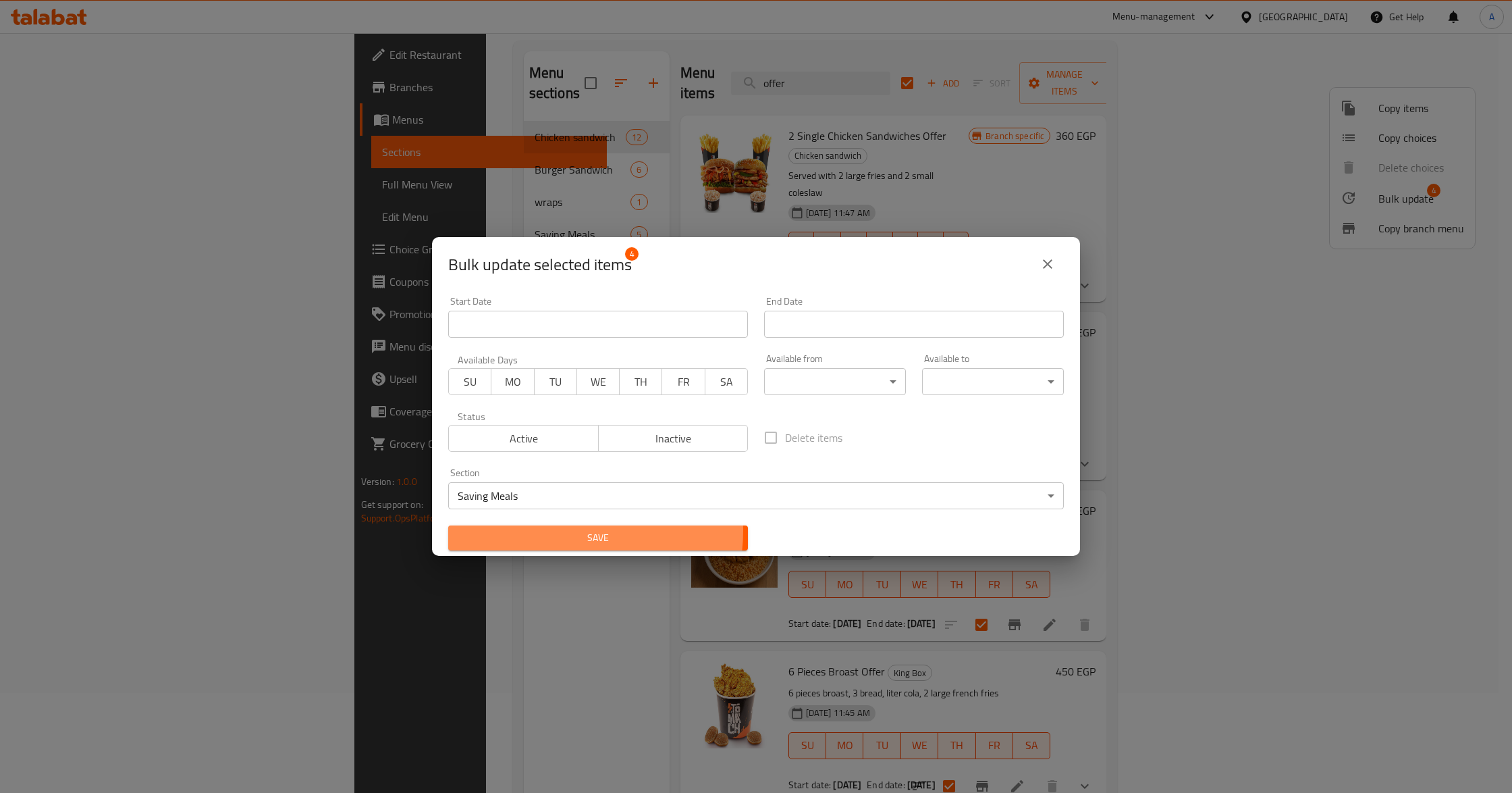
click at [569, 531] on span "Save" at bounding box center [598, 538] width 278 height 17
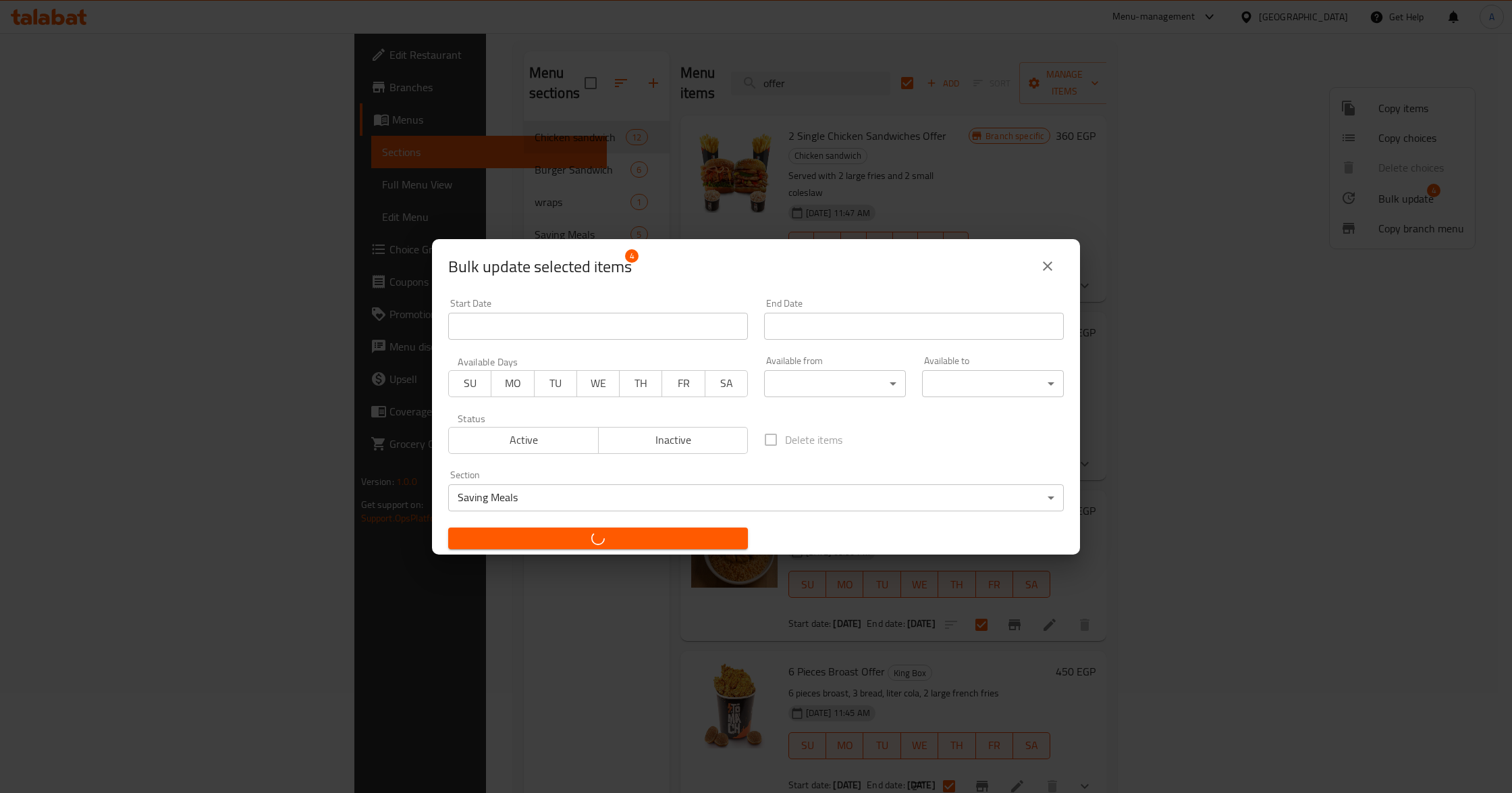
checkbox input "false"
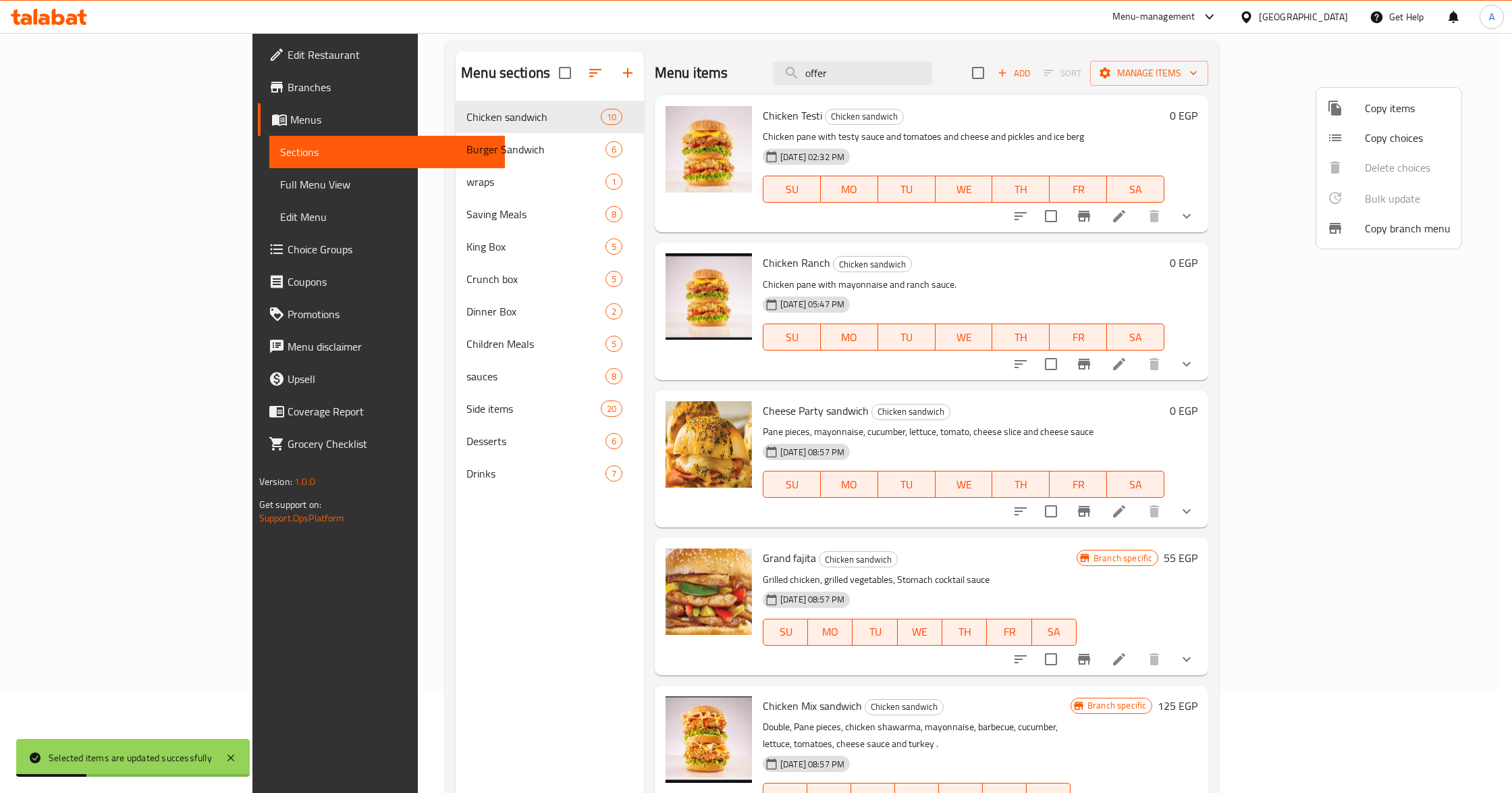
click at [319, 584] on div at bounding box center [756, 396] width 1512 height 793
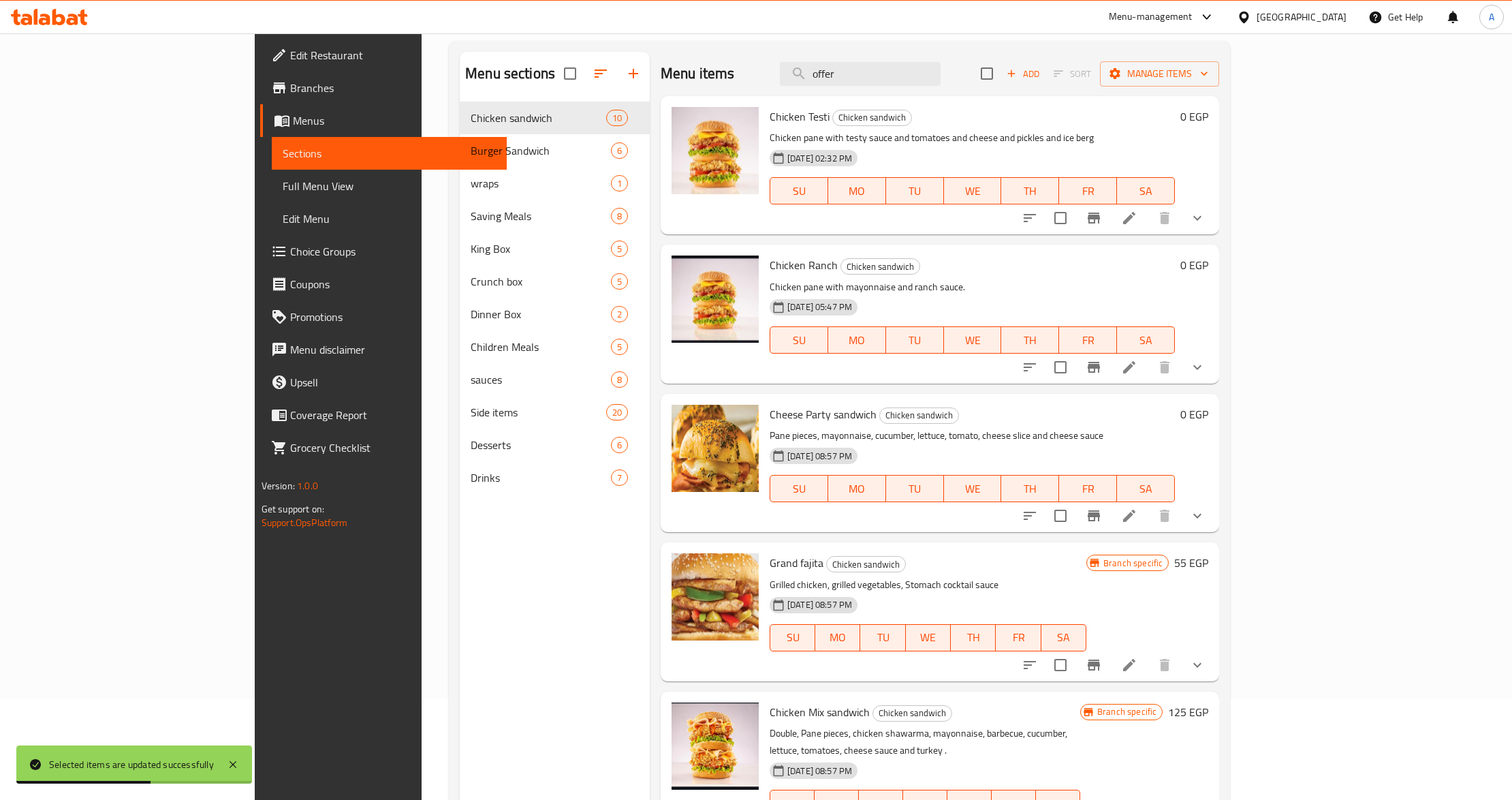
click at [958, 453] on div "23-08-2024 08:57 PM SU MO TU WE TH FR SA" at bounding box center [972, 479] width 416 height 74
click at [290, 91] on span "Branches" at bounding box center [393, 88] width 206 height 16
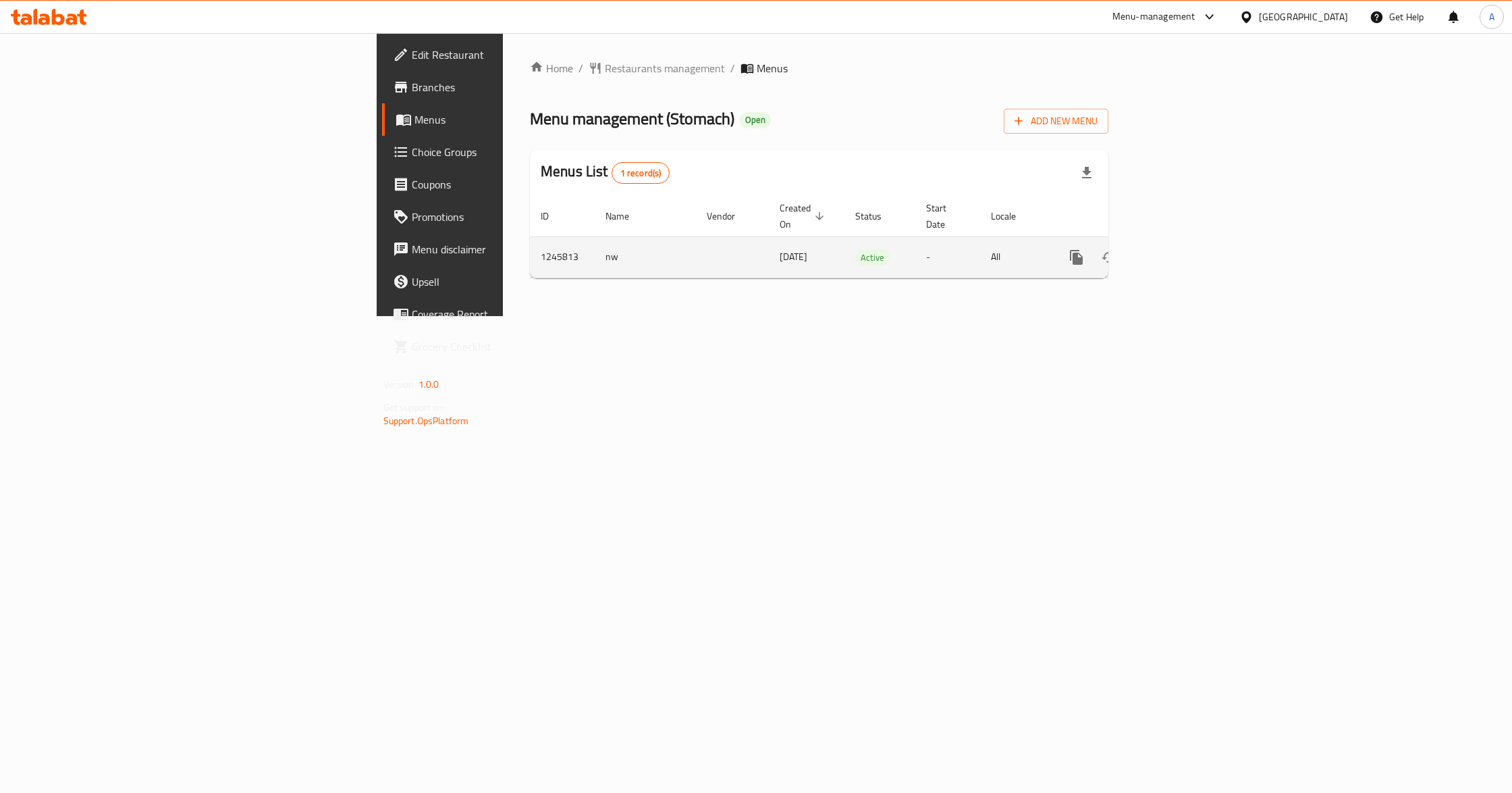
click at [1182, 250] on icon "enhanced table" at bounding box center [1174, 257] width 16 height 16
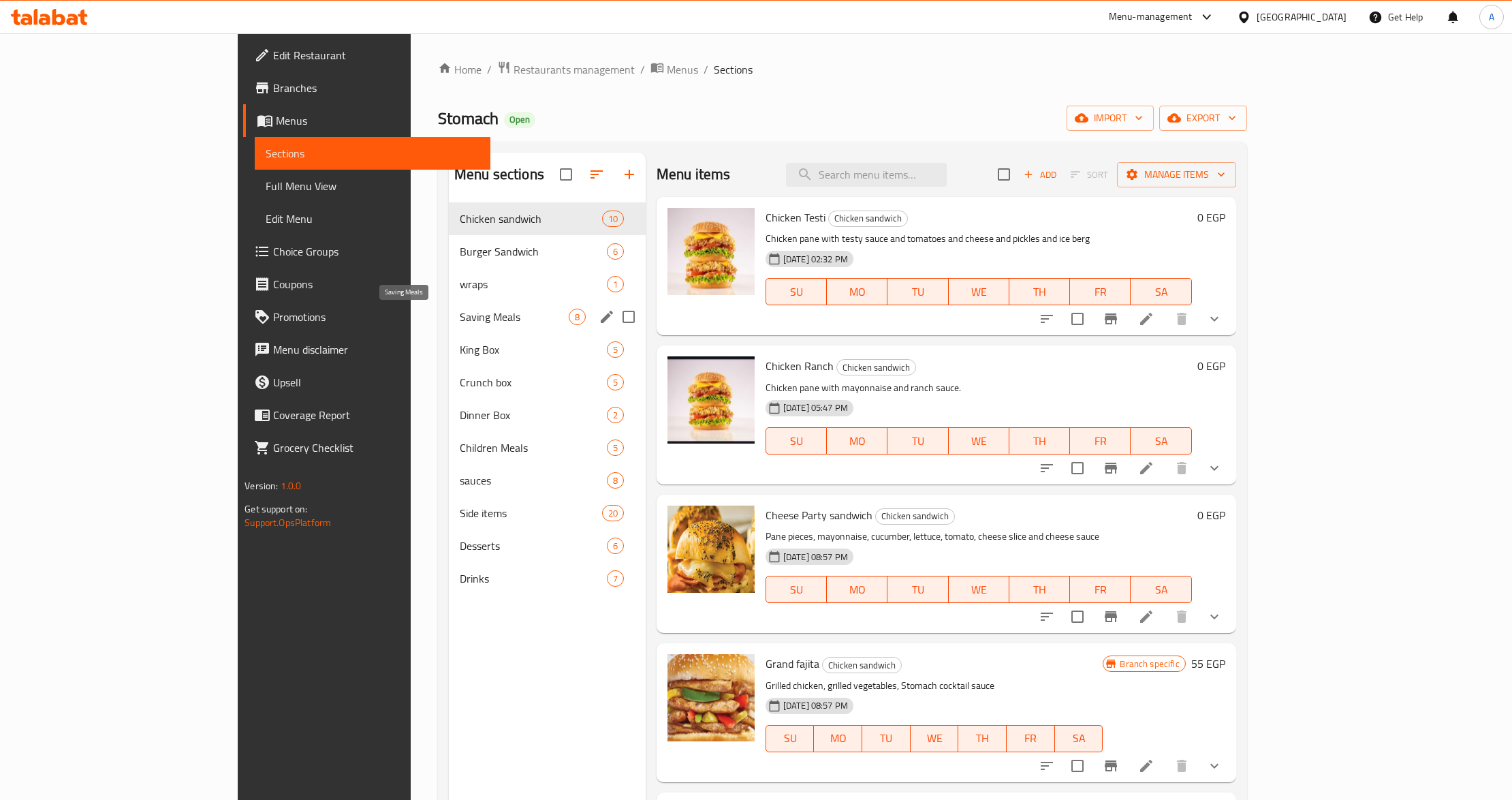
click at [459, 318] on span "Saving Meals" at bounding box center [513, 317] width 109 height 16
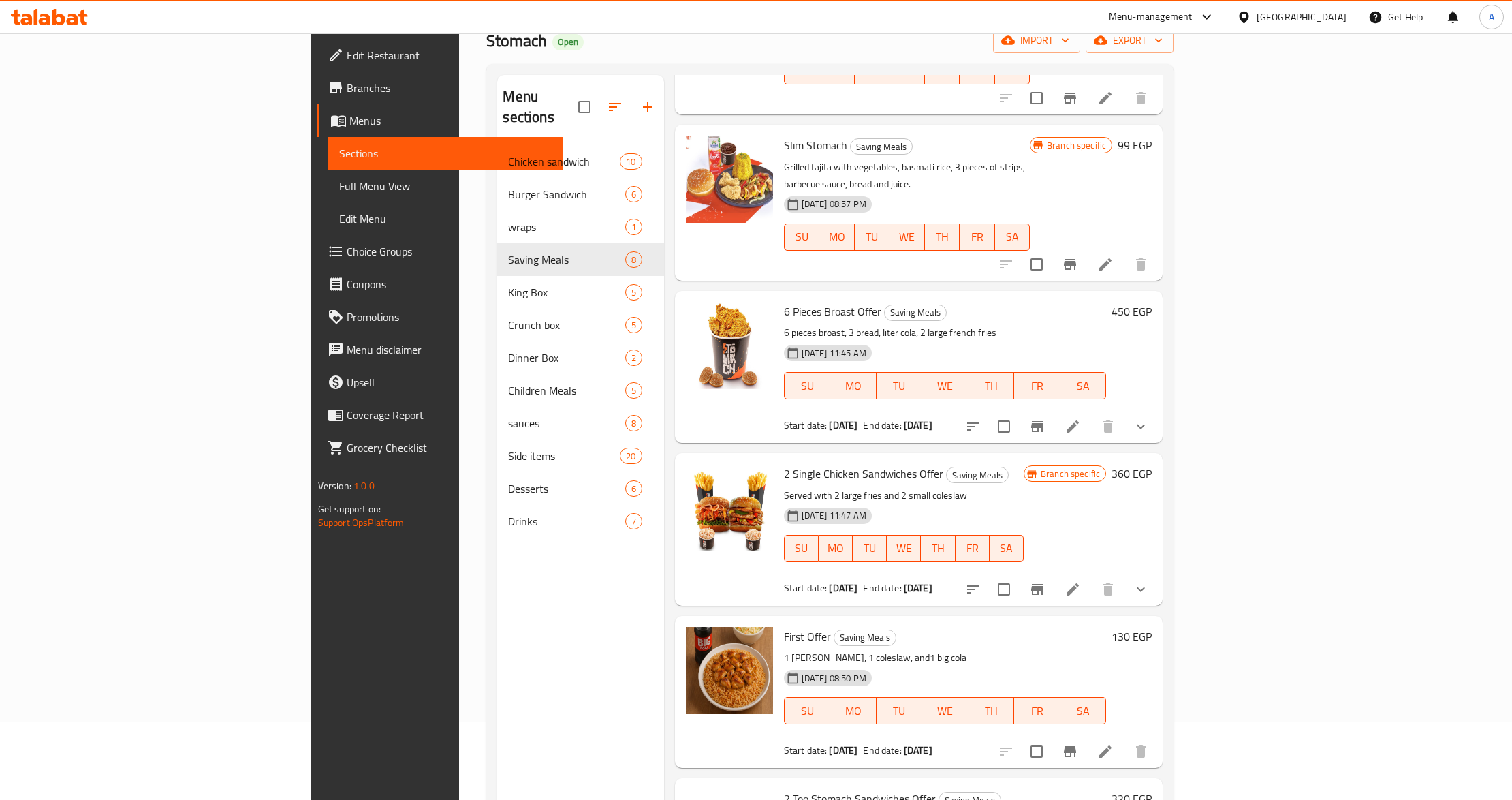
scroll to position [181, 0]
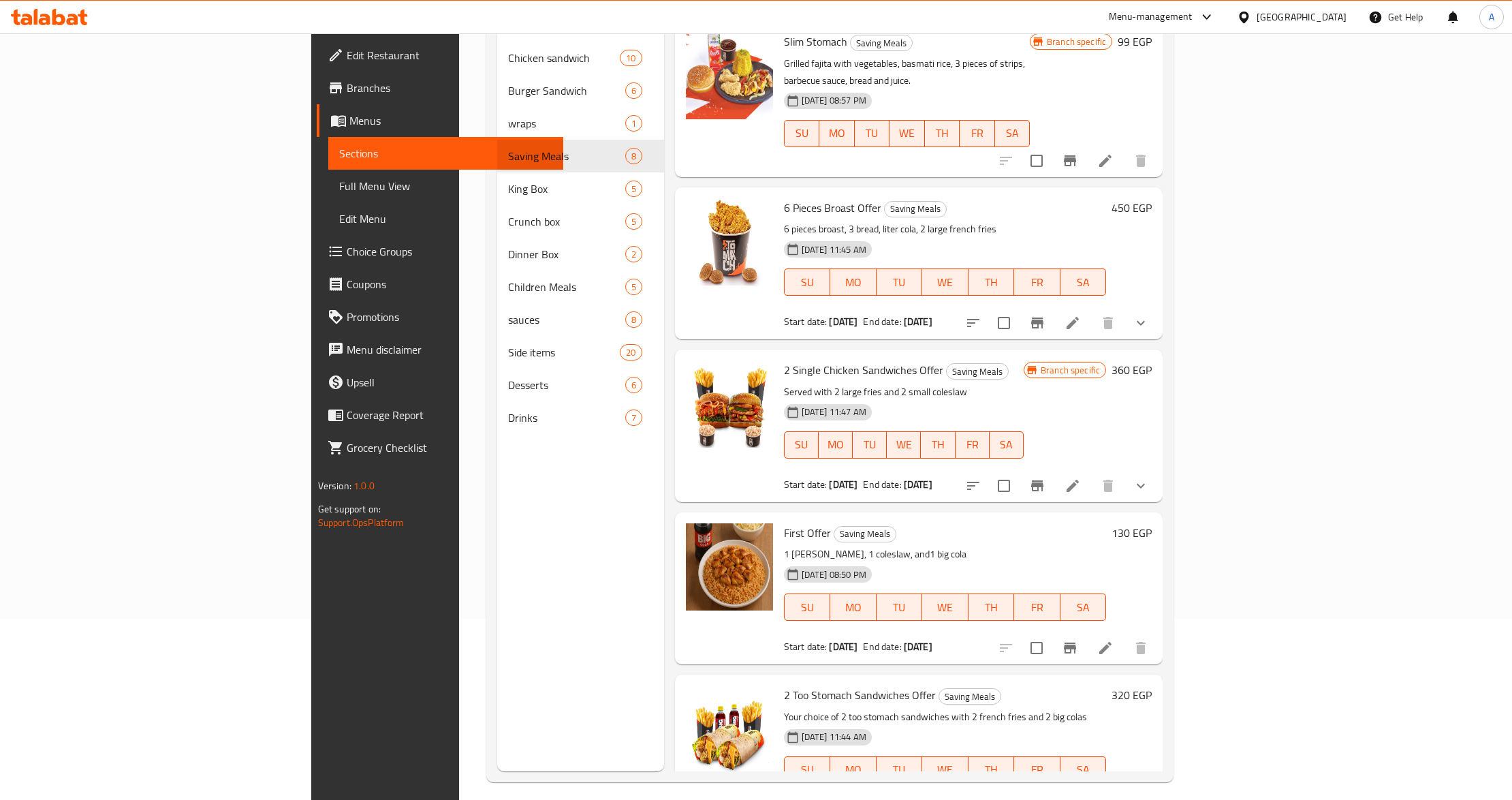
click at [927, 546] on p "1 [PERSON_NAME], 1 coleslaw, and1 big cola" at bounding box center [945, 555] width 323 height 17
click at [881, 546] on p "1 [PERSON_NAME], 1 coleslaw, and1 big cola" at bounding box center [945, 555] width 323 height 17
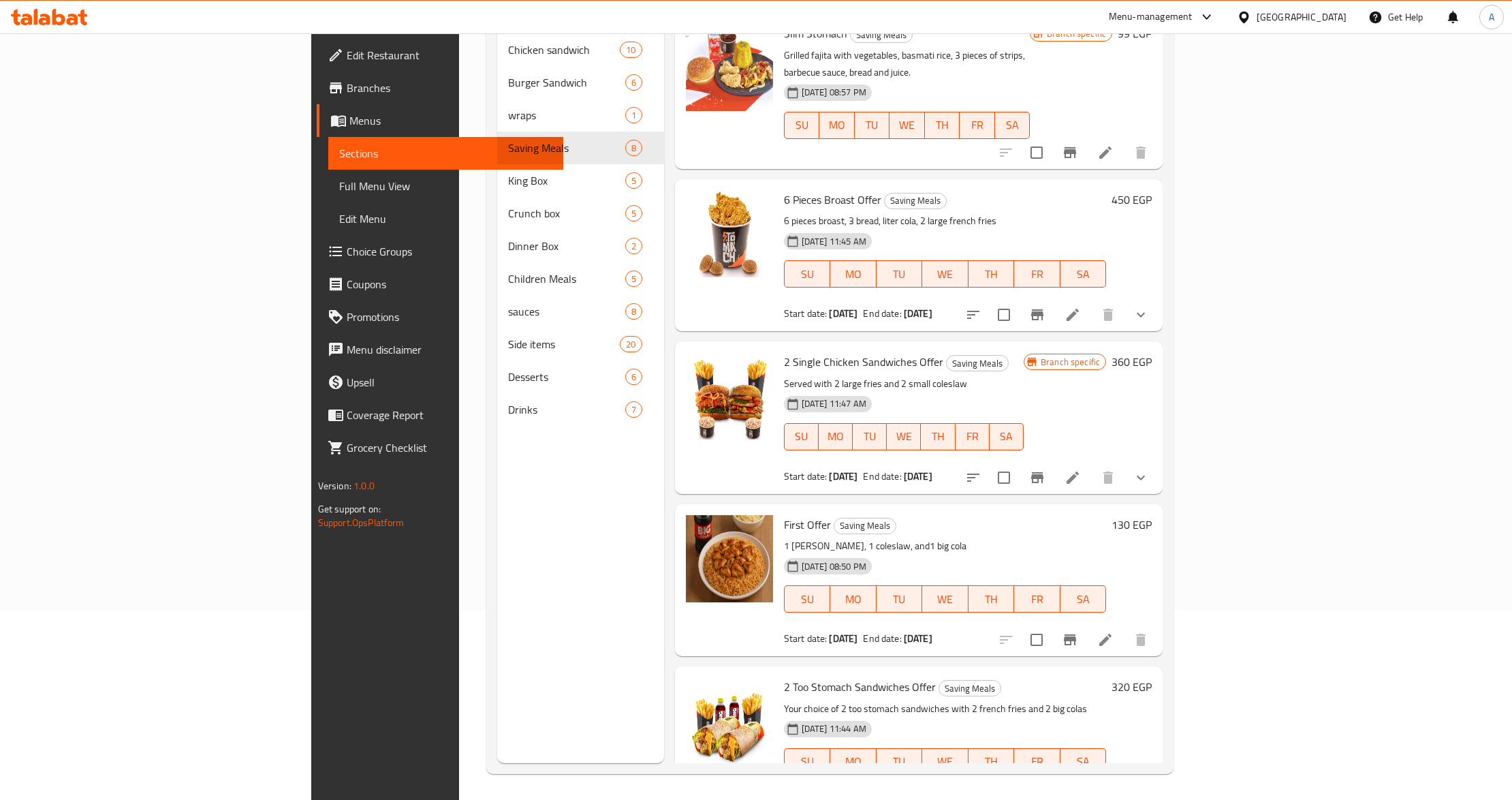
scroll to position [191, 0]
click at [1018, 787] on input "checkbox" at bounding box center [1003, 802] width 28 height 28
checkbox input "true"
click at [1018, 462] on input "checkbox" at bounding box center [1003, 476] width 28 height 28
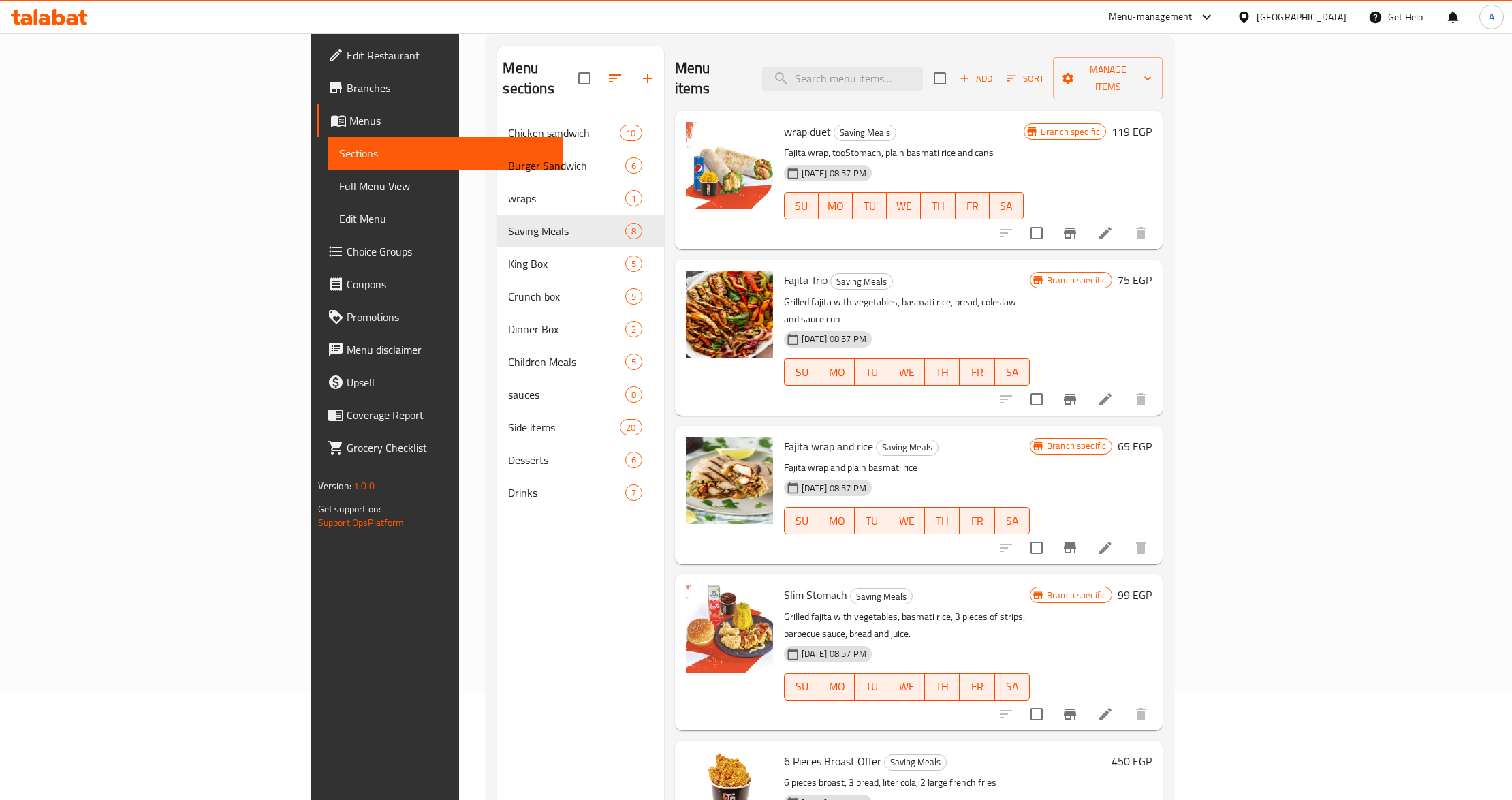
scroll to position [0, 0]
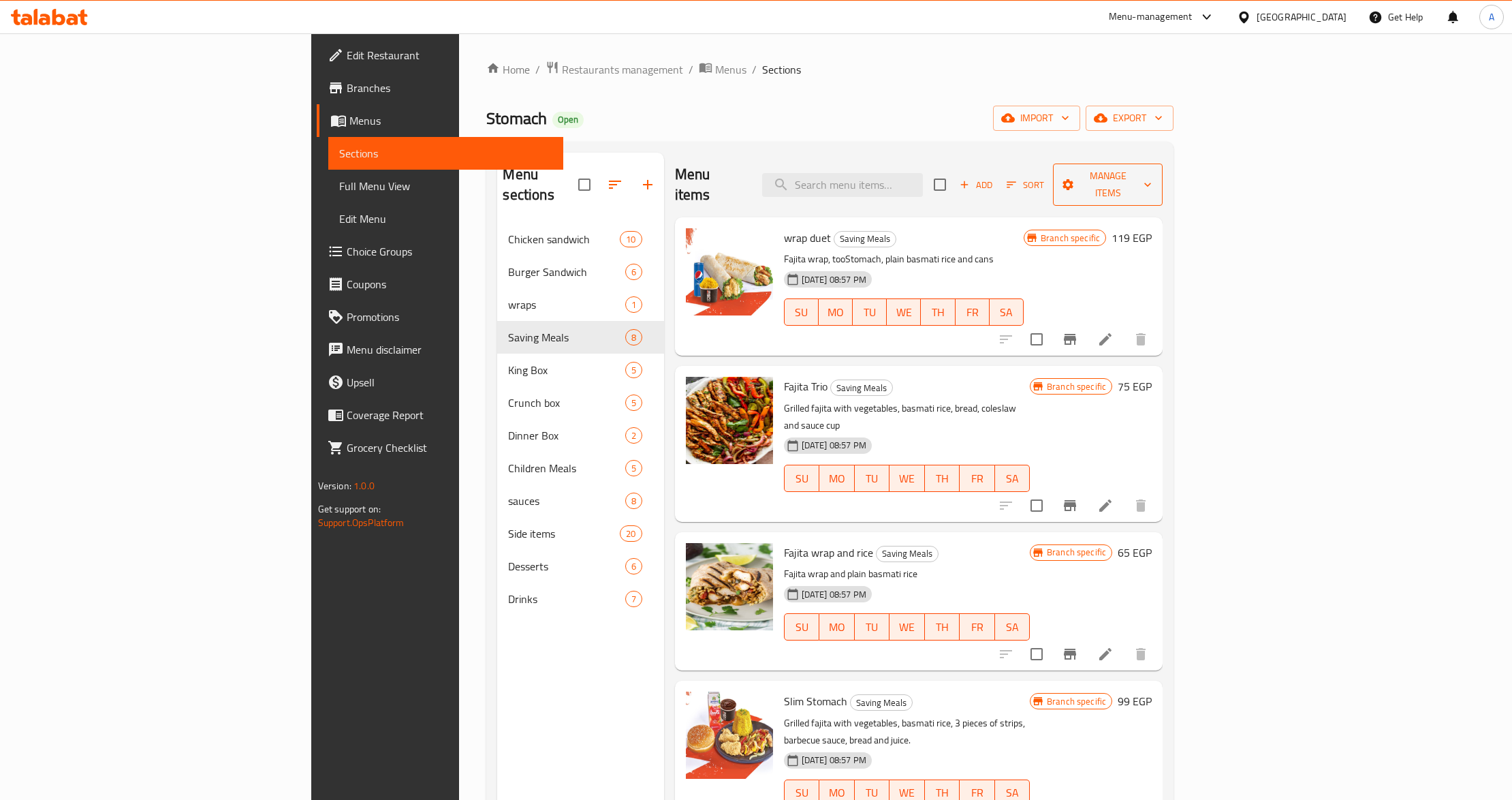
click at [1151, 174] on span "Manage items" at bounding box center [1108, 184] width 88 height 34
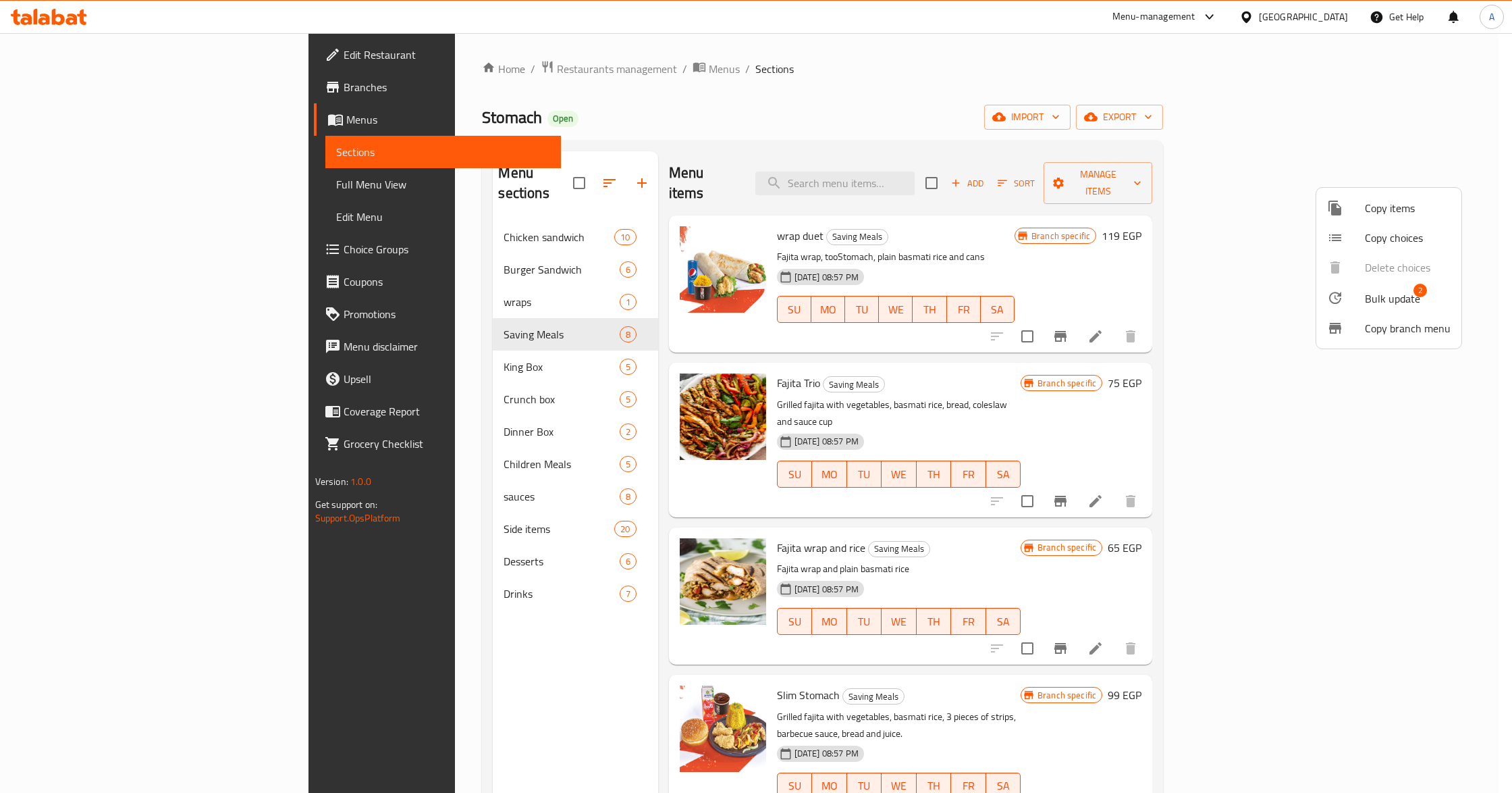
click at [1332, 299] on icon at bounding box center [1335, 298] width 16 height 16
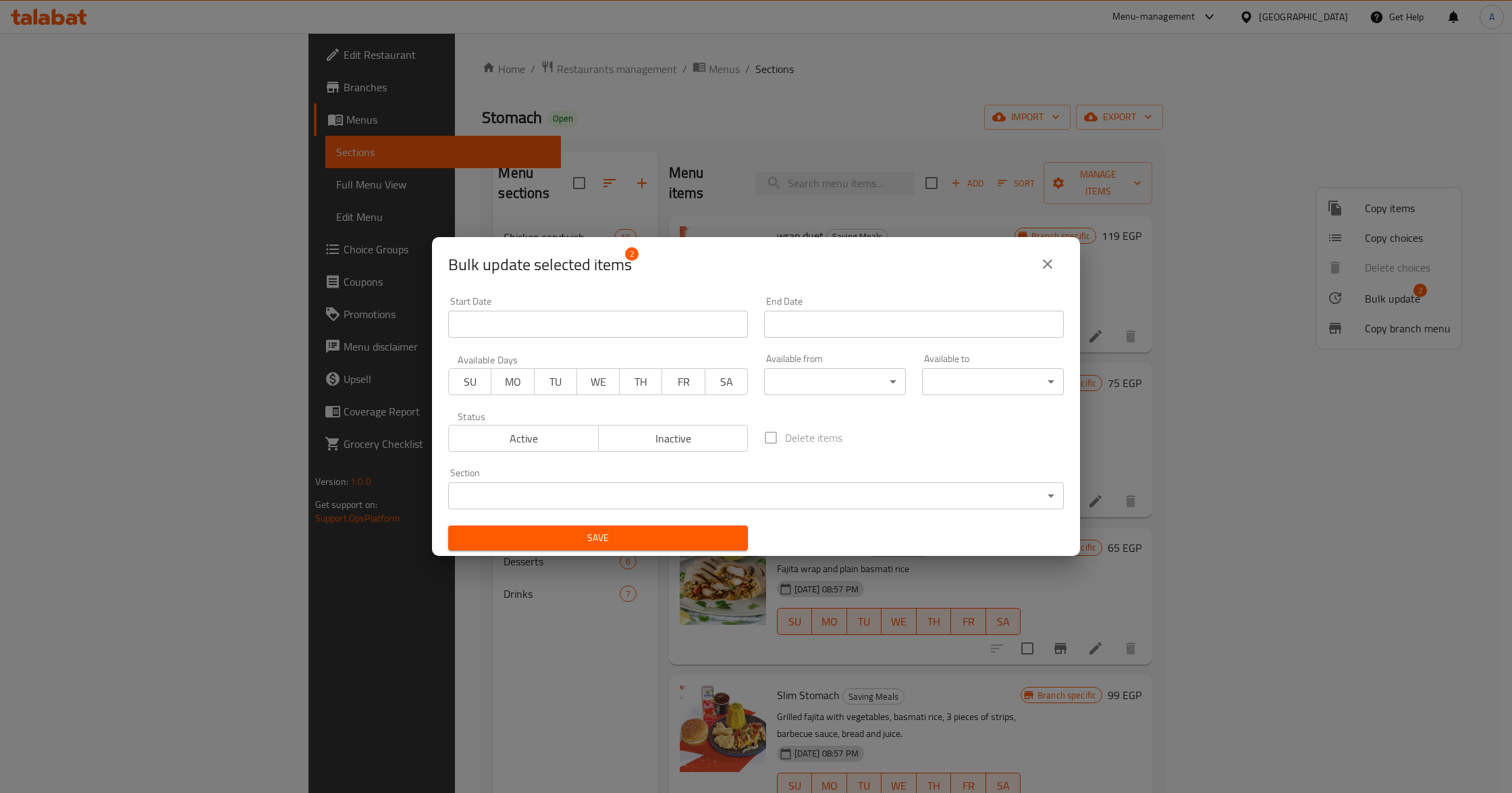
click at [580, 492] on body "​ Menu-management [GEOGRAPHIC_DATA] Get Help A Edit Restaurant Branches Menus S…" at bounding box center [756, 413] width 1512 height 760
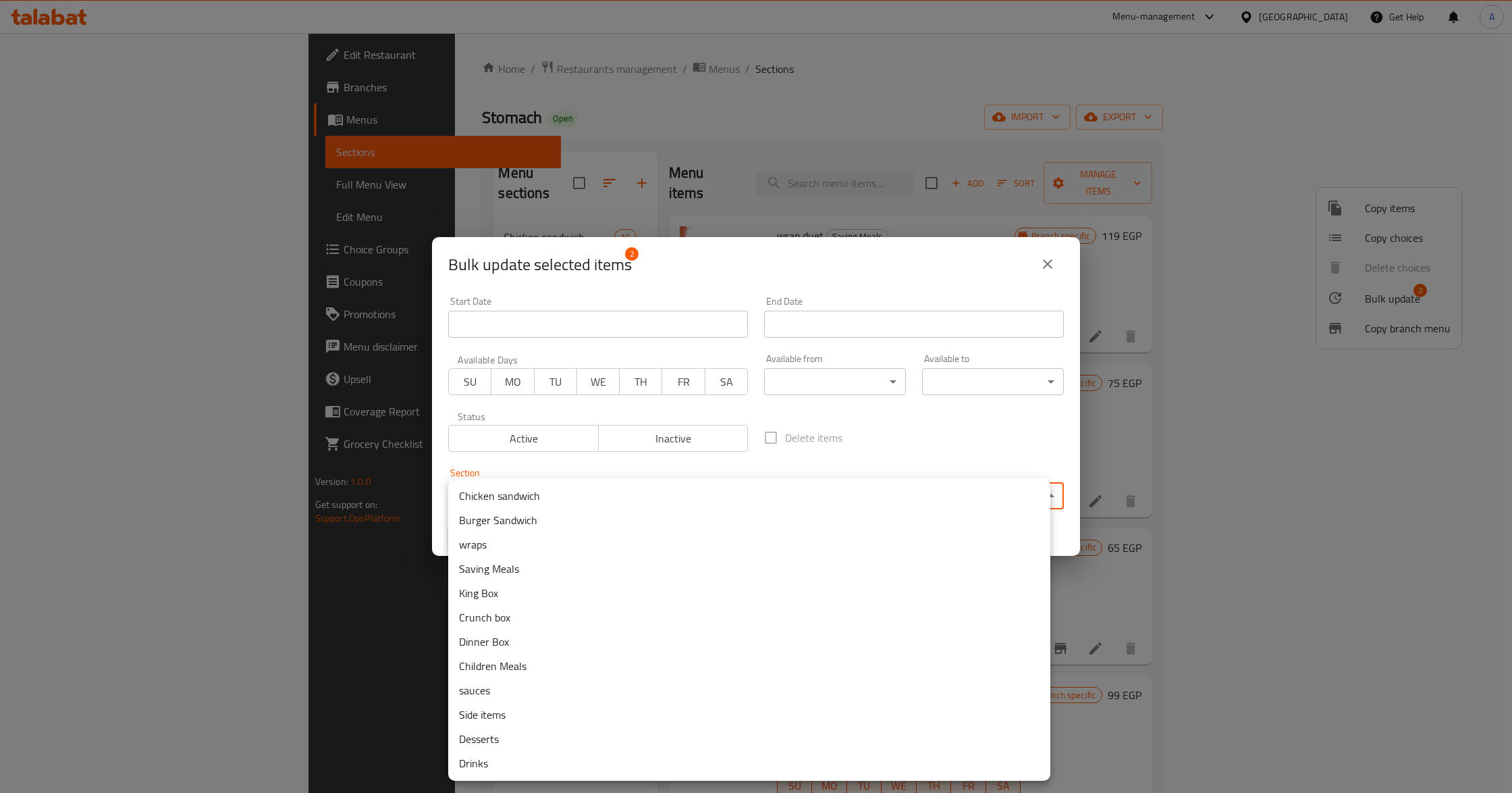
click at [517, 490] on li "Chicken sandwich" at bounding box center [749, 495] width 602 height 24
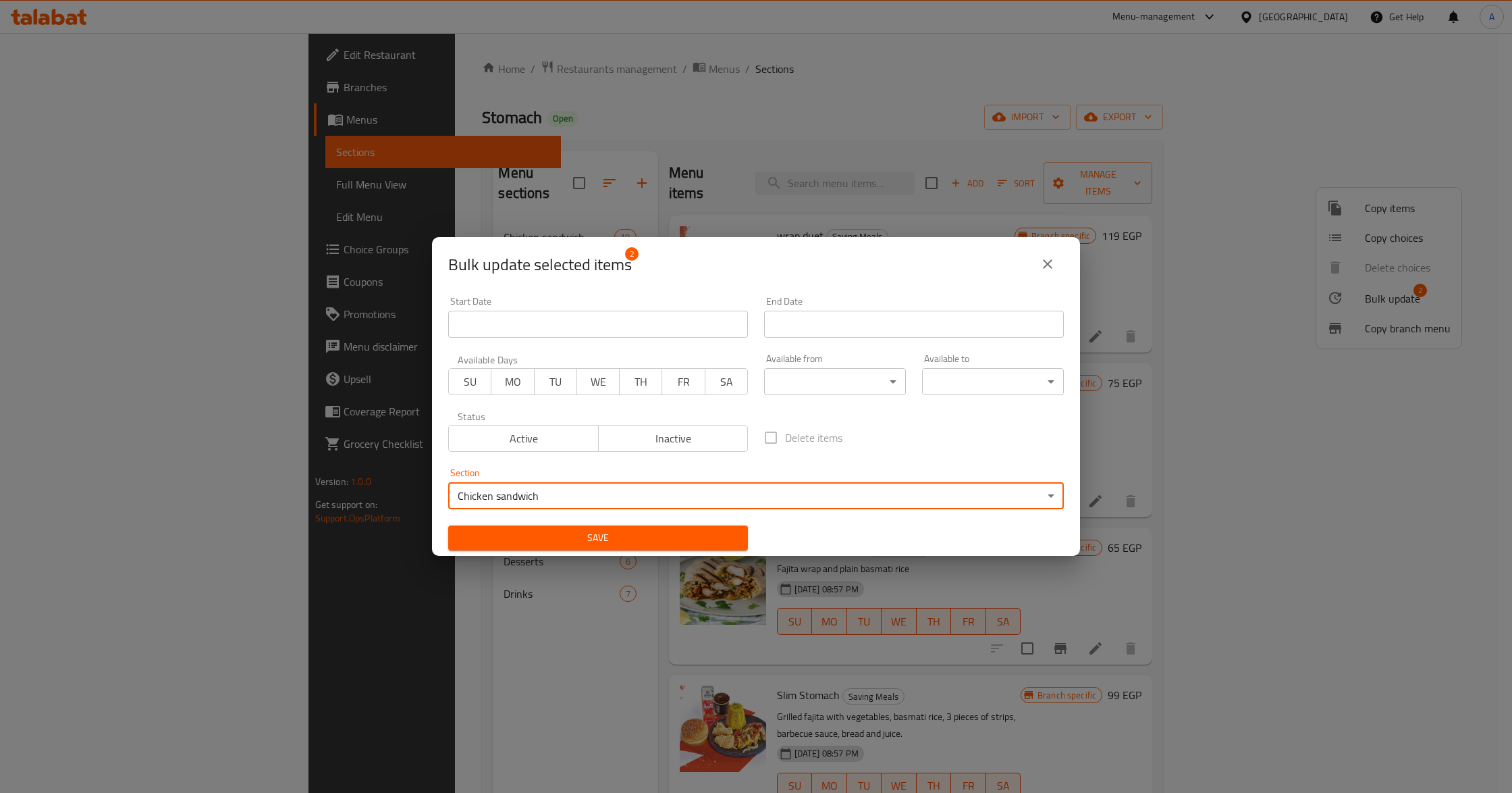
click at [700, 536] on span "Save" at bounding box center [598, 538] width 278 height 17
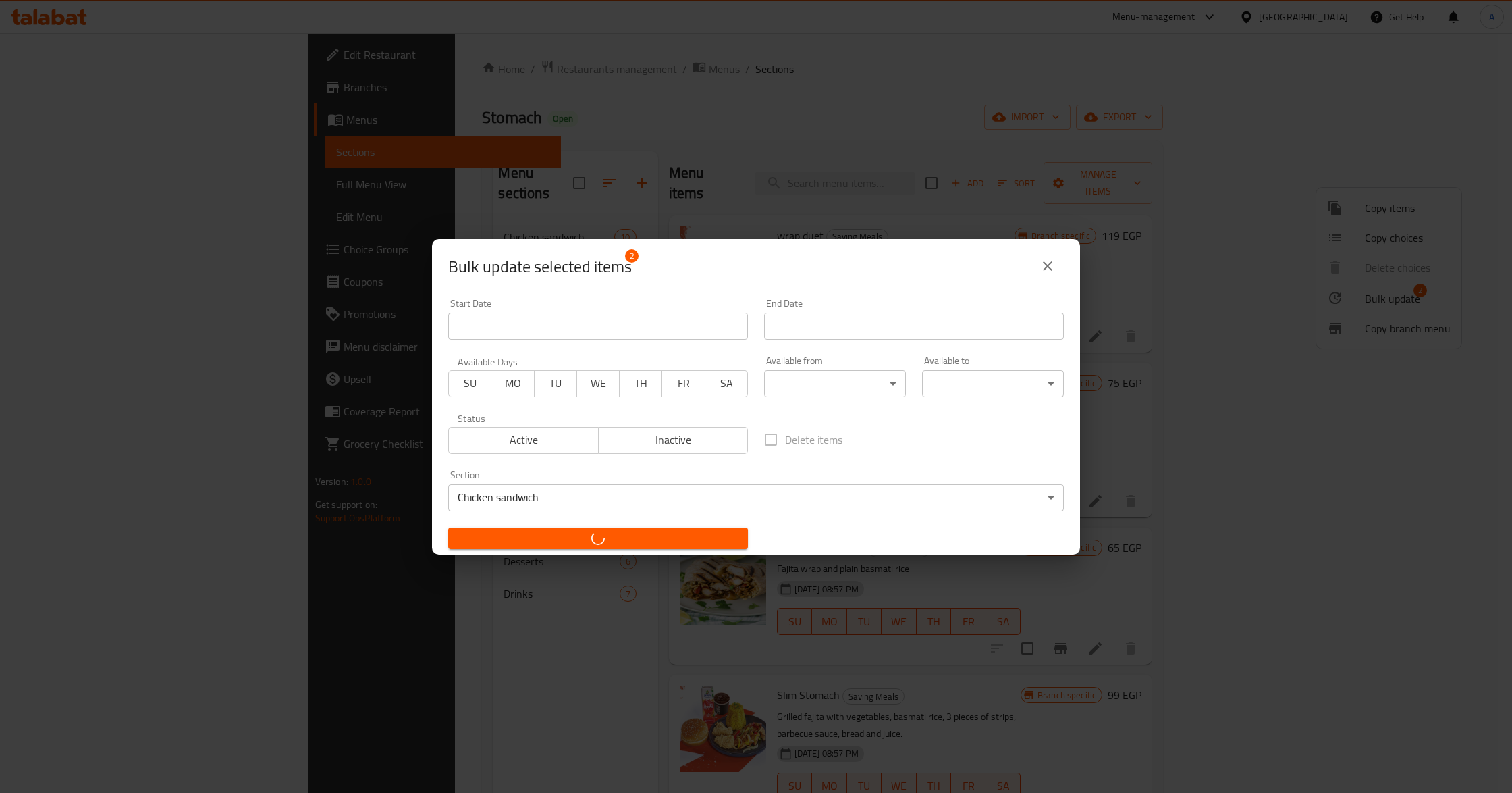
checkbox input "false"
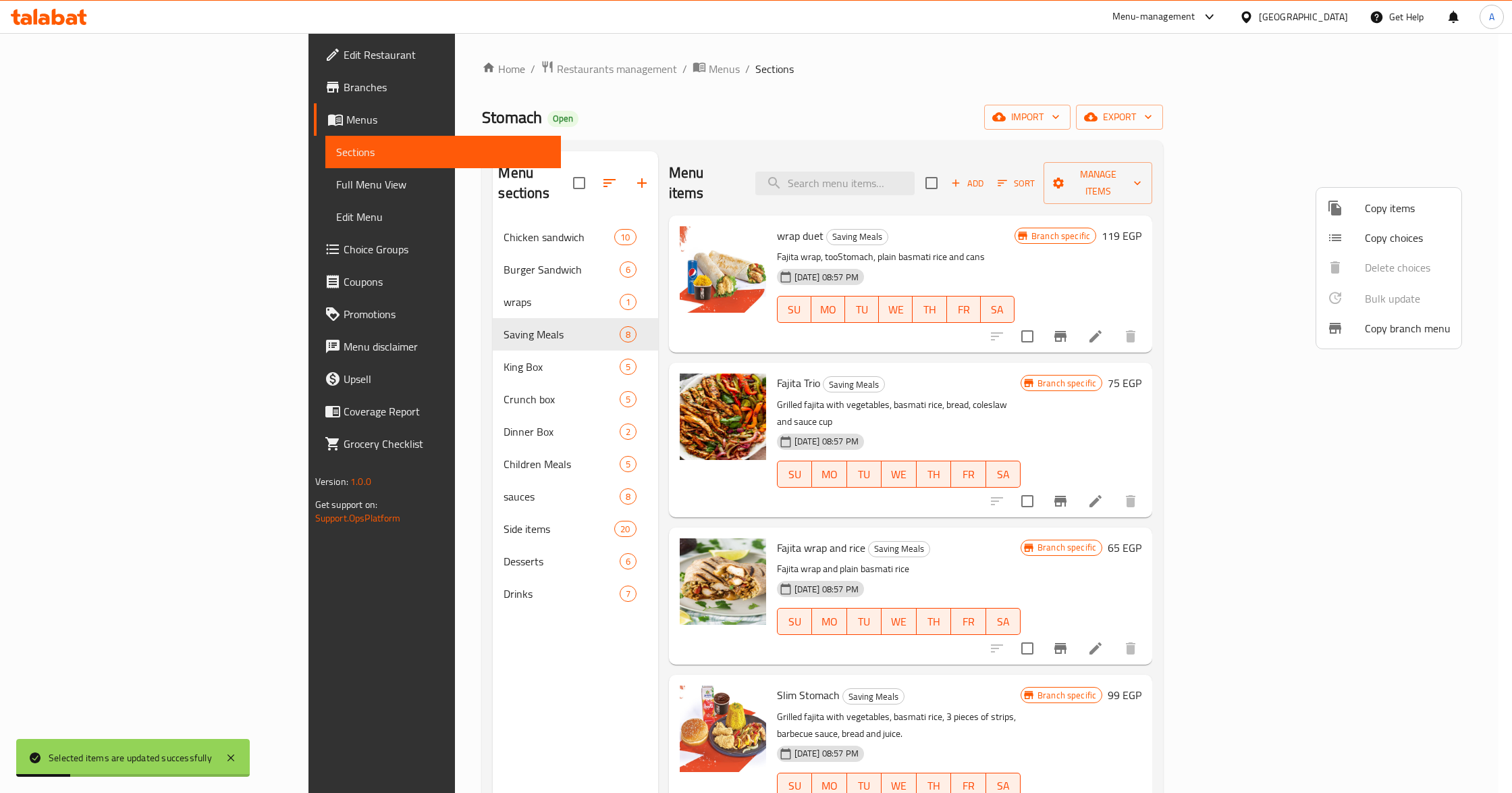
click at [937, 518] on div at bounding box center [756, 396] width 1512 height 793
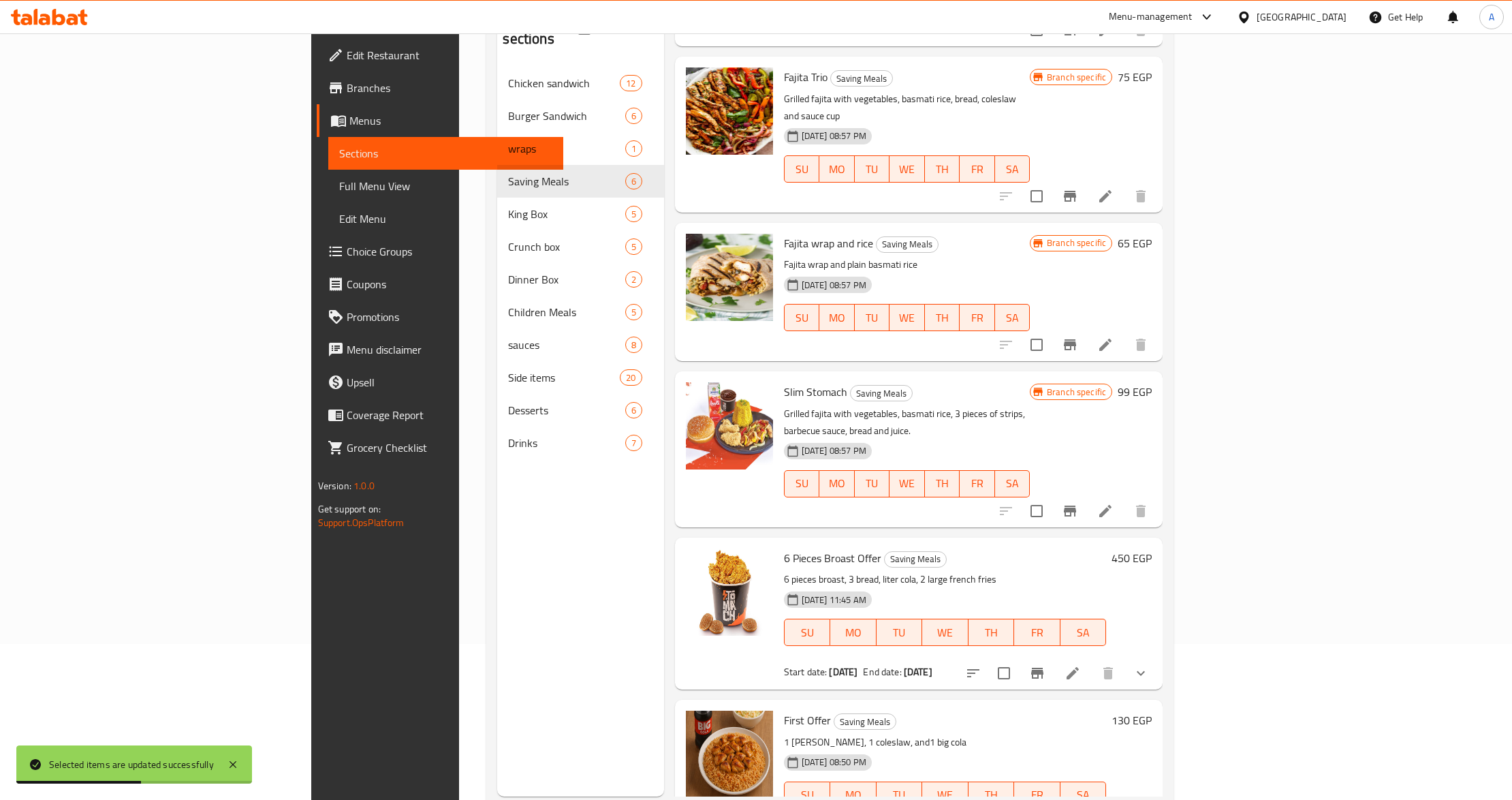
scroll to position [191, 0]
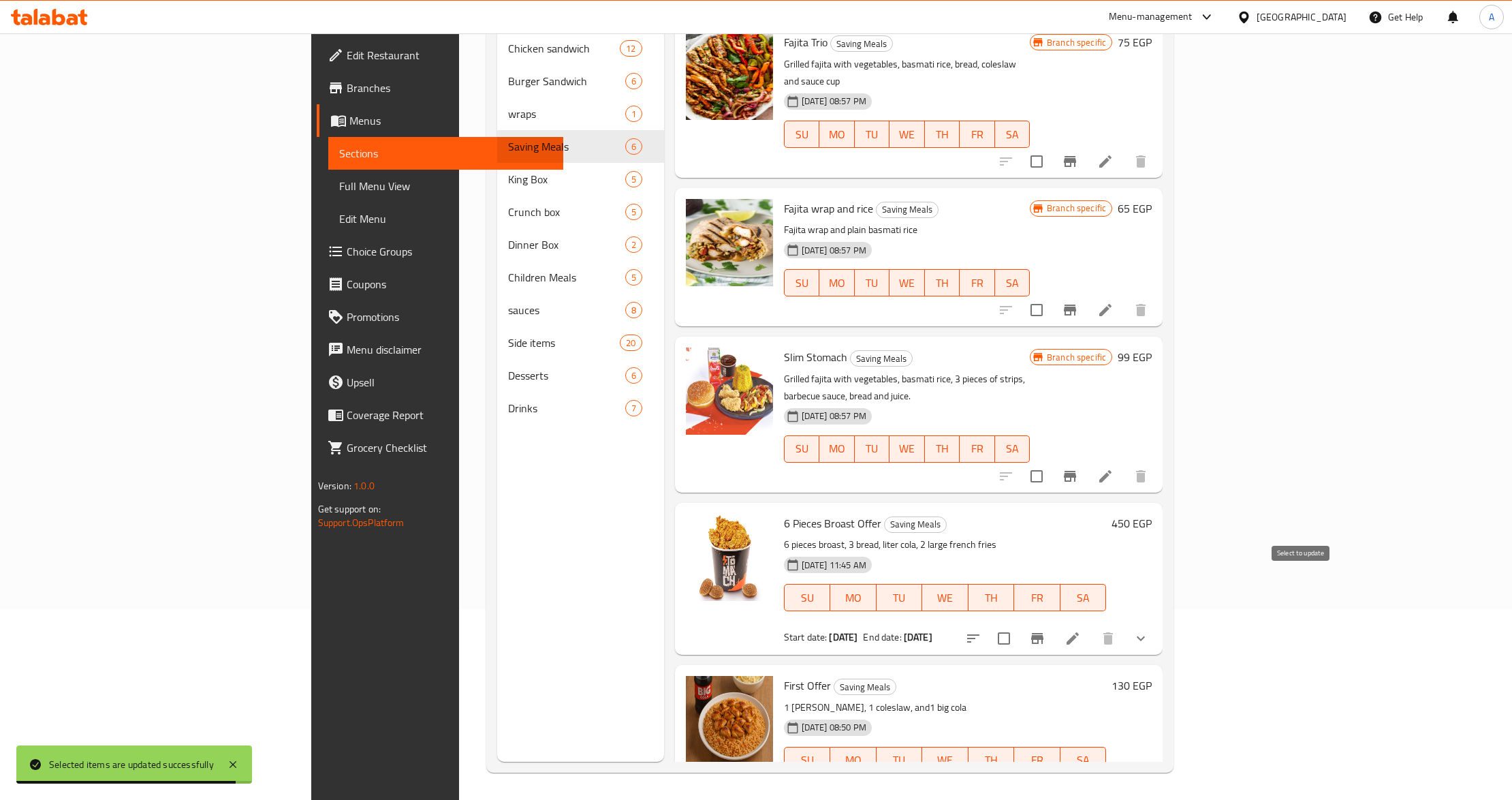
click at [1018, 624] on input "checkbox" at bounding box center [1003, 638] width 28 height 28
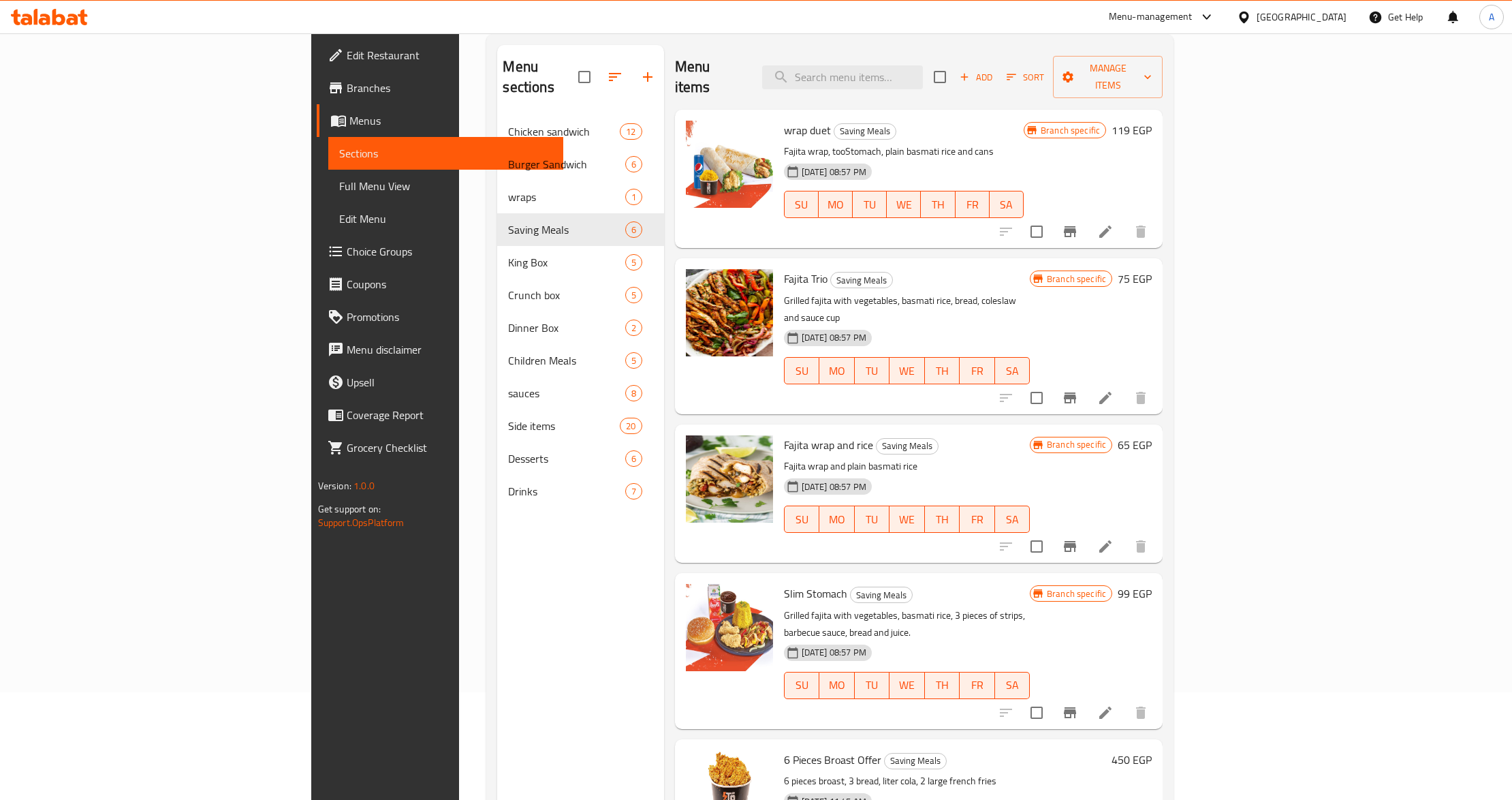
scroll to position [0, 0]
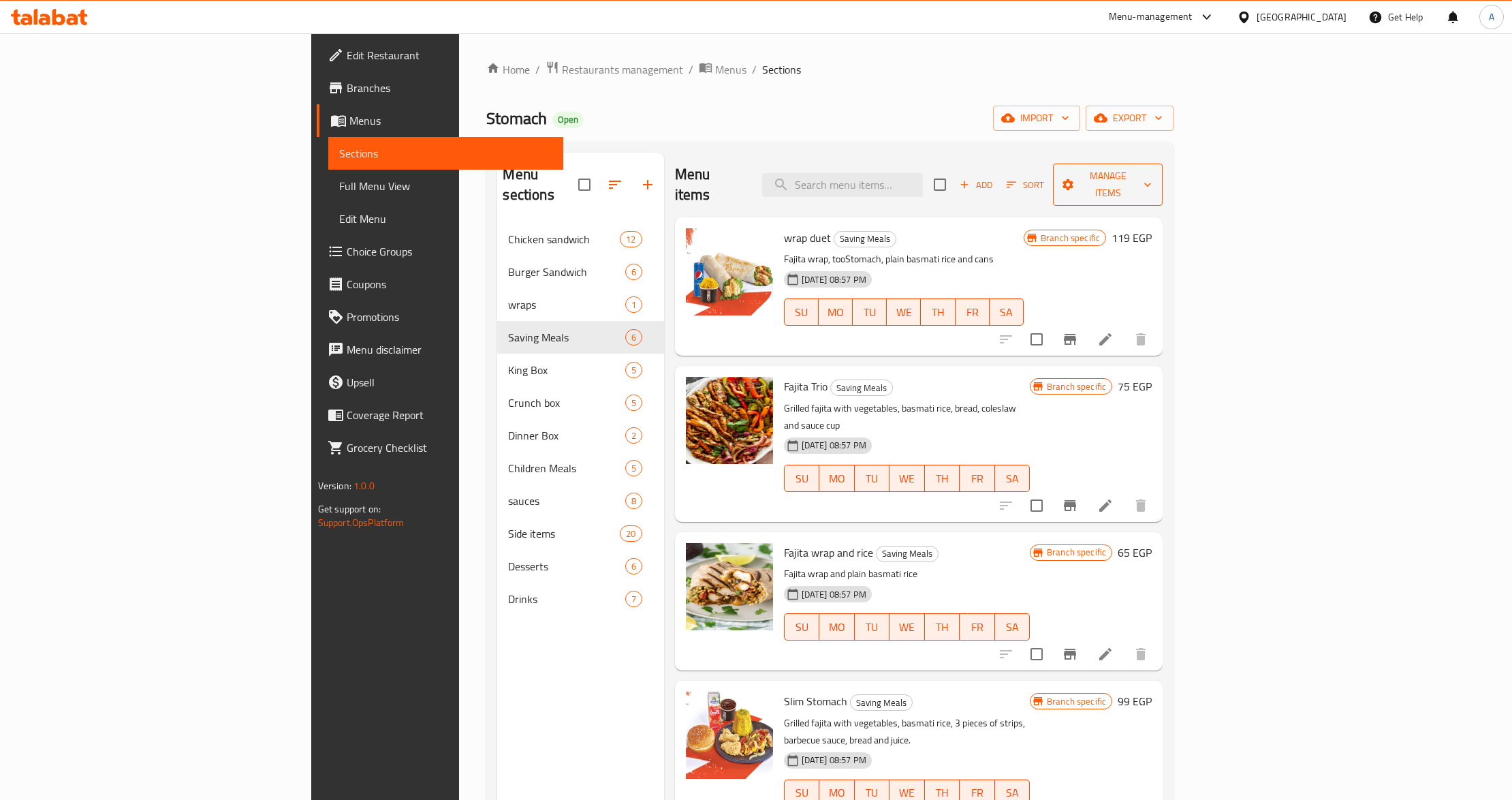
click at [1162, 186] on button "Manage items" at bounding box center [1108, 185] width 110 height 42
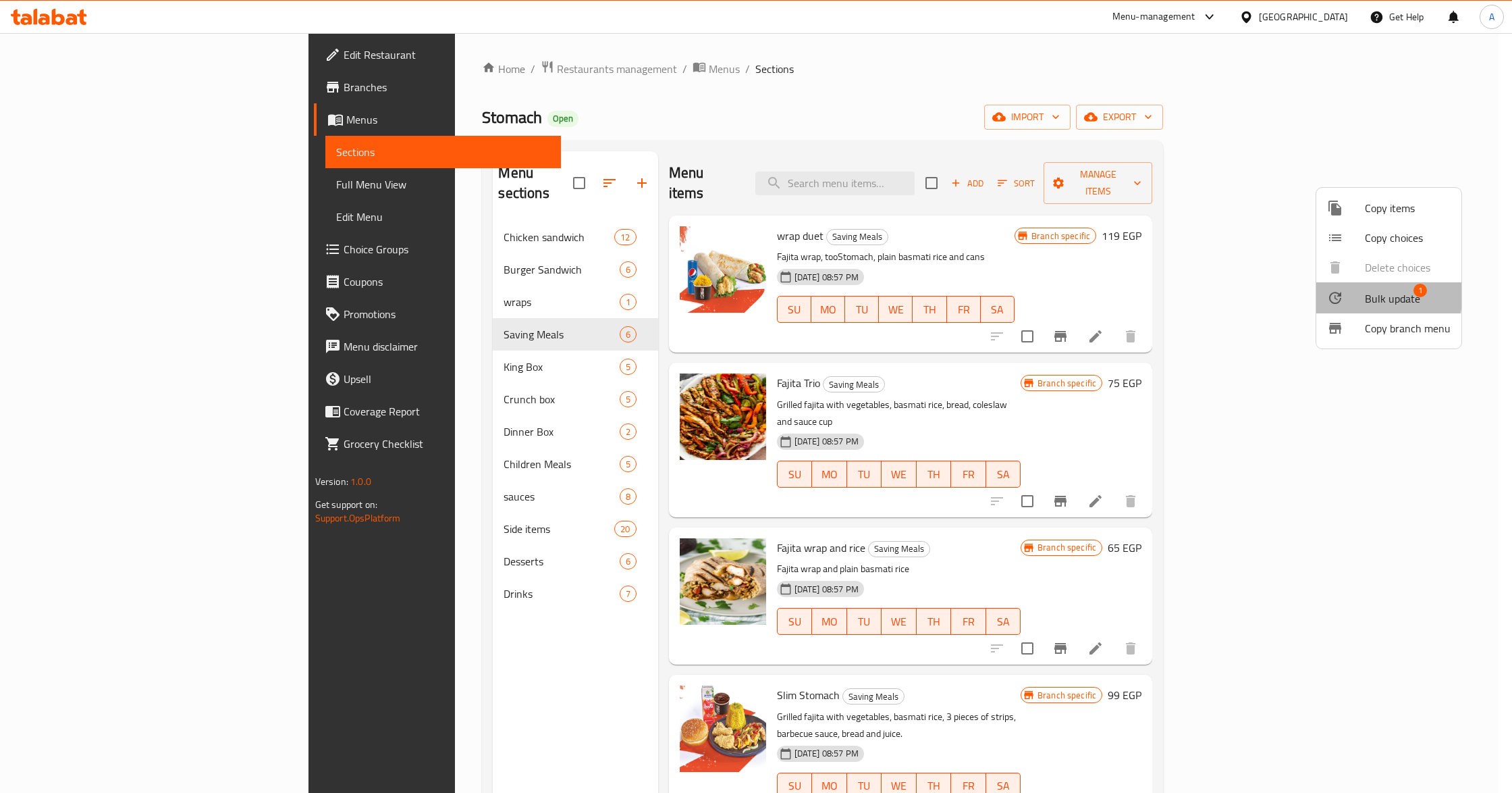
click at [1333, 295] on icon at bounding box center [1335, 298] width 16 height 16
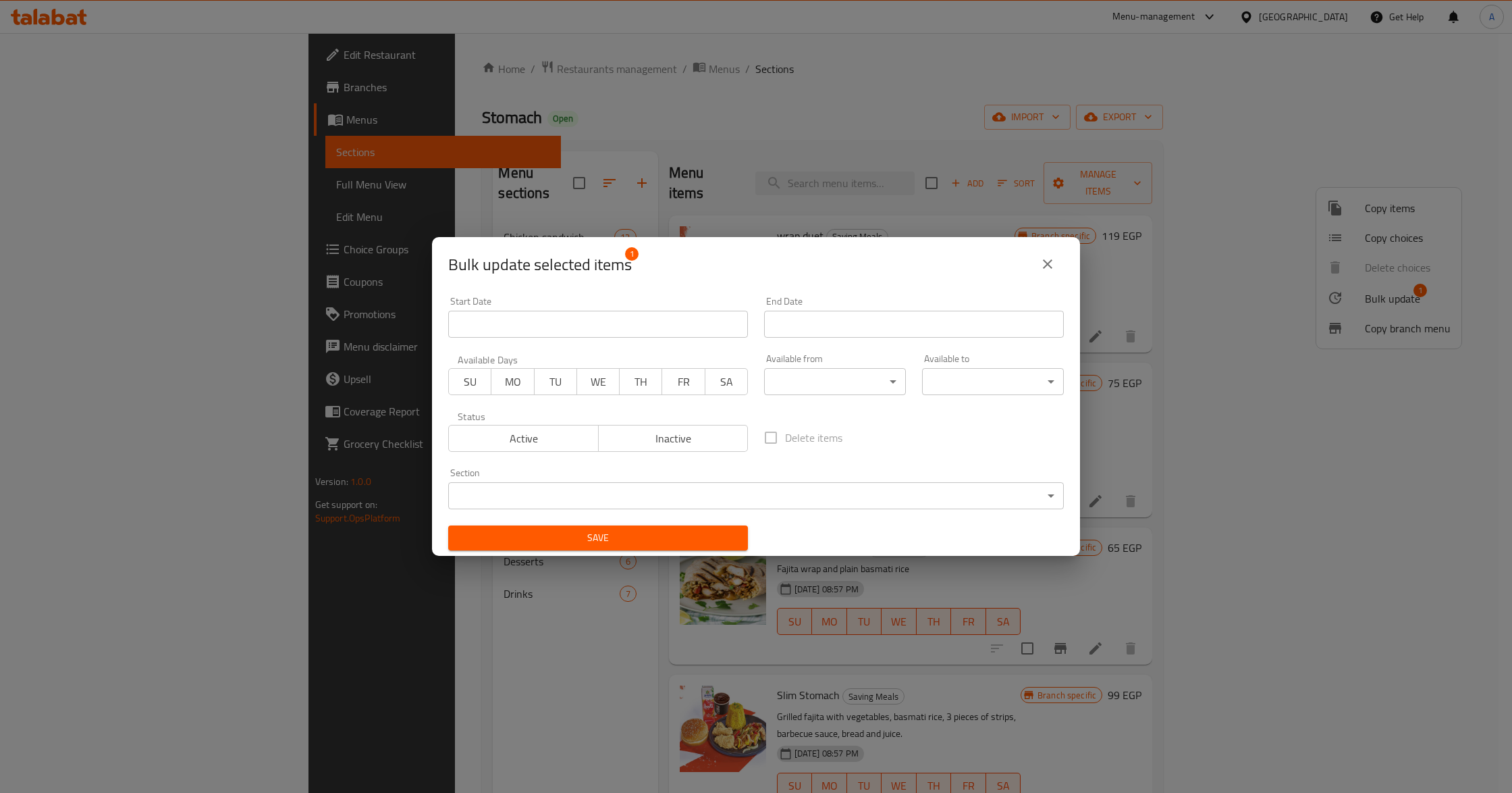
click at [482, 485] on body "​ Menu-management [GEOGRAPHIC_DATA] Get Help A Edit Restaurant Branches Menus S…" at bounding box center [756, 413] width 1512 height 760
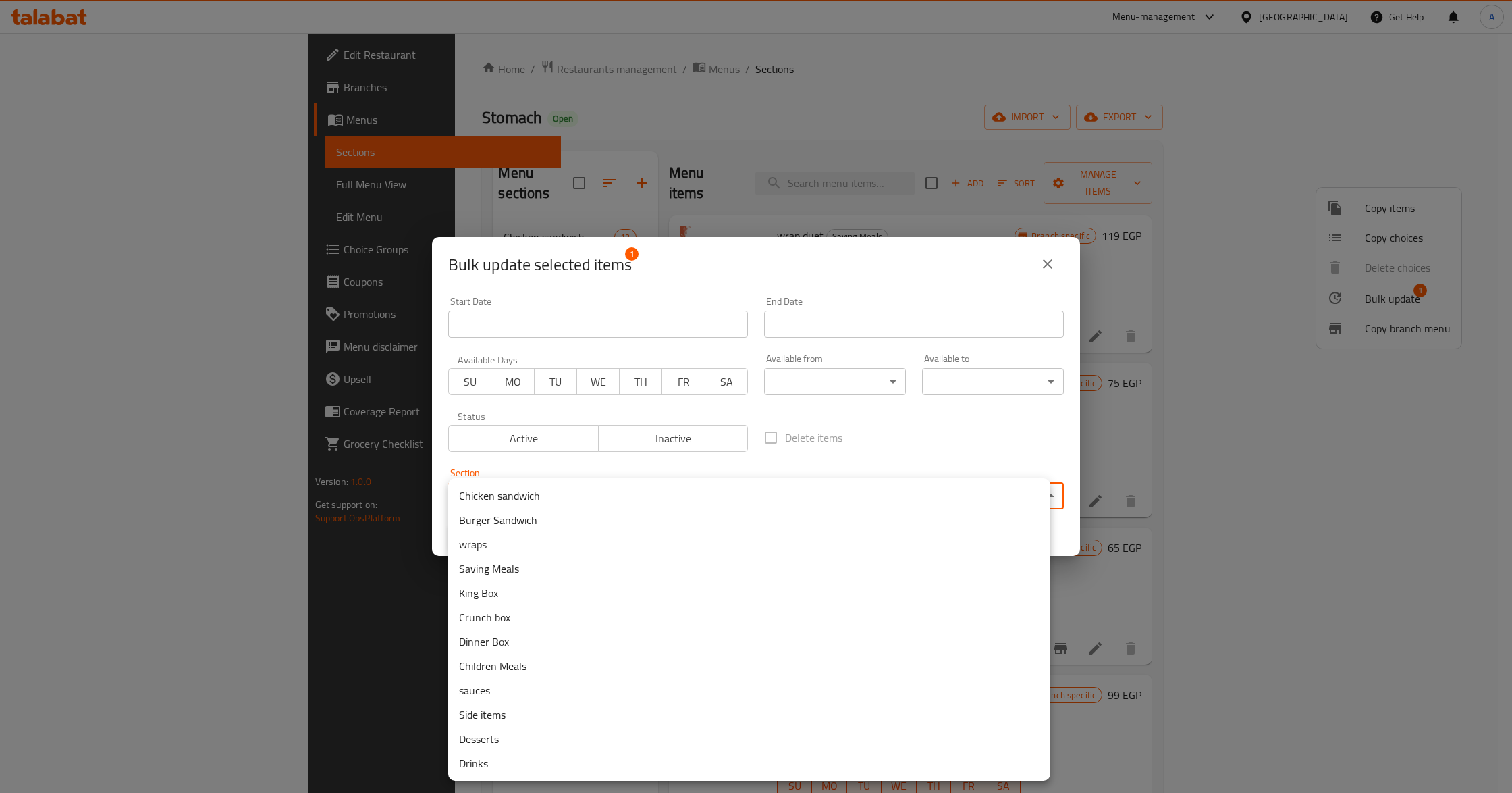
click at [524, 621] on li "Crunch box" at bounding box center [749, 617] width 602 height 24
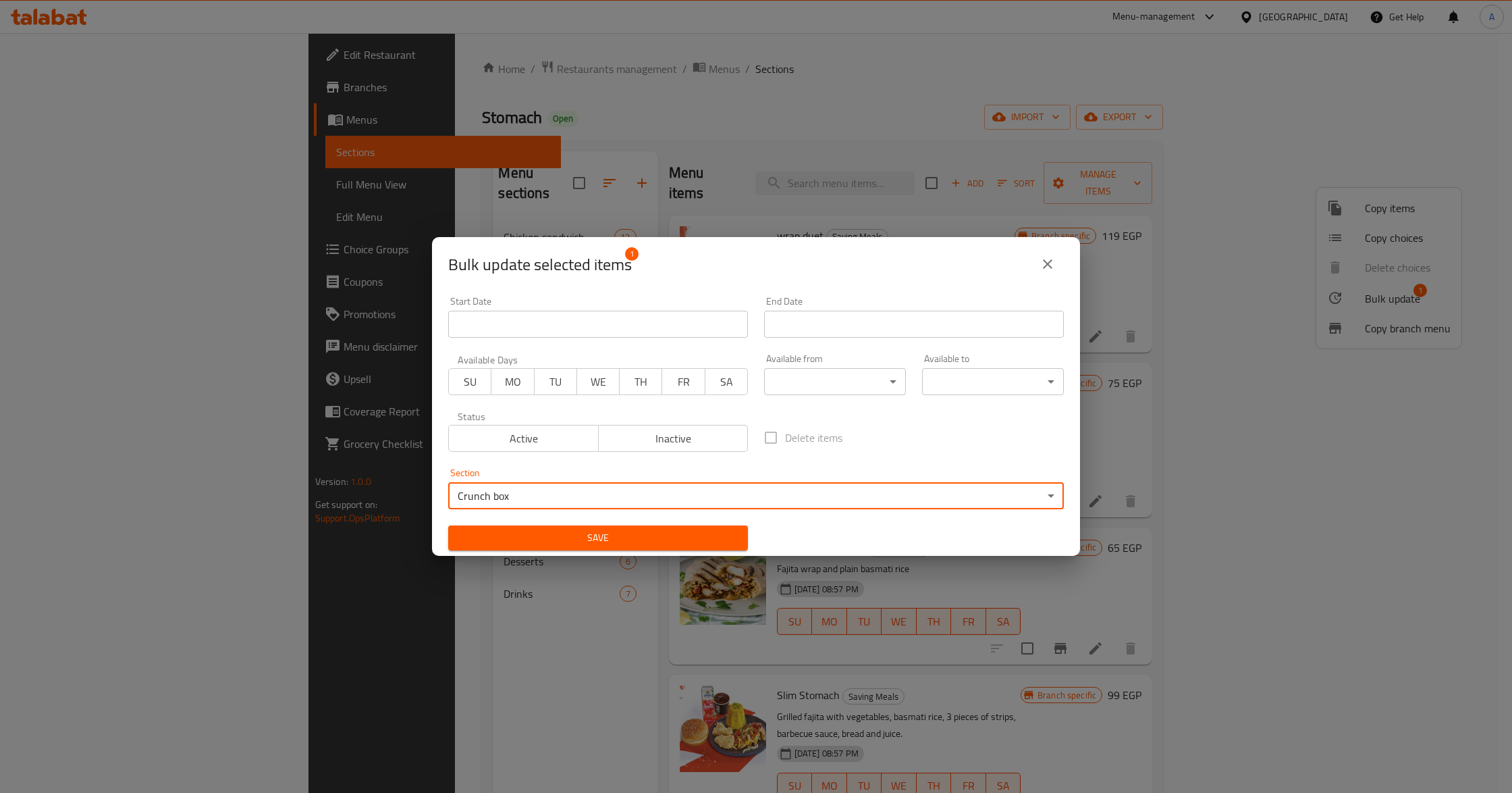
click at [538, 538] on span "Save" at bounding box center [598, 538] width 278 height 17
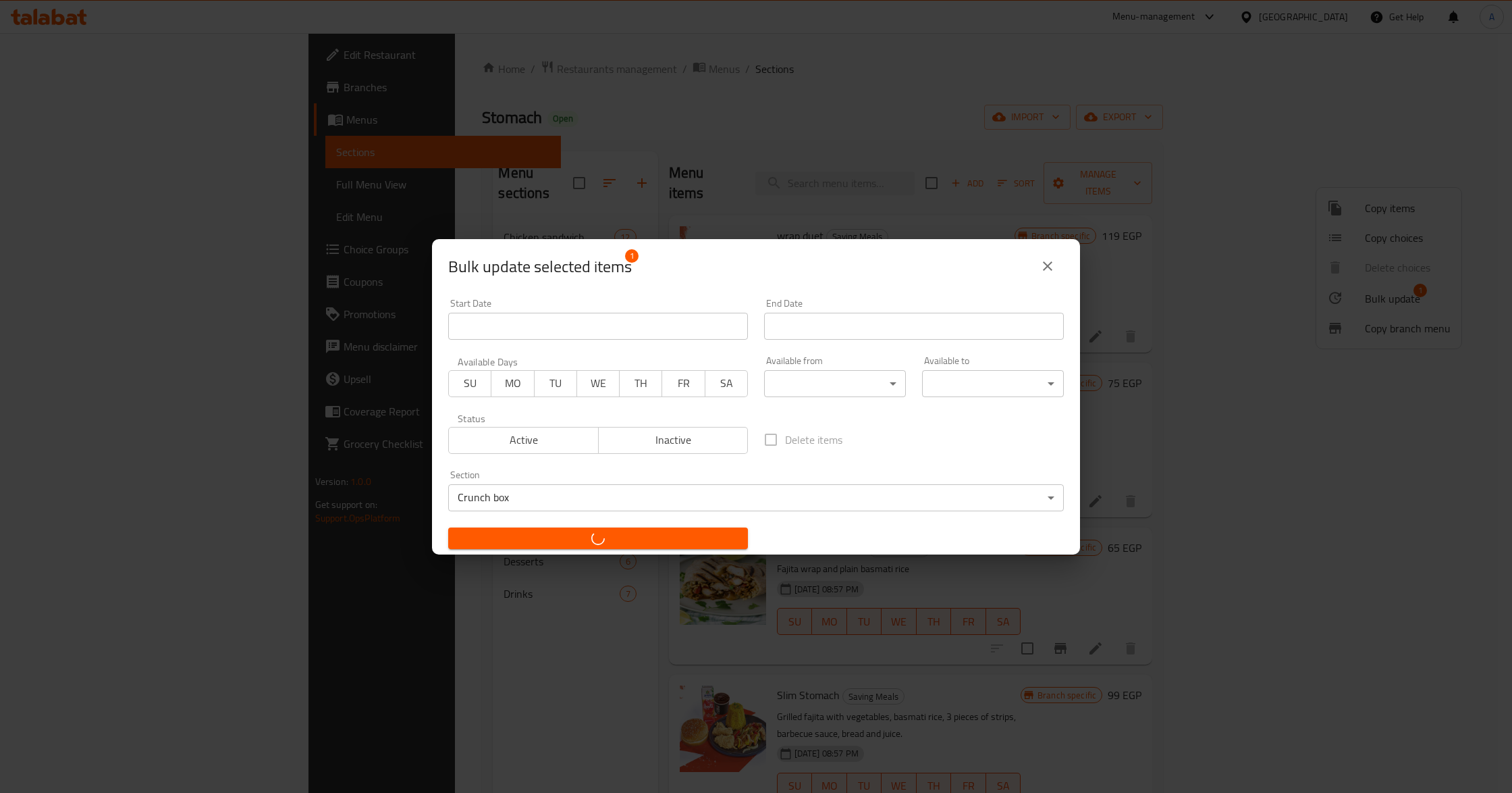
checkbox input "false"
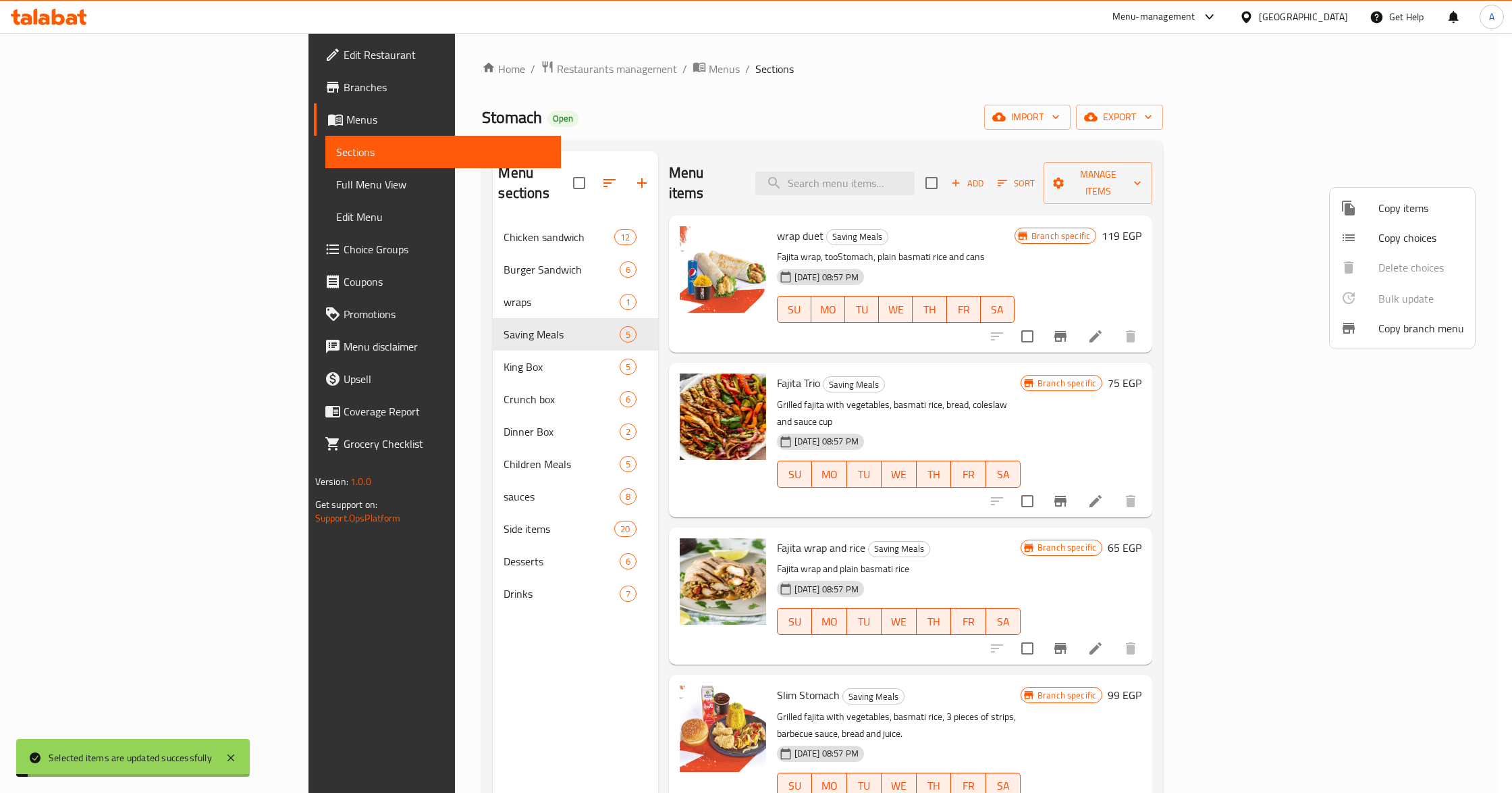
click at [342, 377] on div at bounding box center [756, 396] width 1512 height 793
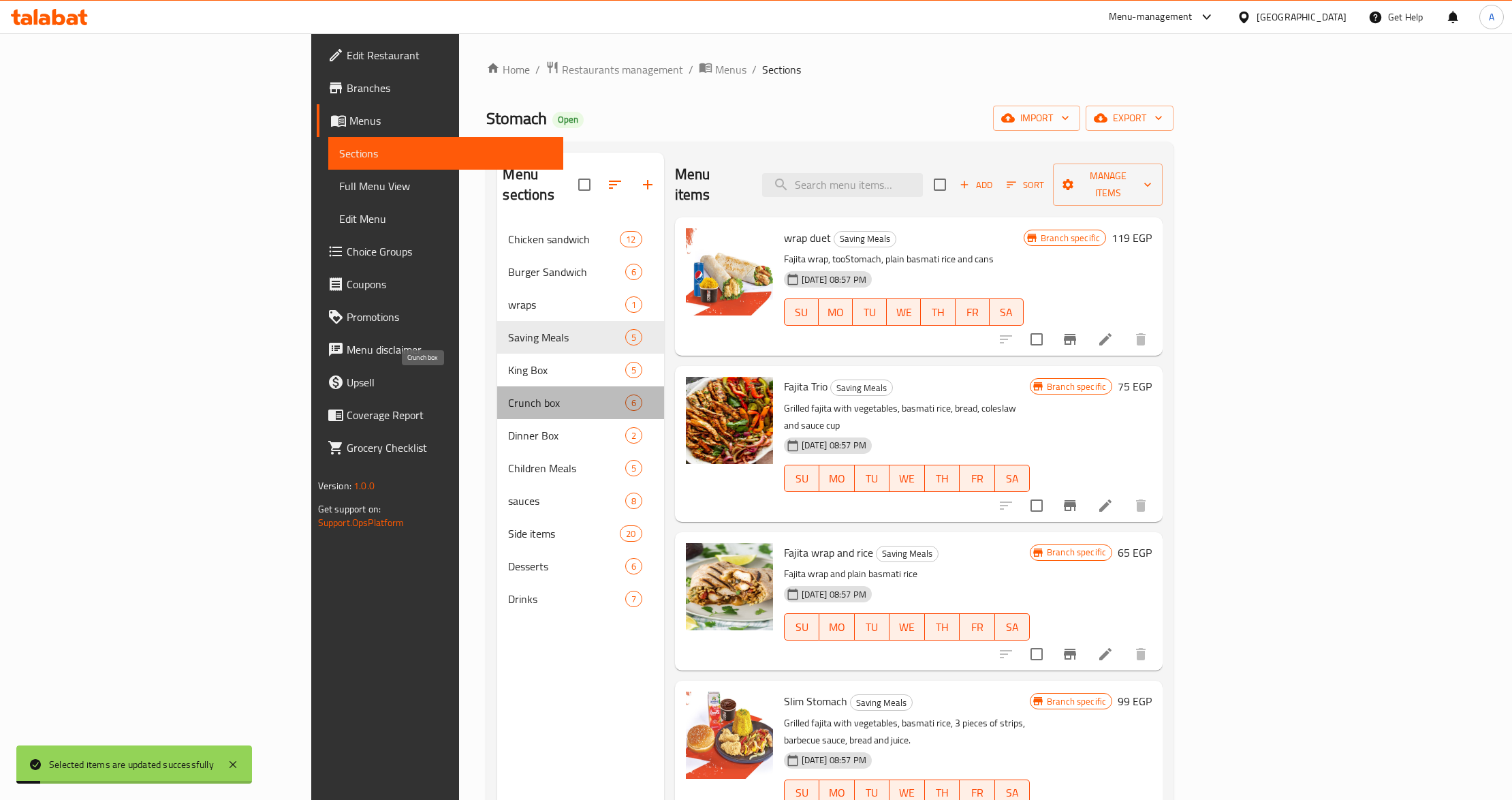
click at [508, 395] on span "Crunch box" at bounding box center [566, 402] width 117 height 16
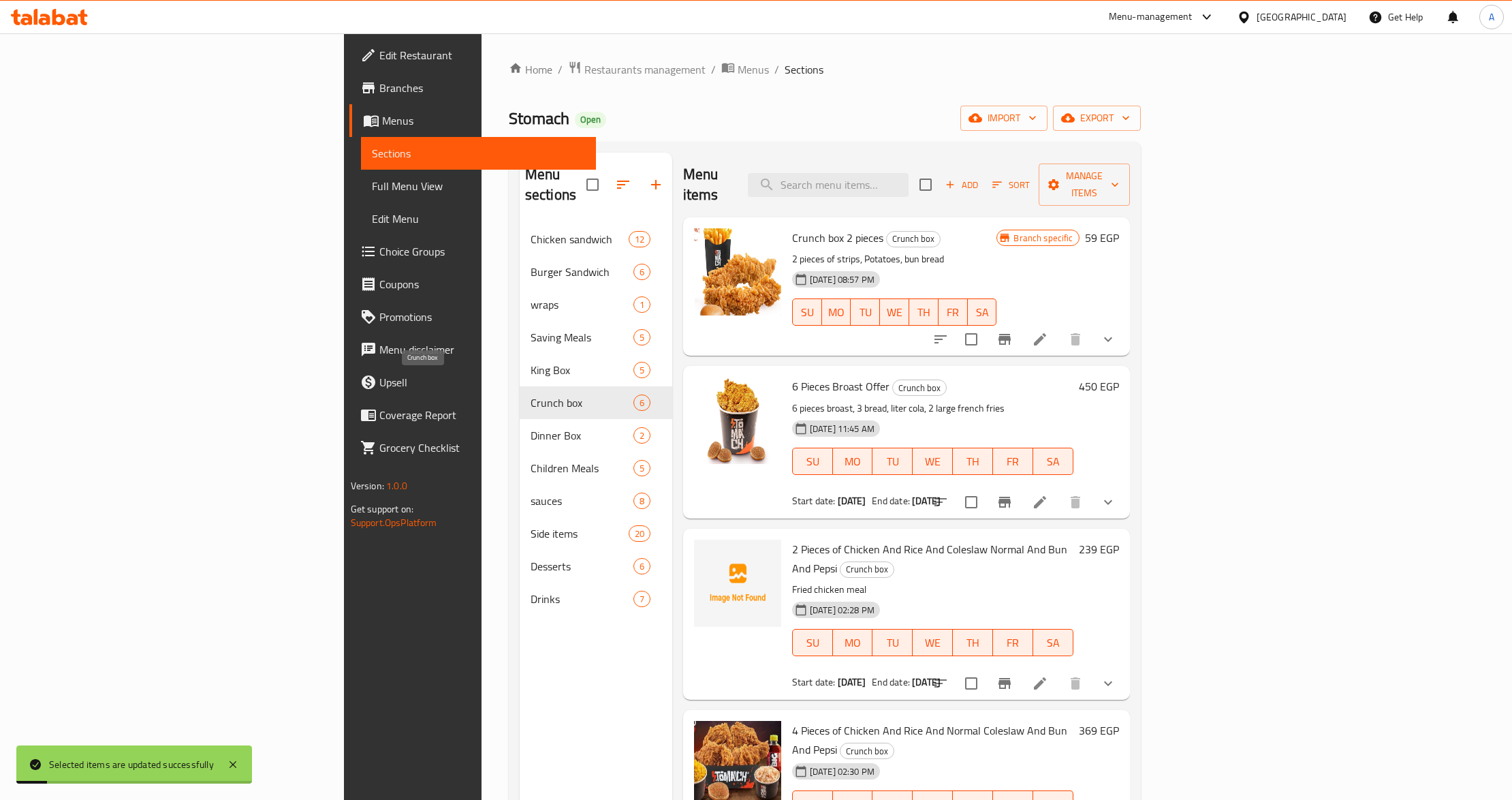
click at [531, 395] on span "Crunch box" at bounding box center [582, 402] width 103 height 16
click at [520, 660] on div "Menu sections Chicken sandwich 12 Burger Sandwich 6 wraps 1 Saving Meals 5 King…" at bounding box center [596, 553] width 153 height 800
click at [919, 379] on div "6 Pieces Broast Offer Crunch box 6 pieces broast, 3 bread, liter cola, 2 large …" at bounding box center [933, 442] width 292 height 141
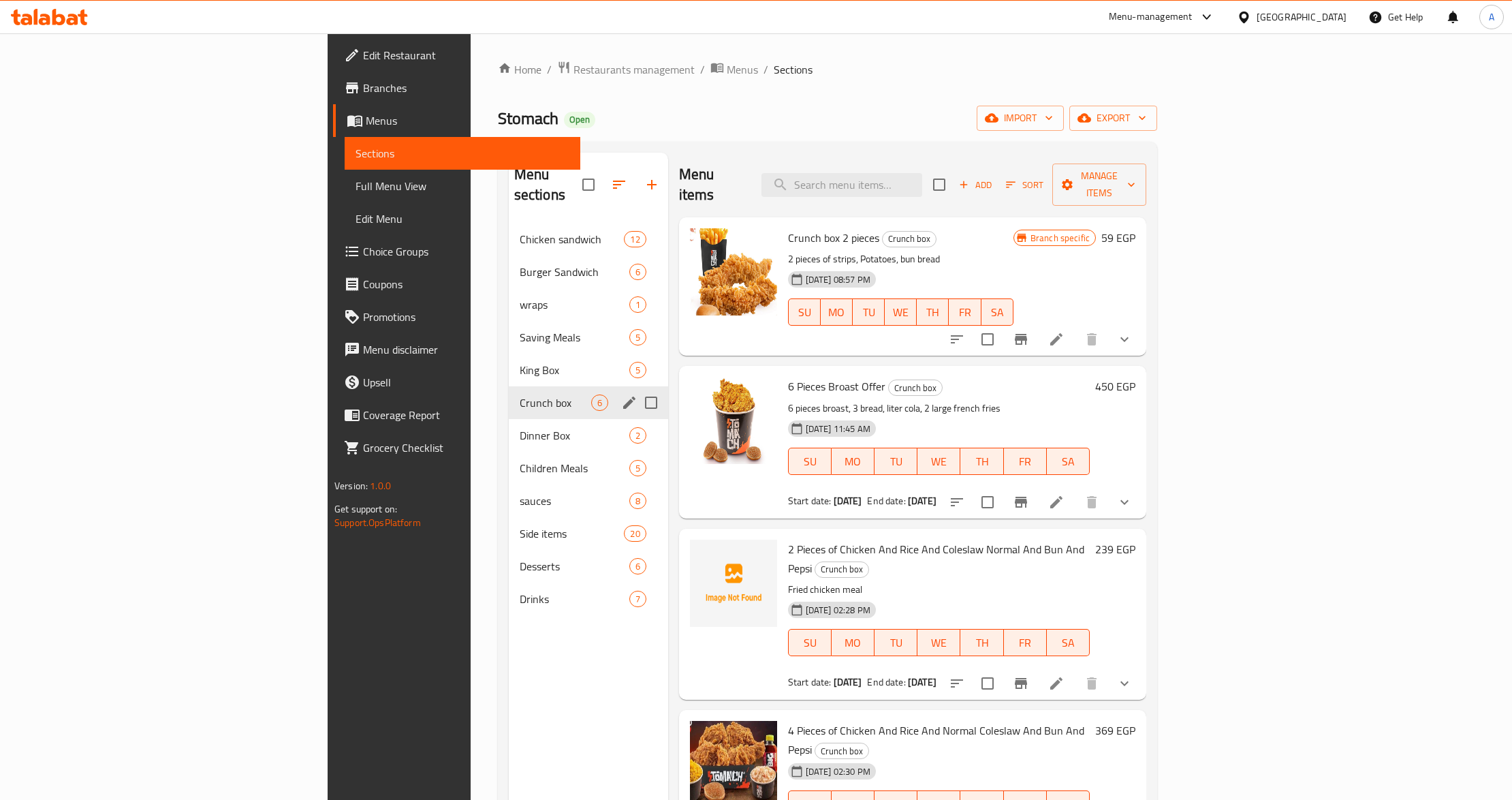
click at [520, 395] on span "Crunch box" at bounding box center [555, 402] width 71 height 16
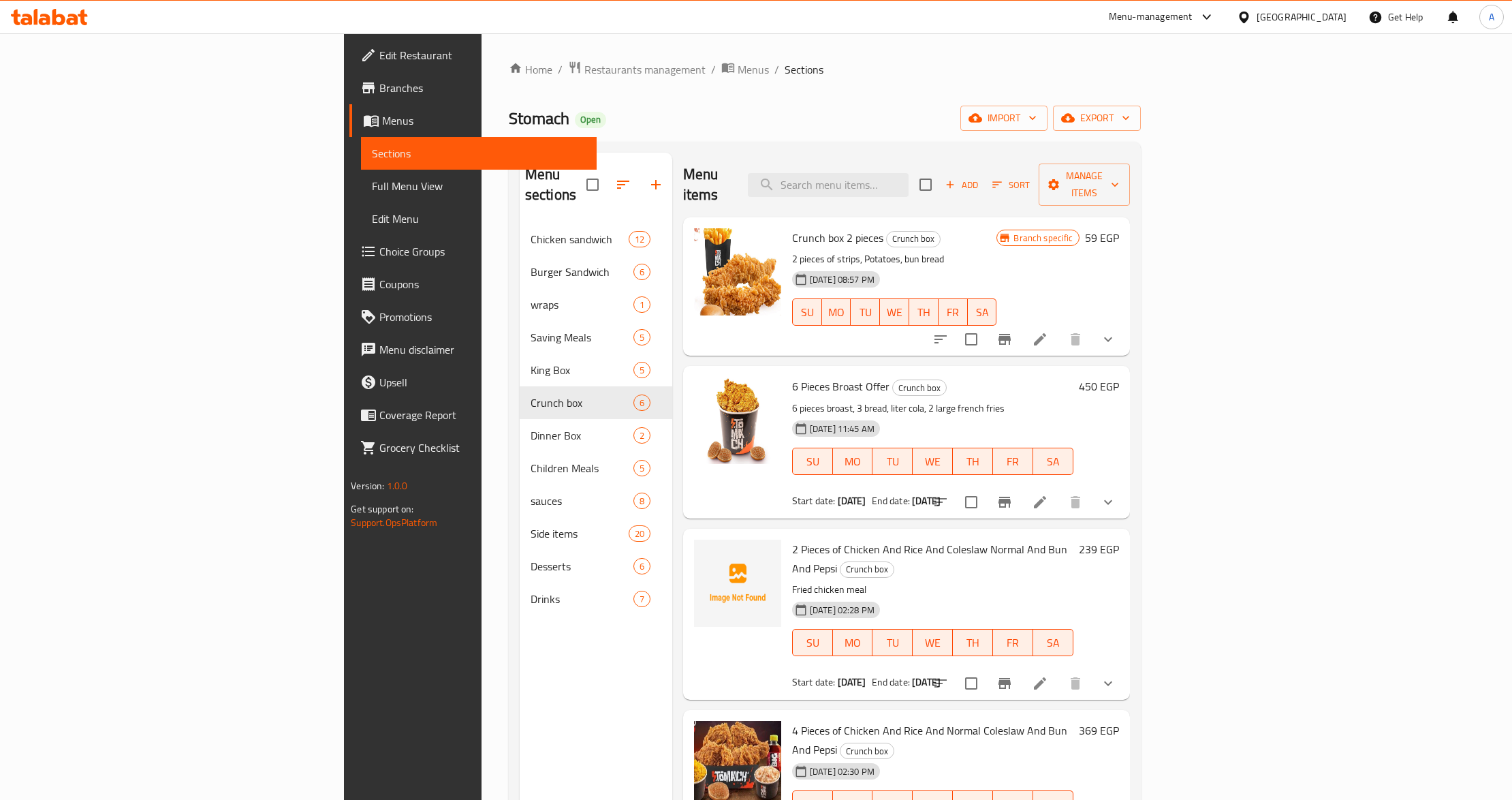
click at [792, 376] on span "6 Pieces Broast Offer" at bounding box center [841, 387] width 97 height 20
click at [951, 372] on div "6 Pieces Broast Offer Crunch box 6 pieces broast, 3 bread, liter cola, 2 large …" at bounding box center [933, 442] width 292 height 141
click at [959, 228] on h6 "Crunch box 2 pieces Crunch box" at bounding box center [895, 238] width 205 height 19
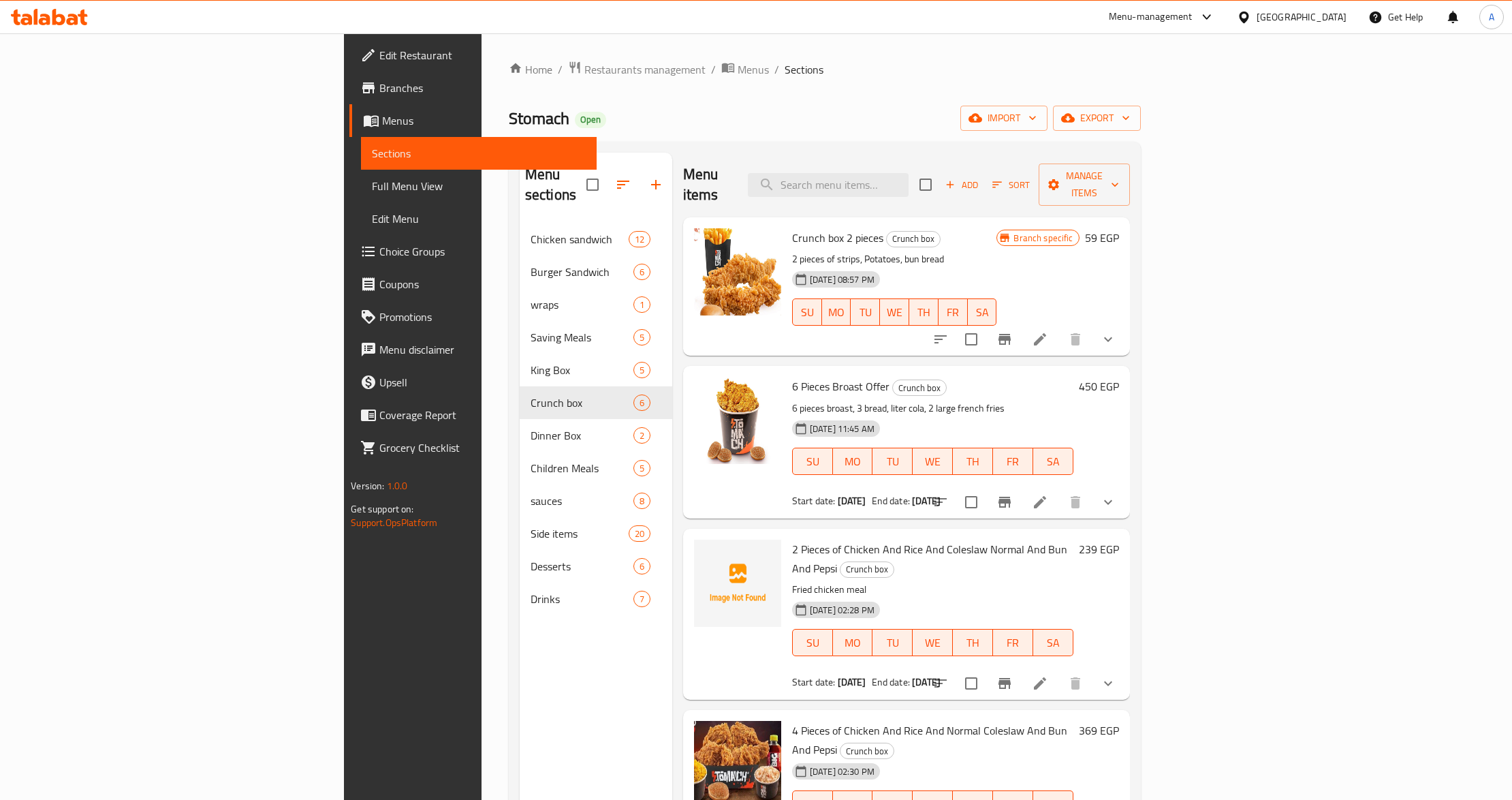
click at [1116, 331] on icon "show more" at bounding box center [1108, 339] width 16 height 16
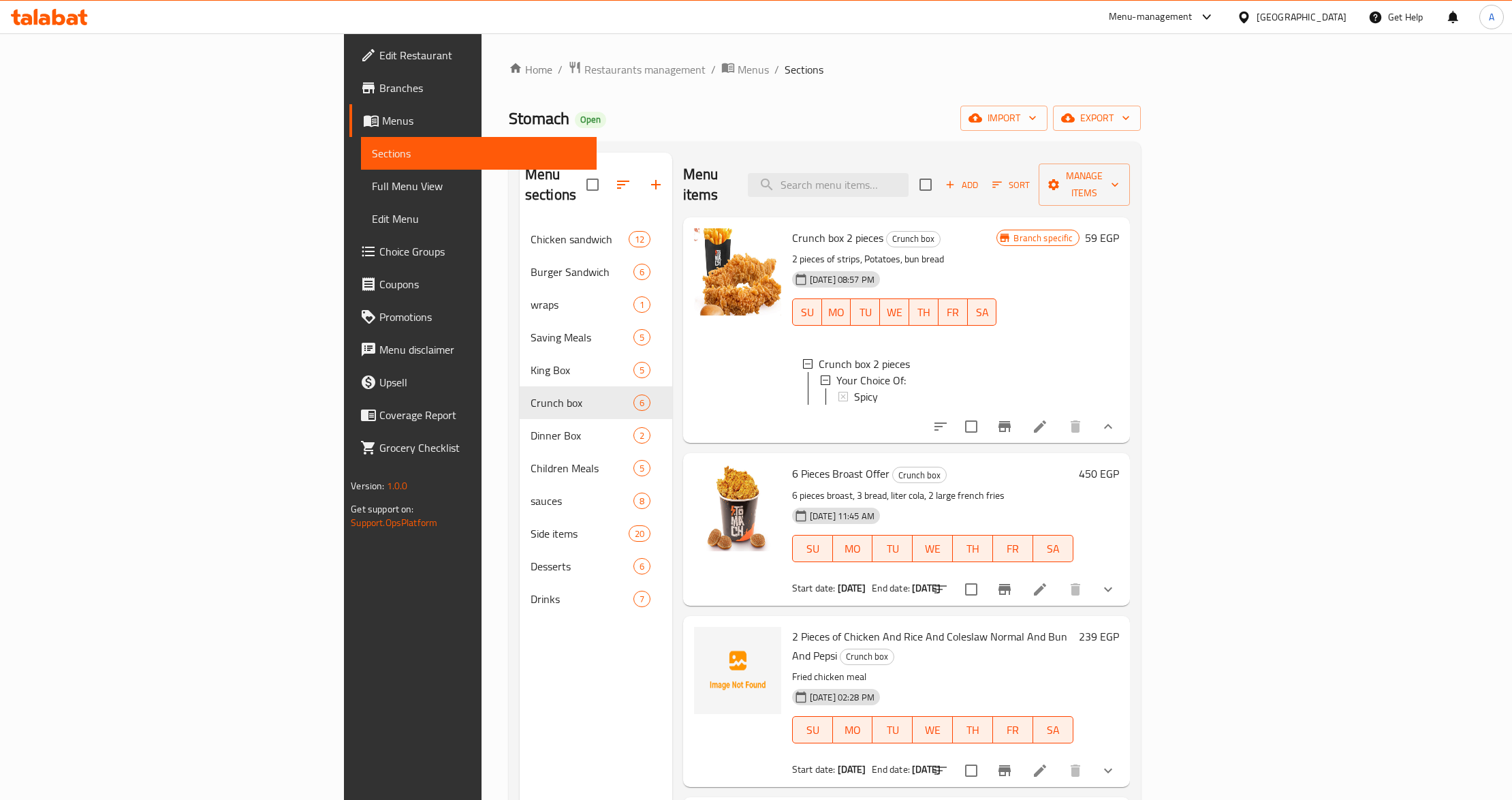
click at [688, 362] on div at bounding box center [737, 330] width 98 height 215
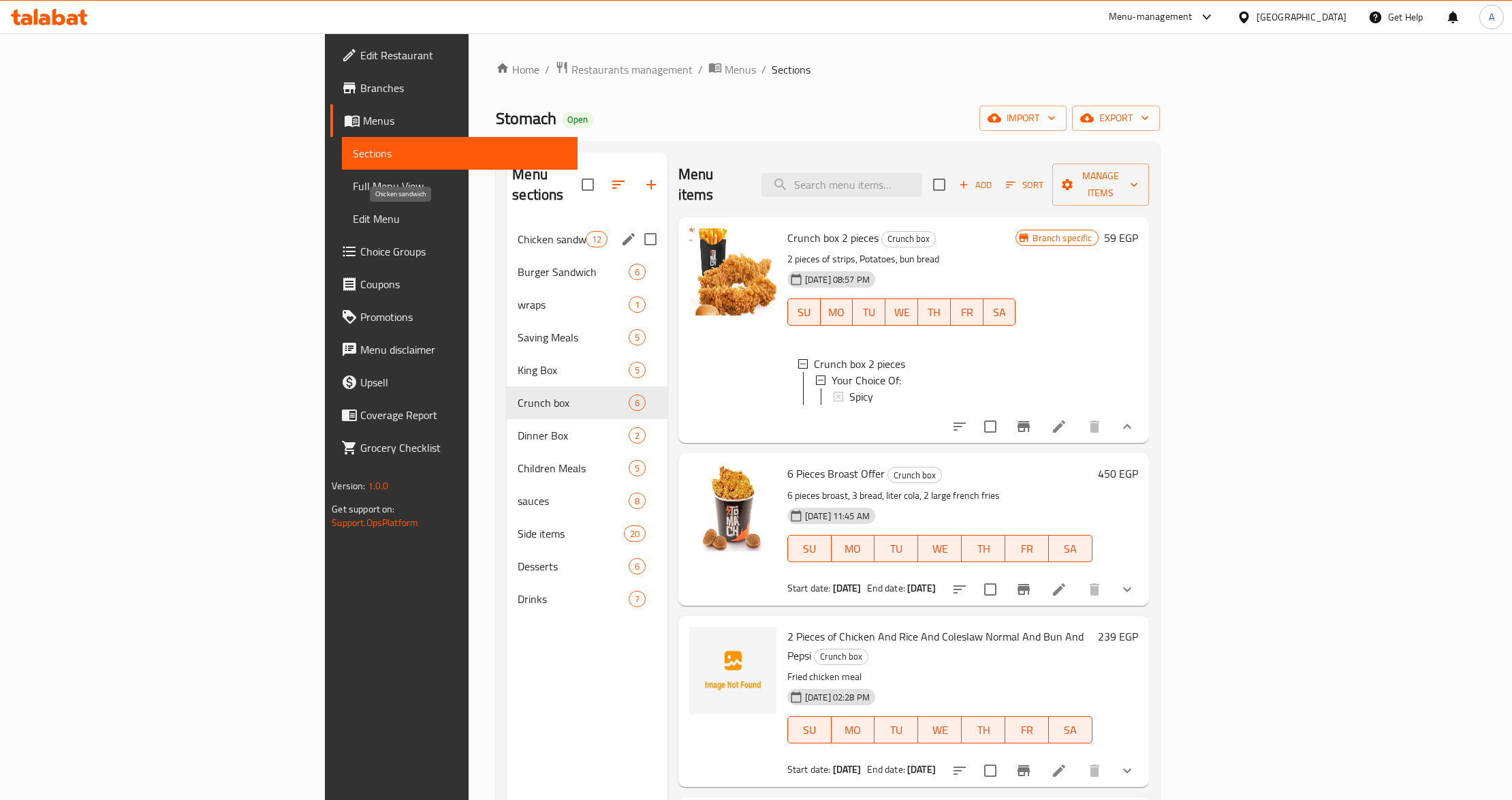
click at [517, 231] on span "Chicken sandwich" at bounding box center [551, 239] width 67 height 16
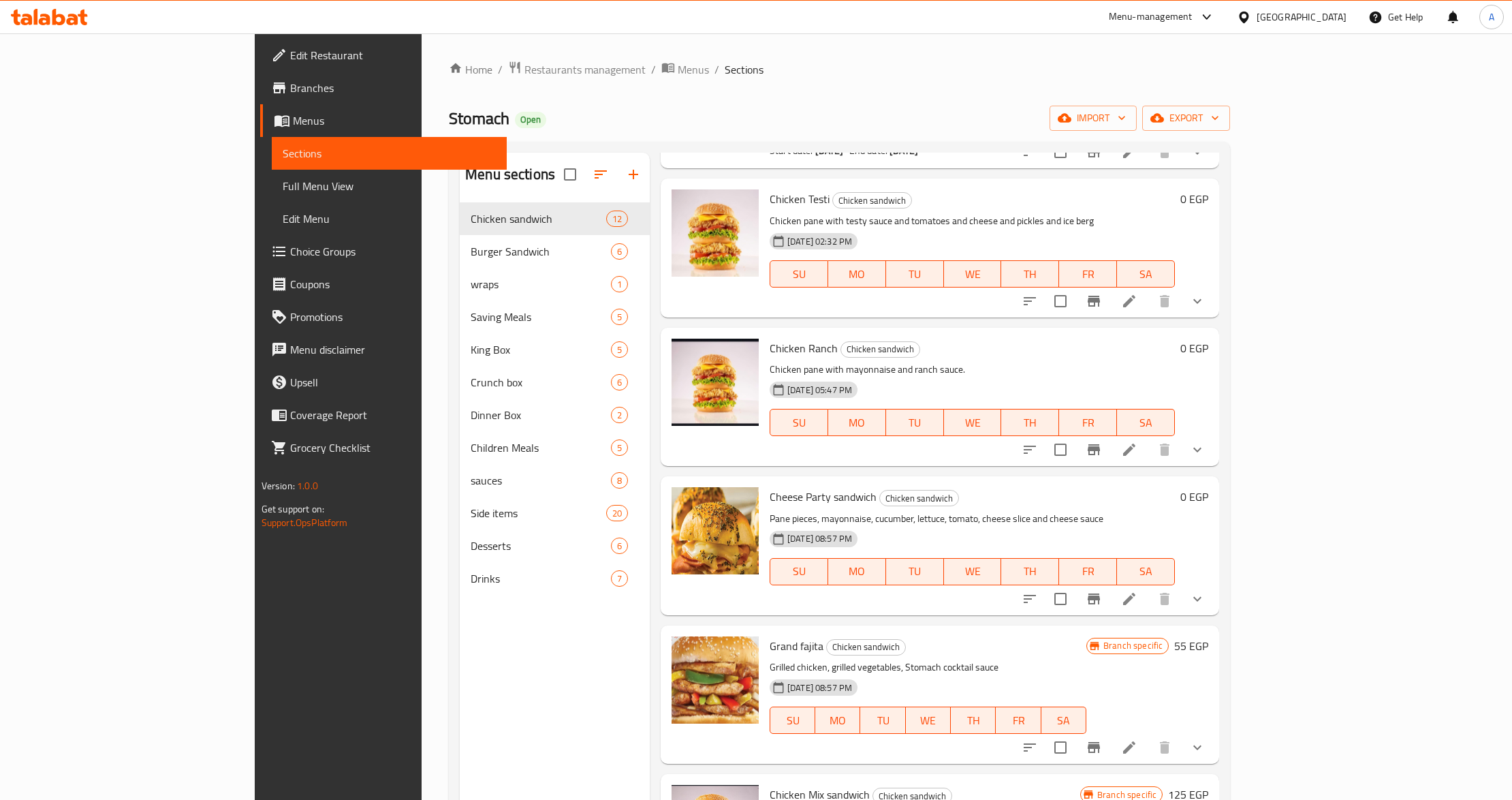
scroll to position [181, 0]
click at [899, 386] on div "[DATE] 05:47 PM SU MO TU WE TH FR SA" at bounding box center [972, 413] width 416 height 74
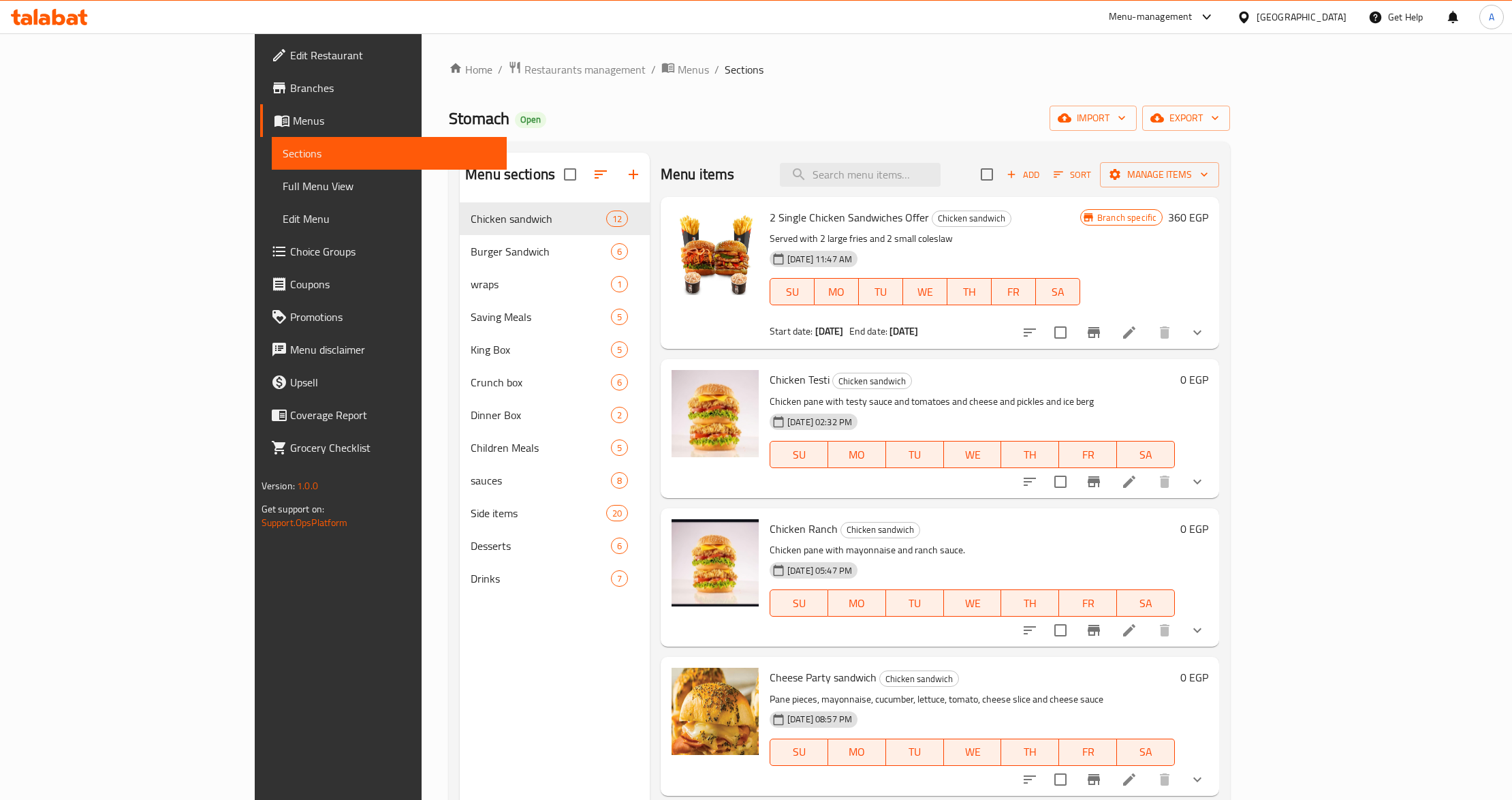
scroll to position [1018, 0]
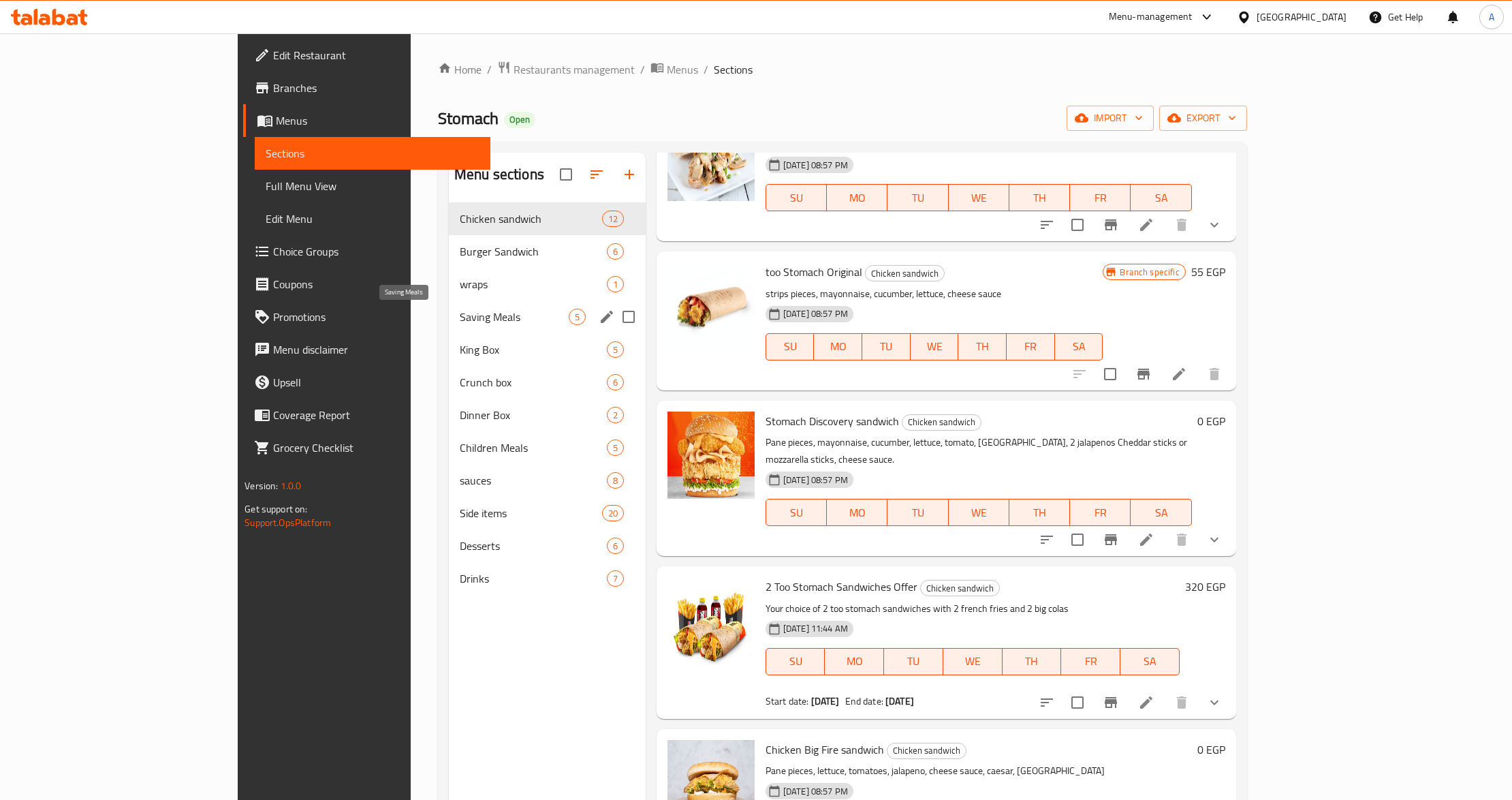
click at [459, 309] on span "Saving Meals" at bounding box center [513, 317] width 109 height 16
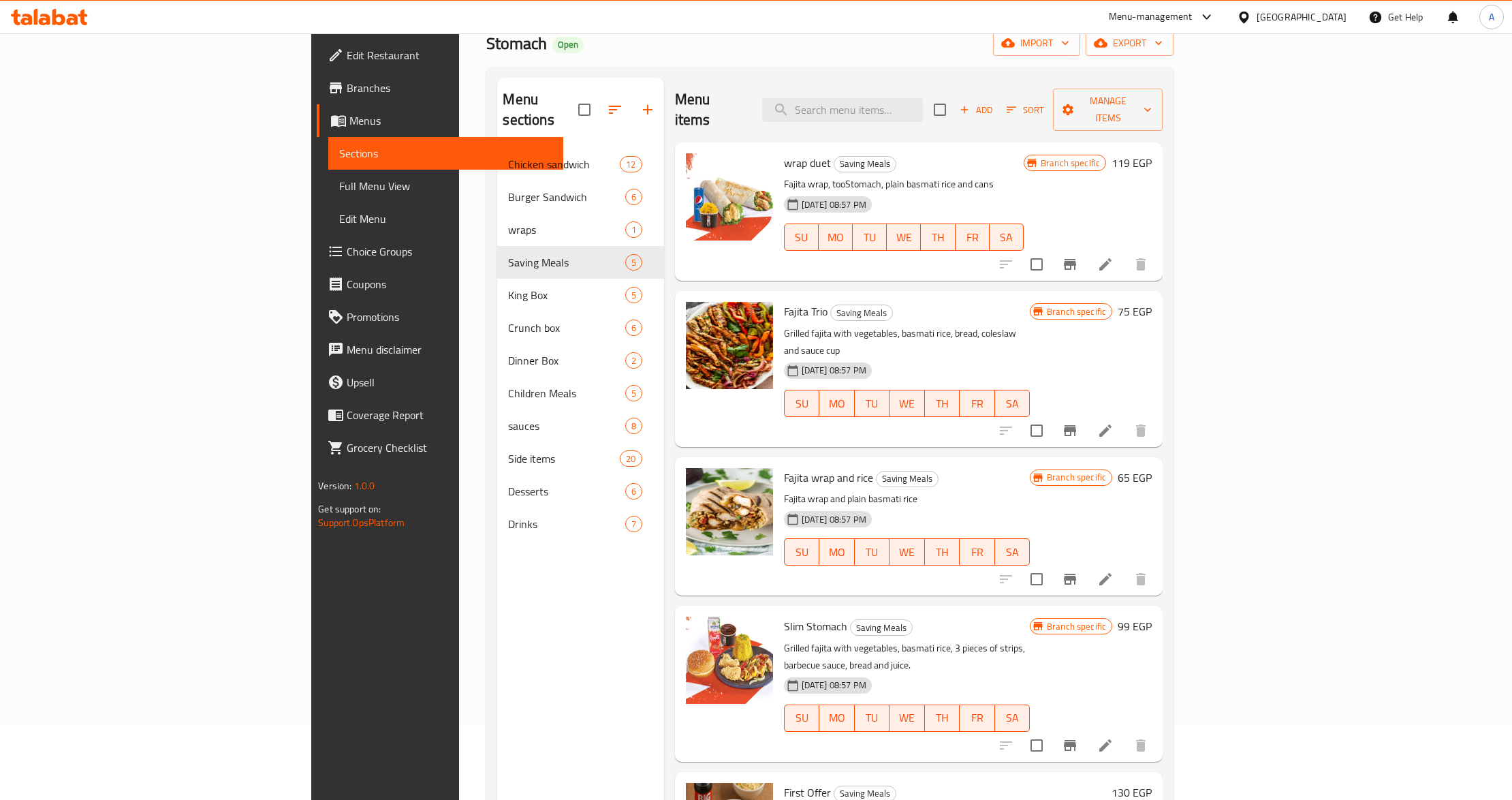
scroll to position [191, 0]
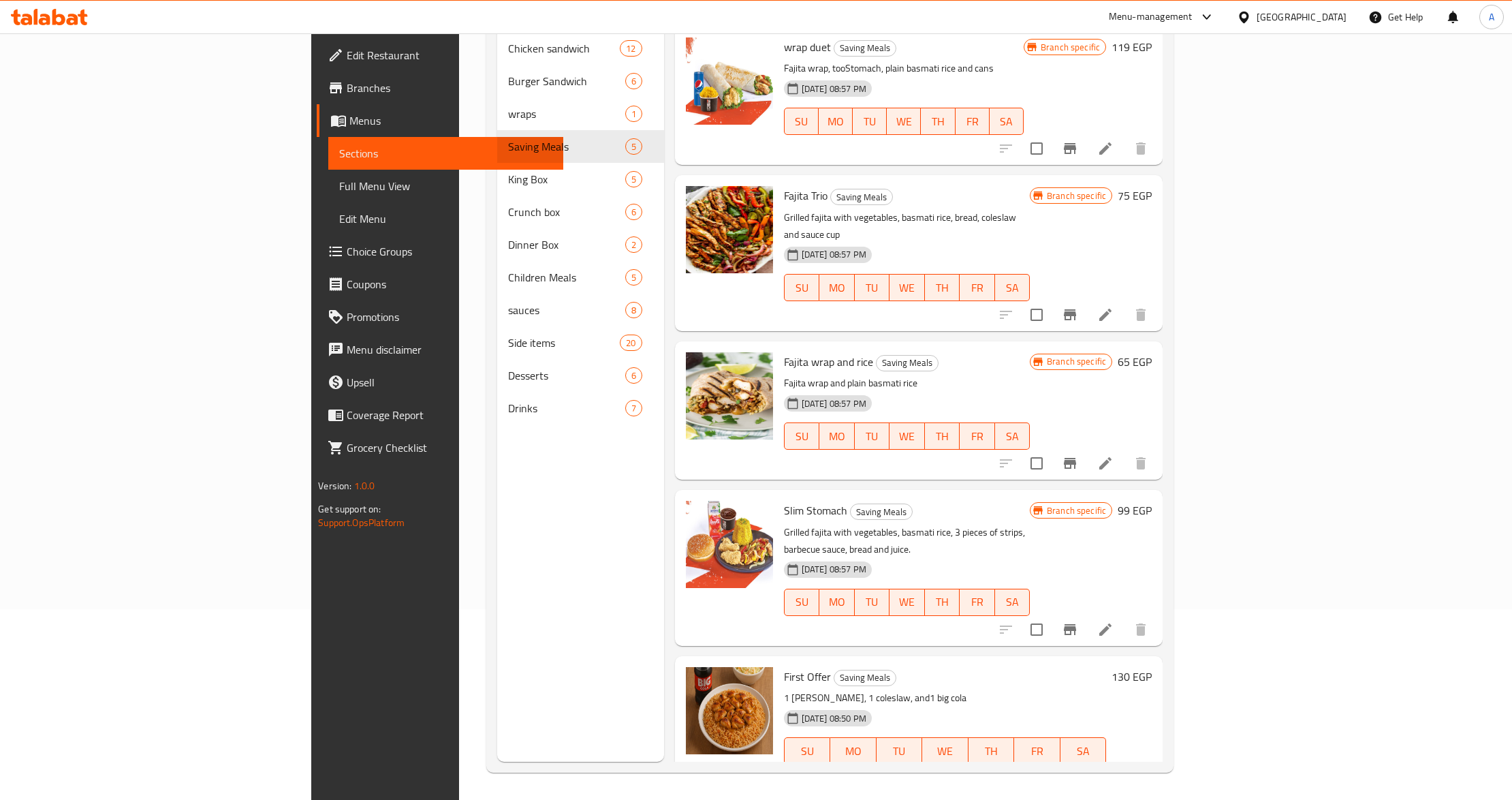
click at [839, 667] on h6 "First Offer Saving Meals" at bounding box center [945, 677] width 323 height 19
